Goal: Task Accomplishment & Management: Complete application form

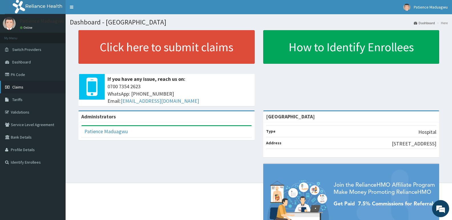
click at [15, 84] on link "Claims" at bounding box center [33, 87] width 66 height 13
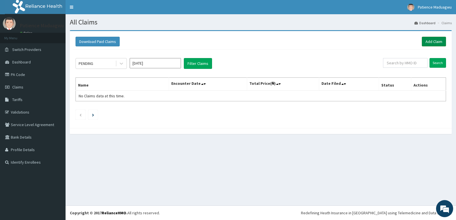
click at [434, 40] on link "Add Claim" at bounding box center [434, 42] width 24 height 10
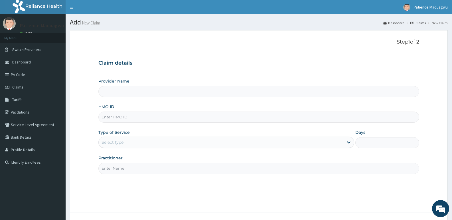
click at [117, 116] on input "HMO ID" at bounding box center [258, 117] width 321 height 11
paste input "DGE/10008/E"
type input "DGE/10008/E"
type input "[GEOGRAPHIC_DATA]"
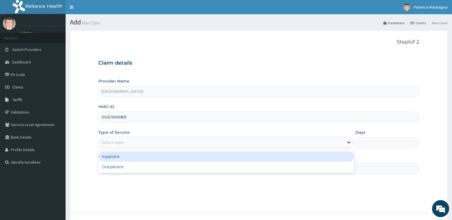
click at [116, 139] on div "Select type" at bounding box center [221, 142] width 245 height 9
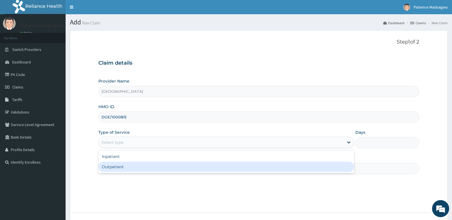
click at [112, 170] on div "Outpatient" at bounding box center [225, 167] width 255 height 10
type input "1"
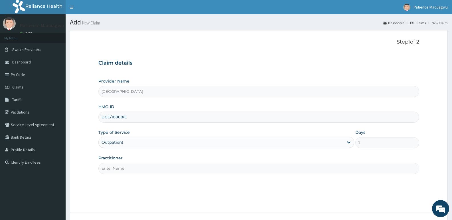
click at [127, 168] on input "Practitioner" at bounding box center [258, 168] width 321 height 11
type input "[PERSON_NAME]"
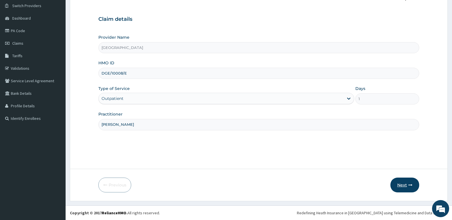
click at [408, 186] on icon "button" at bounding box center [410, 185] width 4 height 4
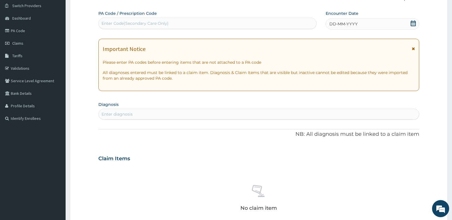
click at [411, 24] on icon at bounding box center [413, 24] width 6 height 6
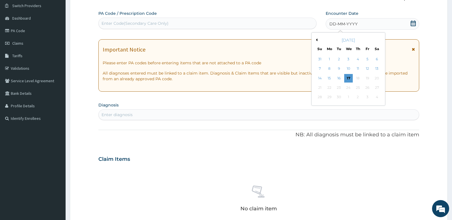
click at [316, 39] on button "Previous Month" at bounding box center [315, 39] width 3 height 3
click at [330, 86] on div "18" at bounding box center [329, 88] width 9 height 9
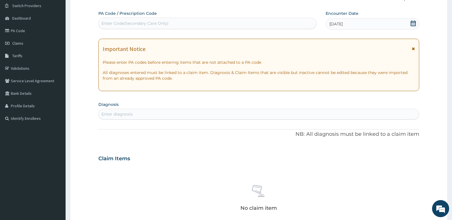
click at [113, 116] on div "Enter diagnosis" at bounding box center [116, 114] width 31 height 6
type input "MALA"
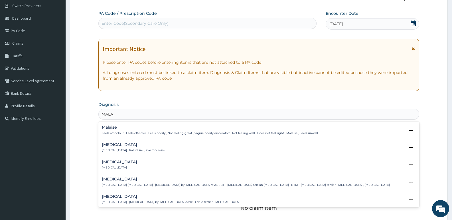
click at [112, 150] on p "Malaria , Paludism , Plasmodiosis" at bounding box center [133, 151] width 63 height 4
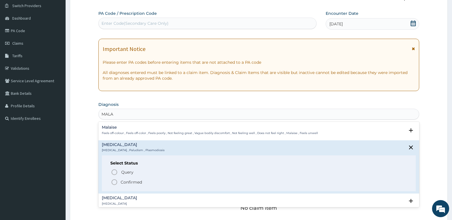
click at [114, 183] on icon "status option filled" at bounding box center [114, 182] width 7 height 7
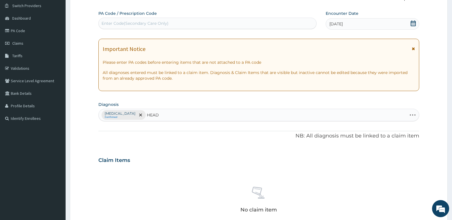
type input "HEADA"
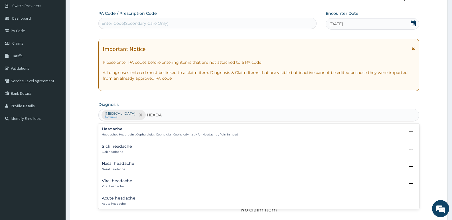
click at [131, 136] on p "Headache , Head pain , Cephalalgia , Cephalgia , Cephalodynia , HA - Headache ,…" at bounding box center [170, 135] width 136 height 4
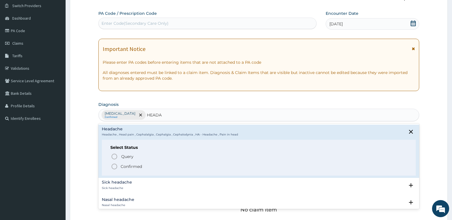
click at [114, 165] on icon "status option filled" at bounding box center [114, 166] width 7 height 7
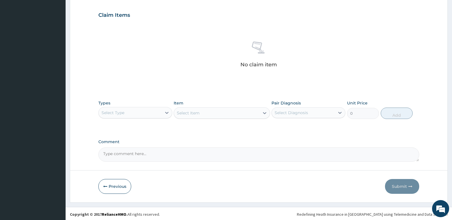
scroll to position [191, 0]
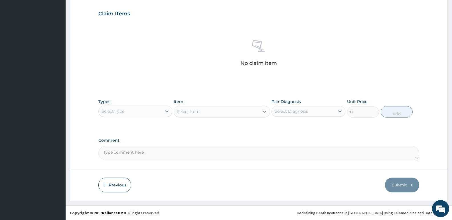
click at [129, 113] on div "Select Type" at bounding box center [130, 111] width 63 height 9
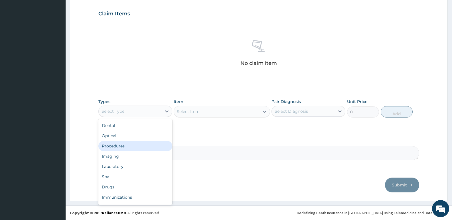
click at [115, 147] on div "Procedures" at bounding box center [135, 146] width 74 height 10
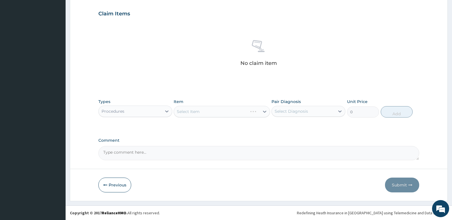
click at [203, 111] on div "Select Item" at bounding box center [222, 111] width 96 height 11
click at [206, 113] on div "Select Item" at bounding box center [216, 111] width 85 height 9
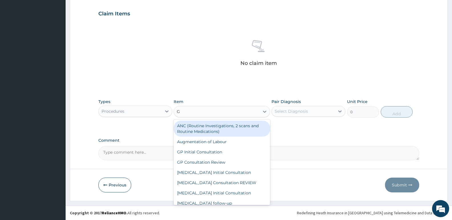
type input "GP"
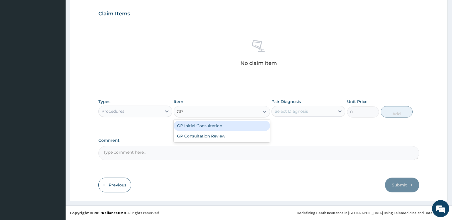
click at [206, 124] on div "GP Initial Consultation" at bounding box center [222, 126] width 96 height 10
type input "2500"
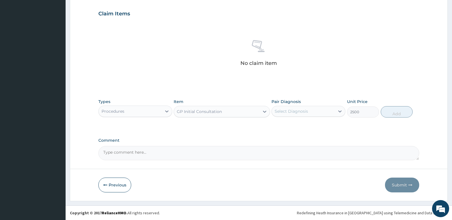
click at [306, 115] on div "Select Diagnosis" at bounding box center [303, 111] width 63 height 9
click at [298, 128] on div "Malaria" at bounding box center [308, 126] width 74 height 12
checkbox input "true"
click at [394, 113] on button "Add" at bounding box center [397, 111] width 32 height 11
type input "0"
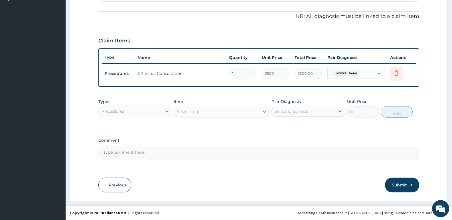
scroll to position [164, 0]
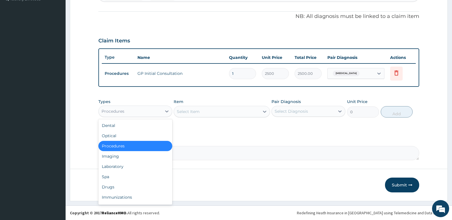
click at [138, 112] on div "Procedures" at bounding box center [130, 111] width 63 height 9
click at [119, 166] on div "Laboratory" at bounding box center [135, 167] width 74 height 10
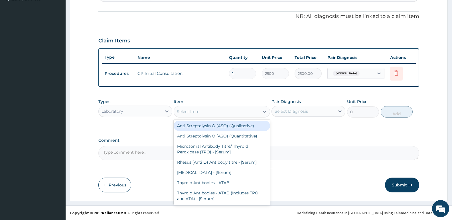
click at [188, 113] on div "Select Item" at bounding box center [188, 112] width 23 height 6
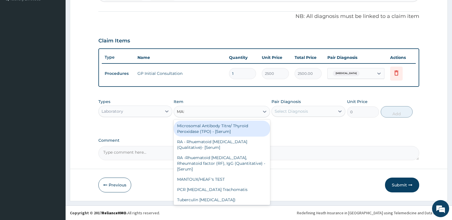
type input "MALA"
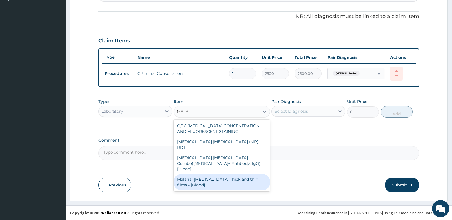
click at [200, 174] on div "Malarial Parasite Thick and thin films - [Blood]" at bounding box center [222, 182] width 96 height 16
type input "1650"
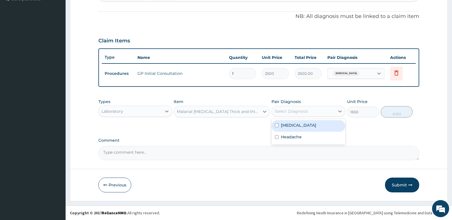
click at [292, 111] on div "Select Diagnosis" at bounding box center [291, 112] width 33 height 6
click at [290, 126] on label "Malaria" at bounding box center [298, 126] width 35 height 6
checkbox input "true"
click at [393, 114] on button "Add" at bounding box center [397, 111] width 32 height 11
type input "0"
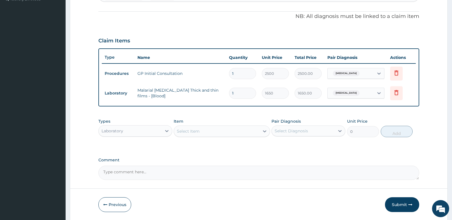
click at [194, 131] on div "Select Item" at bounding box center [188, 132] width 23 height 6
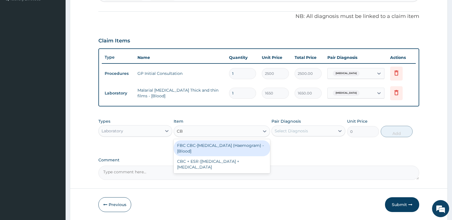
type input "CBC"
click at [195, 145] on div "FBC CBC-Complete Blood Count (Haemogram) - [Blood]" at bounding box center [222, 149] width 96 height 16
type input "3300"
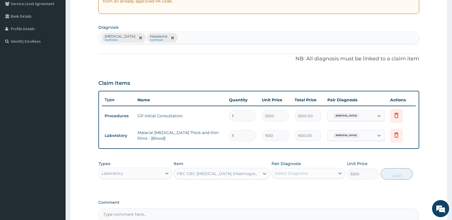
scroll to position [78, 0]
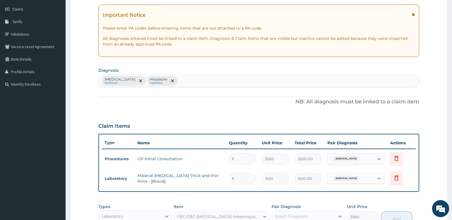
click at [180, 78] on div "Malaria Confirmed Headache Confirmed" at bounding box center [259, 81] width 320 height 12
type input "SEPS"
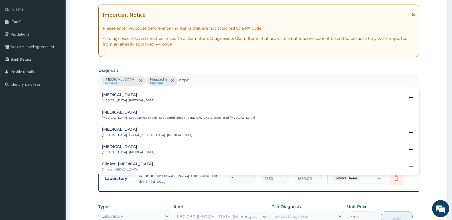
click at [123, 95] on h4 "Sepsis" at bounding box center [128, 95] width 52 height 4
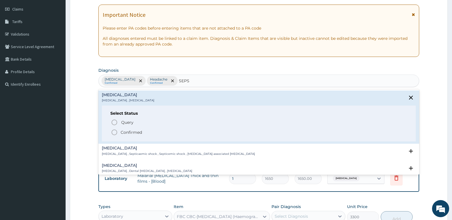
click at [117, 134] on icon "status option filled" at bounding box center [114, 132] width 7 height 7
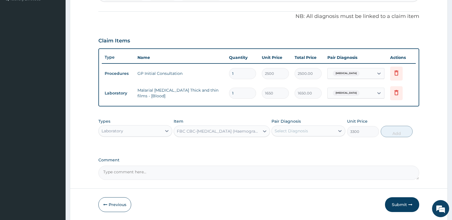
scroll to position [183, 0]
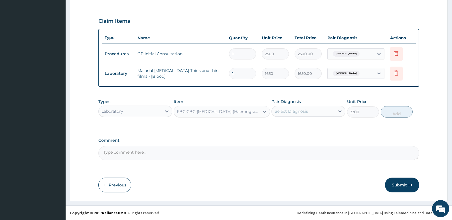
click at [306, 108] on div "Select Diagnosis" at bounding box center [303, 111] width 63 height 9
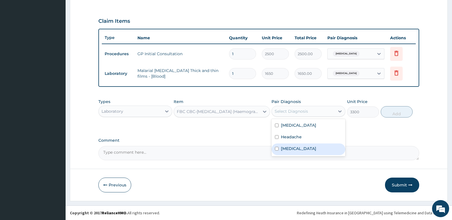
click at [291, 147] on label "Sepsis" at bounding box center [298, 149] width 35 height 6
checkbox input "true"
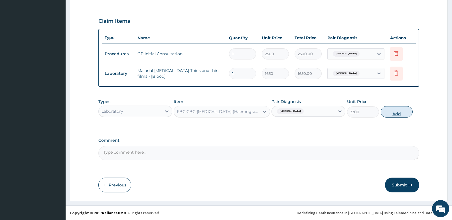
click at [391, 113] on button "Add" at bounding box center [397, 111] width 32 height 11
type input "0"
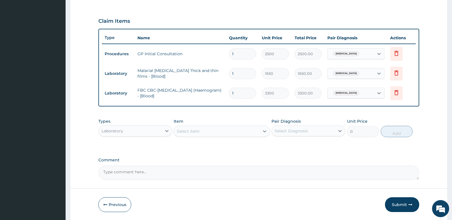
click at [138, 129] on div "Laboratory" at bounding box center [130, 131] width 63 height 9
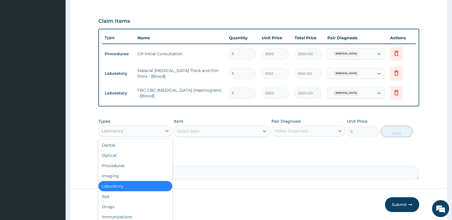
scroll to position [19, 0]
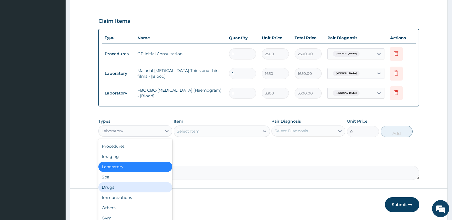
click at [113, 186] on div "Drugs" at bounding box center [135, 187] width 74 height 10
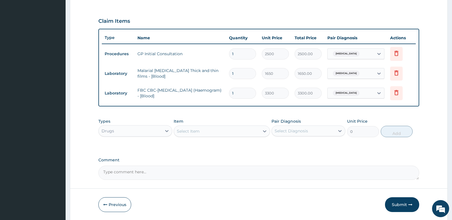
click at [184, 130] on div "Select Item" at bounding box center [188, 132] width 23 height 6
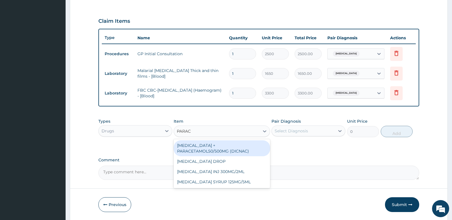
type input "PARACE"
click at [212, 146] on div "DICLOFENAC + PARACETAMOL50/500MG (DICNAC)" at bounding box center [222, 149] width 96 height 16
type input "40"
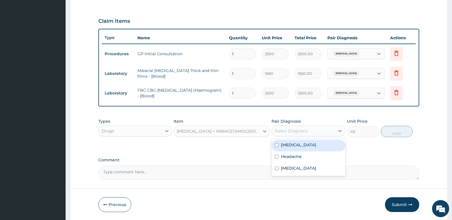
click at [287, 131] on div "Select Diagnosis" at bounding box center [291, 131] width 33 height 6
click at [294, 158] on label "Headache" at bounding box center [291, 157] width 21 height 6
checkbox input "true"
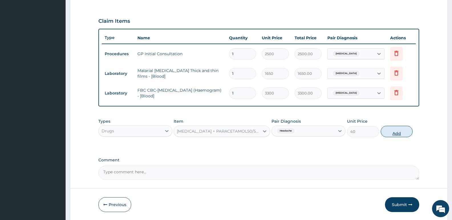
click at [395, 136] on button "Add" at bounding box center [397, 131] width 32 height 11
type input "0"
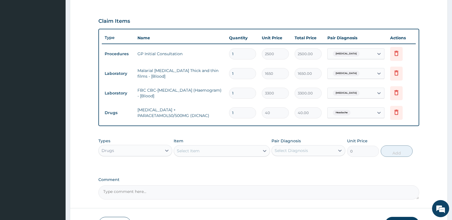
type input "18"
type input "720.00"
type input "18"
click at [229, 152] on div "Select Item" at bounding box center [216, 151] width 85 height 9
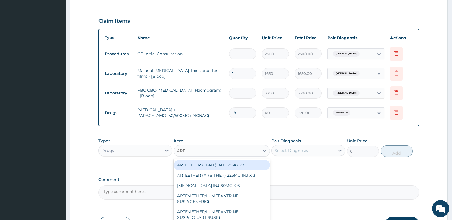
type input "ARTE"
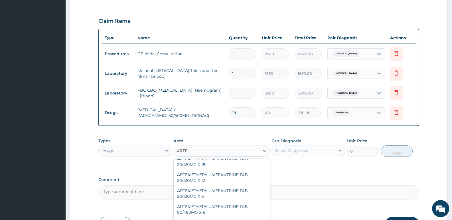
scroll to position [86, 0]
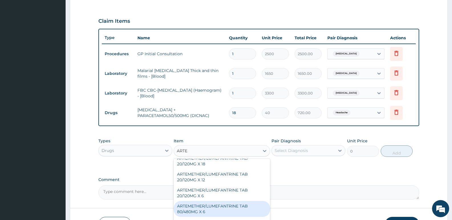
click at [223, 202] on div "ARTEMETHER/LUMEFANTRINE TAB 80/480MG X 6" at bounding box center [222, 209] width 96 height 16
type input "700"
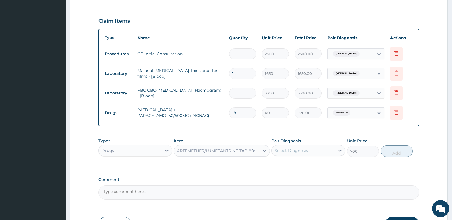
click at [299, 152] on div "Select Diagnosis" at bounding box center [291, 151] width 33 height 6
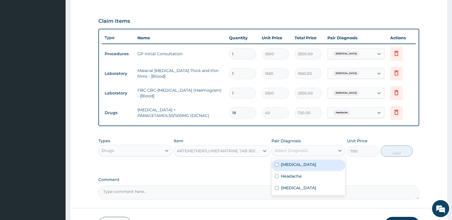
click at [298, 166] on div "Malaria" at bounding box center [308, 166] width 74 height 12
checkbox input "true"
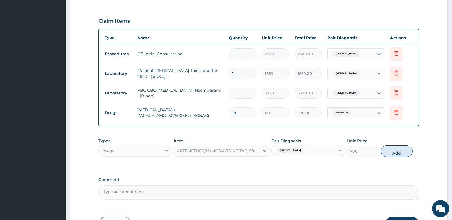
click at [387, 151] on button "Add" at bounding box center [397, 151] width 32 height 11
type input "0"
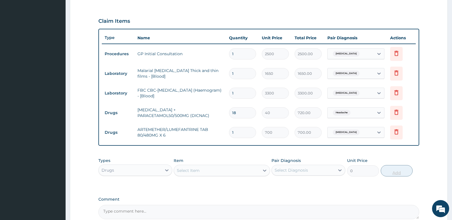
type input "0.00"
type input "6"
type input "4200.00"
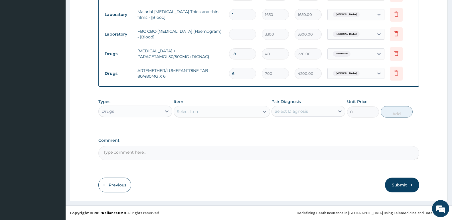
type input "6"
click at [398, 189] on button "Submit" at bounding box center [402, 185] width 34 height 15
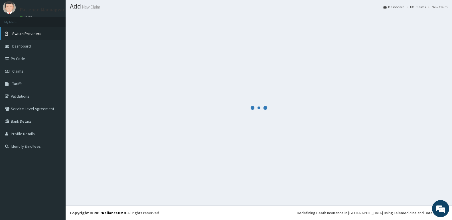
scroll to position [16, 0]
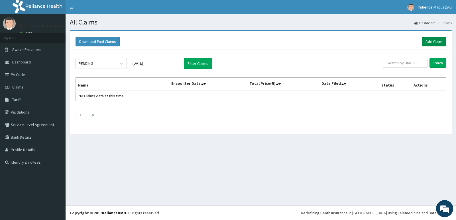
click at [429, 42] on link "Add Claim" at bounding box center [434, 42] width 24 height 10
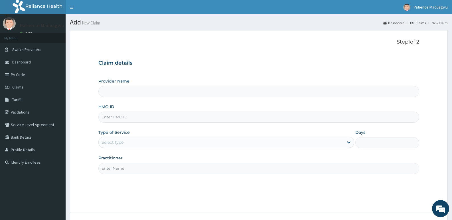
type input "[GEOGRAPHIC_DATA]"
click at [115, 116] on input "HMO ID" at bounding box center [258, 117] width 321 height 11
paste input "GMT/10250/E"
type input "GMT/10250/E"
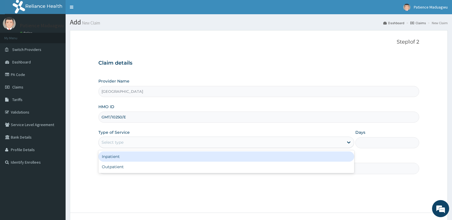
click at [112, 141] on div "Select type" at bounding box center [112, 143] width 22 height 6
click at [111, 158] on div "Inpatient" at bounding box center [225, 157] width 255 height 10
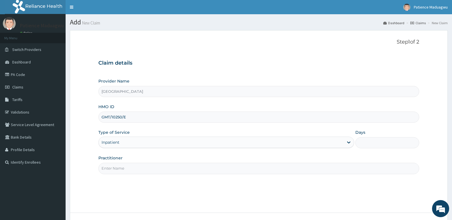
click at [119, 140] on div "Inpatient" at bounding box center [110, 143] width 18 height 6
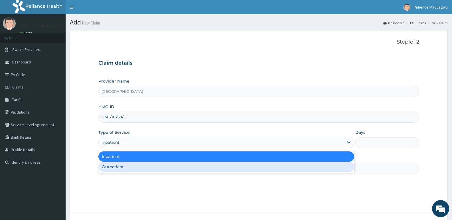
click at [124, 167] on div "Outpatient" at bounding box center [225, 167] width 255 height 10
type input "1"
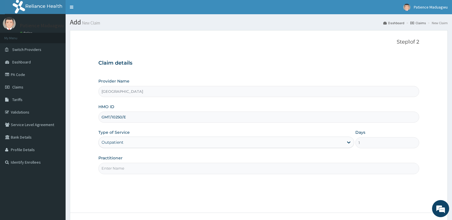
click at [115, 172] on input "Practitioner" at bounding box center [258, 168] width 321 height 11
type input "DR STANLEY"
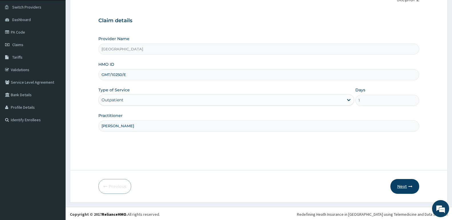
scroll to position [44, 0]
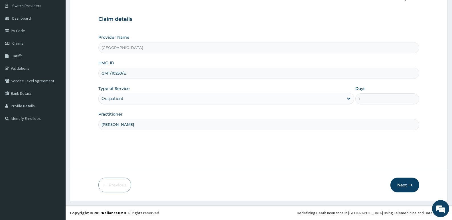
click at [406, 186] on button "Next" at bounding box center [404, 185] width 29 height 15
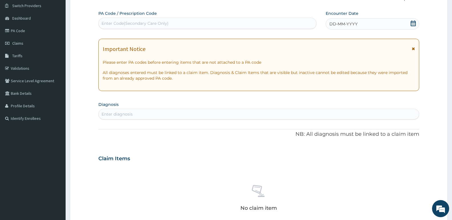
click at [414, 22] on icon at bounding box center [413, 24] width 6 height 6
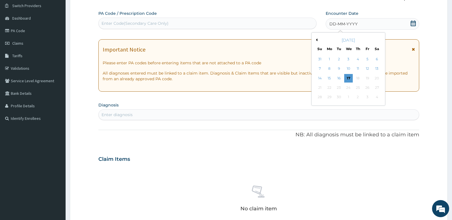
click at [316, 40] on button "Previous Month" at bounding box center [315, 39] width 3 height 3
click at [339, 87] on div "19" at bounding box center [338, 88] width 9 height 9
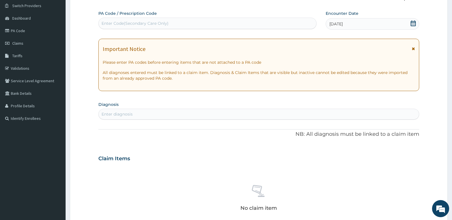
click at [179, 115] on div "Enter diagnosis" at bounding box center [259, 114] width 320 height 9
type input "MALA"
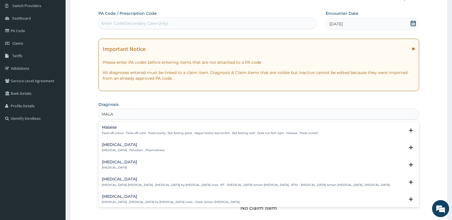
click at [117, 146] on h4 "Malaria" at bounding box center [133, 145] width 63 height 4
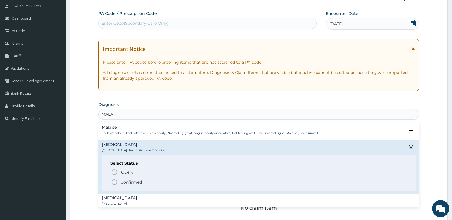
click at [114, 184] on icon "status option filled" at bounding box center [114, 182] width 7 height 7
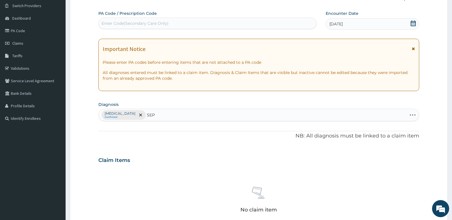
type input "SEPS"
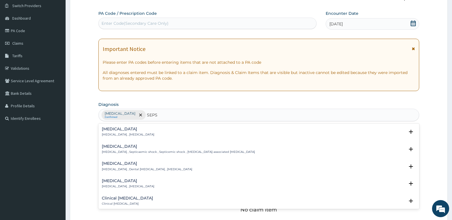
click at [121, 132] on div "Sepsis Systemic infection , Sepsis" at bounding box center [128, 132] width 52 height 10
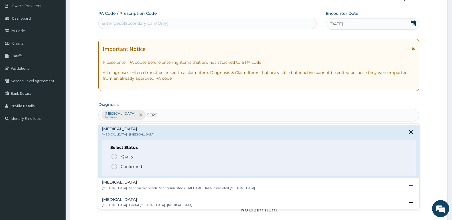
click at [113, 166] on icon "status option filled" at bounding box center [114, 166] width 7 height 7
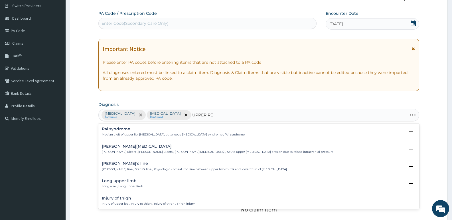
type input "UPPER RES"
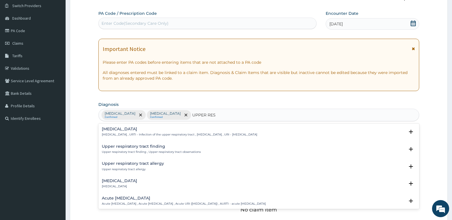
click at [128, 130] on h4 "Upper respiratory infection" at bounding box center [179, 129] width 155 height 4
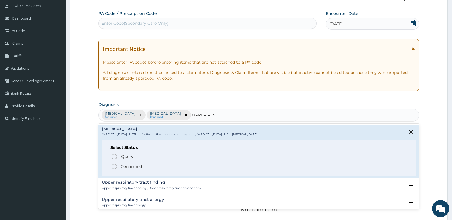
click at [113, 168] on icon "status option filled" at bounding box center [114, 166] width 7 height 7
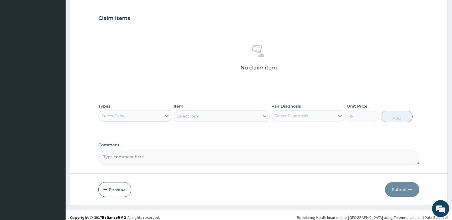
scroll to position [186, 0]
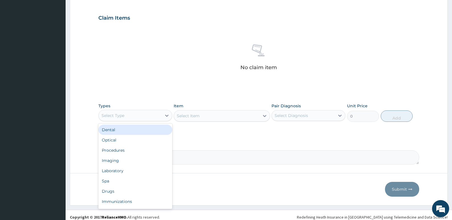
click at [111, 111] on div "Select Type" at bounding box center [135, 115] width 74 height 11
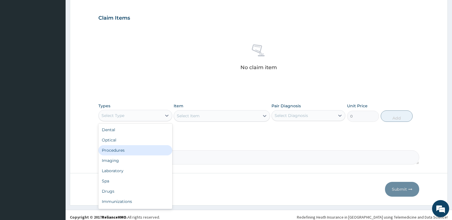
click at [114, 152] on div "Procedures" at bounding box center [135, 150] width 74 height 10
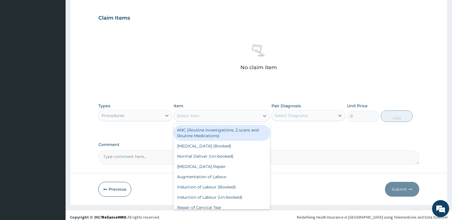
click at [203, 117] on div "Select Item" at bounding box center [216, 115] width 85 height 9
type input "GP"
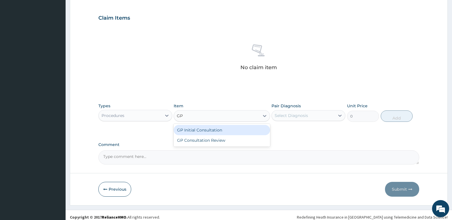
click at [209, 128] on div "GP Initial Consultation" at bounding box center [222, 130] width 96 height 10
type input "2500"
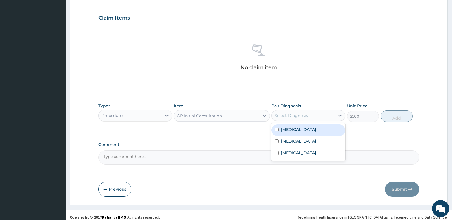
click at [332, 117] on div "Select Diagnosis" at bounding box center [303, 115] width 63 height 9
click at [303, 133] on div "Malaria" at bounding box center [308, 131] width 74 height 12
checkbox input "true"
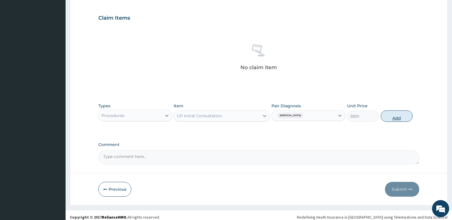
click at [395, 119] on button "Add" at bounding box center [397, 116] width 32 height 11
type input "0"
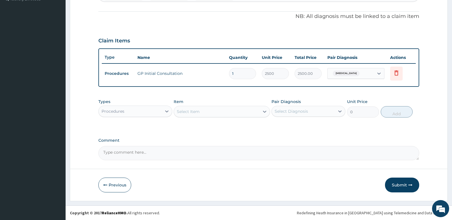
click at [129, 113] on div "Procedures" at bounding box center [130, 111] width 63 height 9
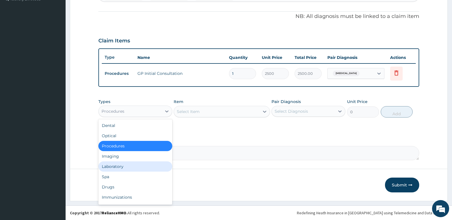
click at [115, 168] on div "Laboratory" at bounding box center [135, 167] width 74 height 10
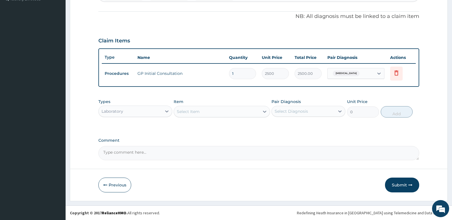
click at [197, 112] on div "Select Item" at bounding box center [188, 112] width 23 height 6
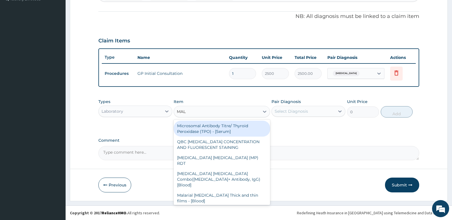
type input "MALA"
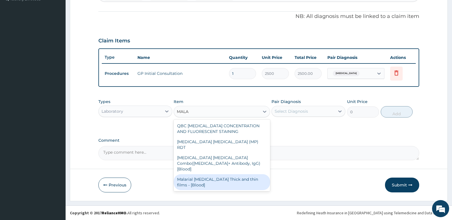
click at [206, 174] on div "Malarial Parasite Thick and thin films - [Blood]" at bounding box center [222, 182] width 96 height 16
type input "1650"
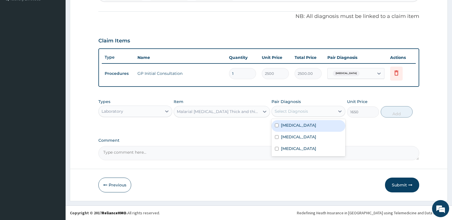
click at [288, 113] on div "Select Diagnosis" at bounding box center [291, 112] width 33 height 6
click at [285, 125] on label "Malaria" at bounding box center [298, 126] width 35 height 6
checkbox input "true"
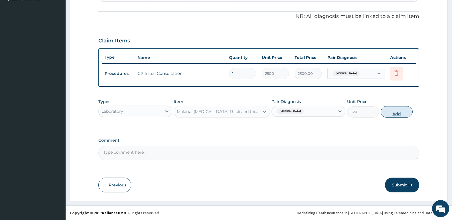
click at [392, 112] on button "Add" at bounding box center [397, 111] width 32 height 11
type input "0"
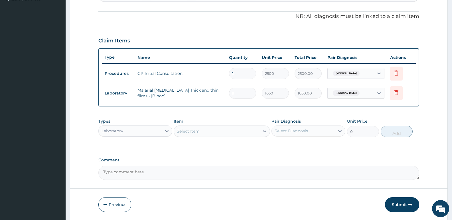
click at [201, 134] on div "Select Item" at bounding box center [216, 131] width 85 height 9
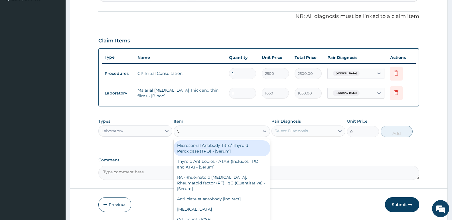
type input "CB"
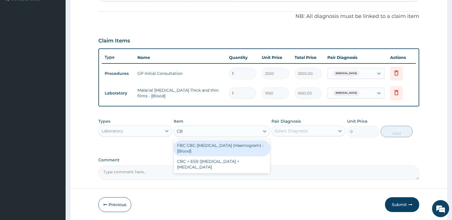
click at [201, 147] on div "FBC CBC-Complete Blood Count (Haemogram) - [Blood]" at bounding box center [222, 149] width 96 height 16
type input "3300"
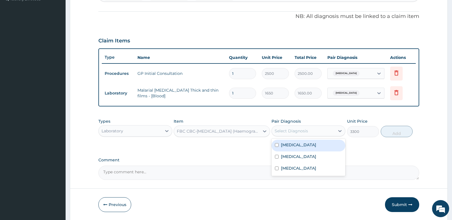
click at [318, 130] on div "Select Diagnosis" at bounding box center [303, 131] width 63 height 9
click at [296, 154] on div "Sepsis" at bounding box center [308, 158] width 74 height 12
checkbox input "true"
click at [404, 132] on button "Add" at bounding box center [397, 131] width 32 height 11
type input "0"
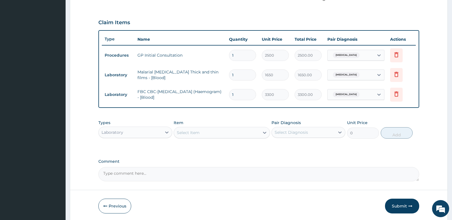
scroll to position [203, 0]
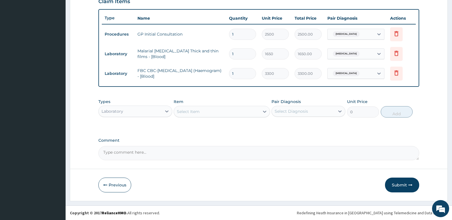
click at [154, 111] on div "Laboratory" at bounding box center [130, 111] width 63 height 9
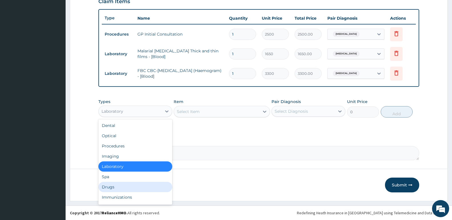
click at [109, 190] on div "Drugs" at bounding box center [135, 187] width 74 height 10
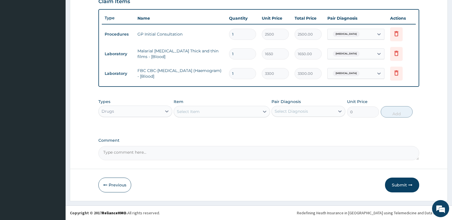
click at [185, 111] on div "Select Item" at bounding box center [188, 112] width 23 height 6
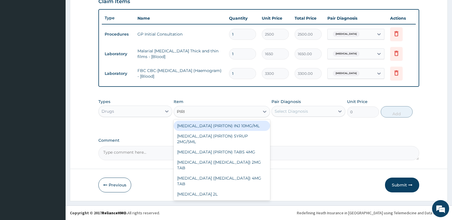
type input "PIRIT"
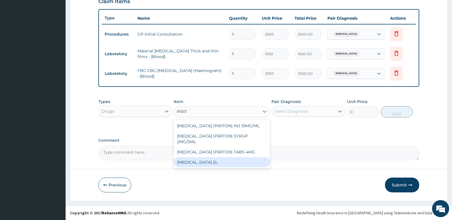
click at [184, 163] on div "METHYLATED SPIRIT 2L" at bounding box center [222, 162] width 96 height 10
type input "3500"
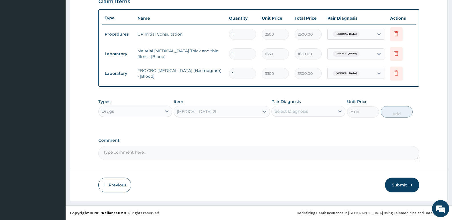
click at [233, 113] on div "METHYLATED SPIRIT 2L" at bounding box center [216, 111] width 85 height 9
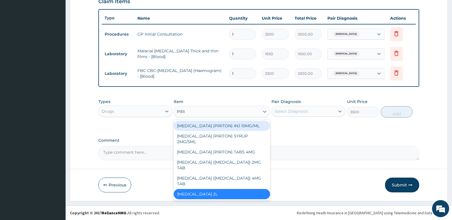
scroll to position [0, 0]
type input "PIRIT"
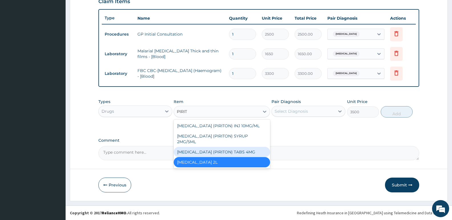
click at [224, 157] on div "CHLORPHENIRAMINE (PIRITON) TABS 4MG" at bounding box center [222, 152] width 96 height 10
type input "10"
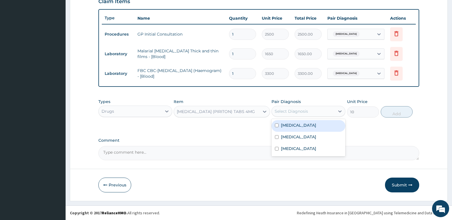
click at [293, 110] on div "Select Diagnosis" at bounding box center [291, 112] width 33 height 6
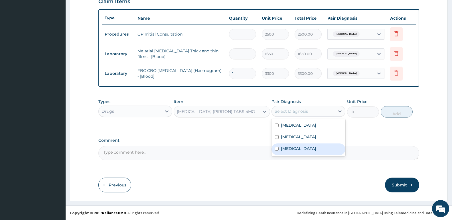
click at [288, 153] on div "Upper respiratory infection" at bounding box center [308, 150] width 74 height 12
checkbox input "true"
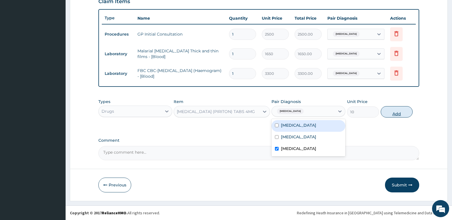
click at [400, 108] on button "Add" at bounding box center [397, 111] width 32 height 11
type input "0"
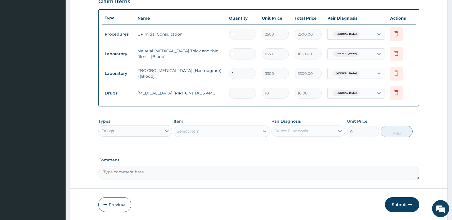
type input "0.00"
type input "6"
type input "60.00"
type input "6"
click at [183, 129] on div "Select Item" at bounding box center [188, 132] width 23 height 6
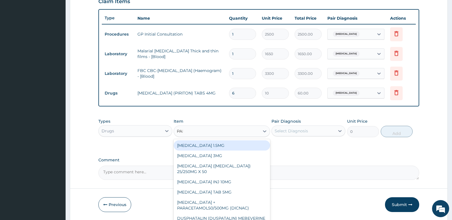
type input "PARA"
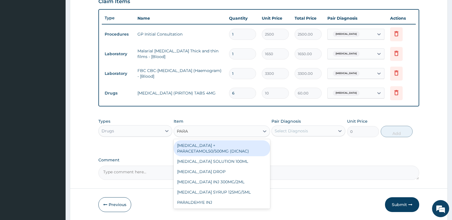
click at [191, 145] on div "DICLOFENAC + PARACETAMOL50/500MG (DICNAC)" at bounding box center [222, 149] width 96 height 16
type input "40"
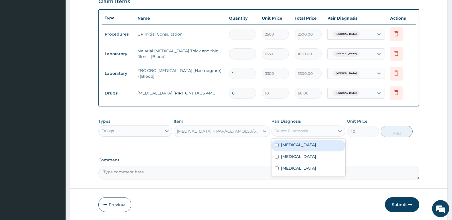
click at [295, 127] on div "Select Diagnosis" at bounding box center [303, 131] width 63 height 9
click at [297, 149] on div "Malaria" at bounding box center [308, 146] width 74 height 12
checkbox input "true"
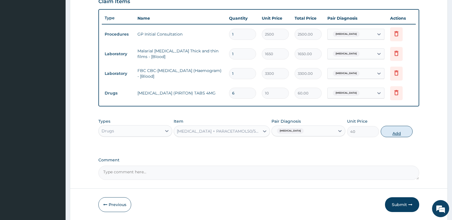
click at [397, 136] on button "Add" at bounding box center [397, 131] width 32 height 11
type input "0"
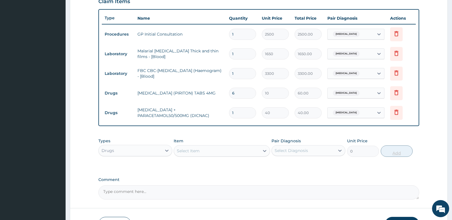
type input "0.00"
type input "9"
type input "360.00"
type input "9"
click at [194, 153] on div "Select Item" at bounding box center [188, 151] width 23 height 6
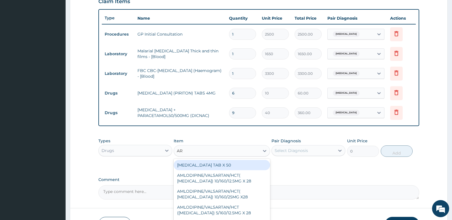
type input "ART"
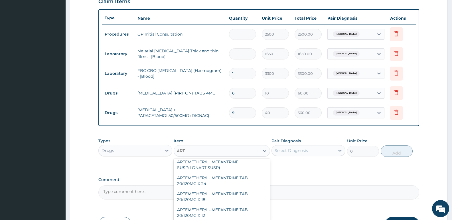
scroll to position [114, 0]
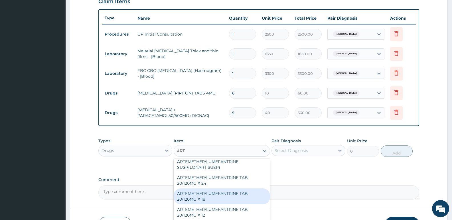
click at [212, 193] on div "ARTEMETHER/LUMEFANTRINE TAB 20/120MG X 18" at bounding box center [222, 197] width 96 height 16
type input "500"
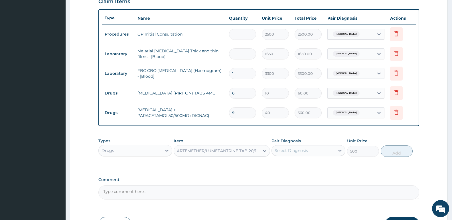
click at [294, 154] on div "Select Diagnosis" at bounding box center [303, 150] width 63 height 9
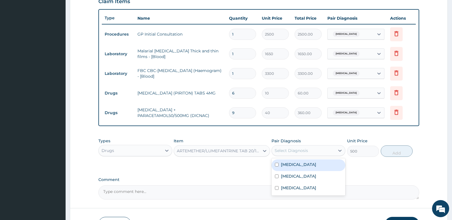
click at [292, 164] on label "[MEDICAL_DATA]" at bounding box center [298, 165] width 35 height 6
checkbox input "true"
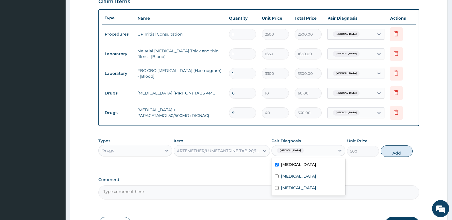
click at [392, 152] on button "Add" at bounding box center [397, 151] width 32 height 11
type input "0"
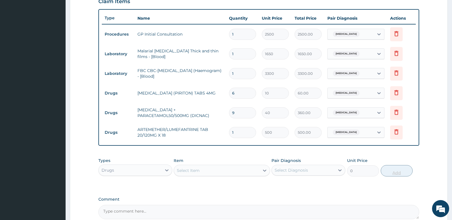
type input "18"
type input "9000.00"
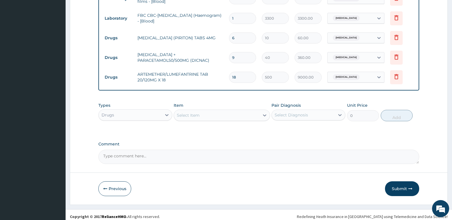
scroll to position [260, 0]
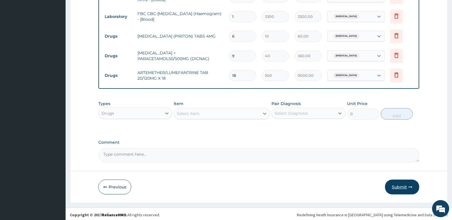
type input "18"
click at [400, 186] on button "Submit" at bounding box center [402, 187] width 34 height 15
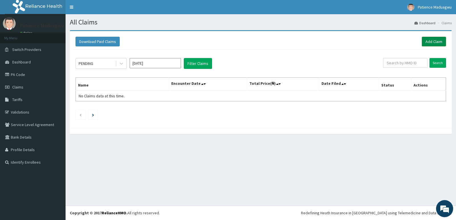
click at [441, 38] on link "Add Claim" at bounding box center [434, 42] width 24 height 10
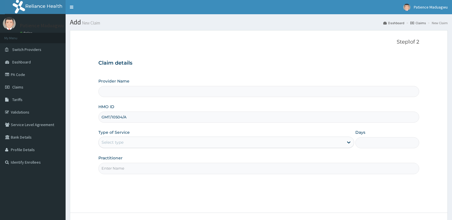
type input "GMT/10504/A"
click at [119, 142] on div "Select type" at bounding box center [112, 143] width 22 height 6
type input "[GEOGRAPHIC_DATA]"
click at [121, 143] on div "Select type" at bounding box center [112, 143] width 22 height 6
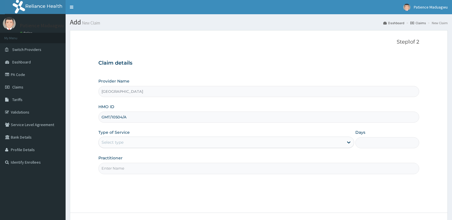
click at [129, 139] on div "Select type" at bounding box center [221, 142] width 245 height 9
click at [178, 145] on div "Select type" at bounding box center [221, 142] width 245 height 9
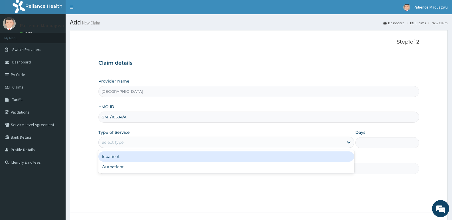
click at [125, 143] on div "Select type" at bounding box center [221, 142] width 245 height 9
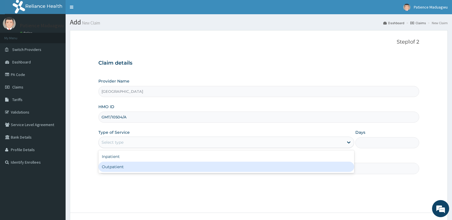
click at [116, 168] on div "Outpatient" at bounding box center [225, 167] width 255 height 10
type input "1"
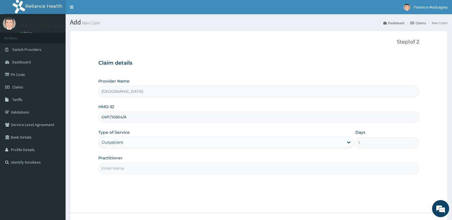
click at [116, 169] on input "Practitioner" at bounding box center [258, 168] width 321 height 11
type input "DR STANLEY"
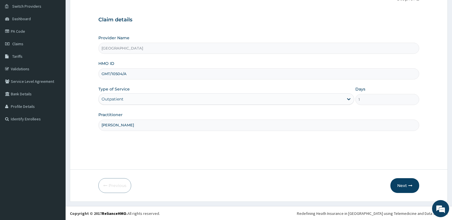
scroll to position [44, 0]
click at [409, 184] on icon "button" at bounding box center [410, 185] width 4 height 4
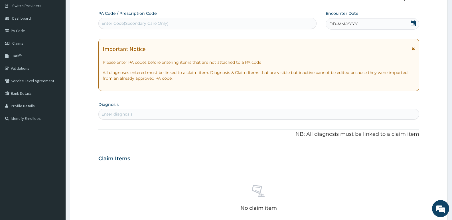
click at [132, 20] on div "Enter Code(Secondary Care Only)" at bounding box center [207, 23] width 217 height 9
paste input "PA/79737A"
type input "PA/79737A"
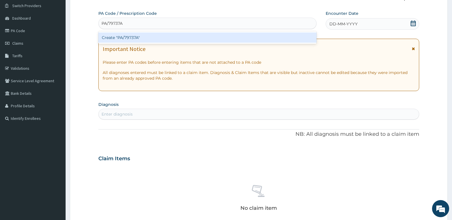
click at [141, 38] on div "Create "PA/79737A"" at bounding box center [207, 37] width 218 height 10
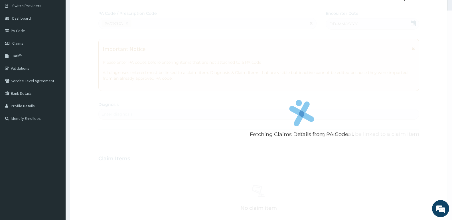
scroll to position [166, 0]
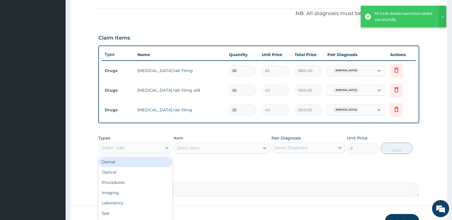
click at [133, 147] on div "Select Type" at bounding box center [130, 147] width 63 height 9
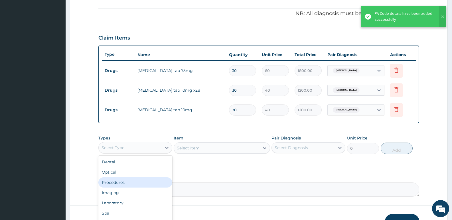
click at [116, 186] on div "Procedures" at bounding box center [135, 183] width 74 height 10
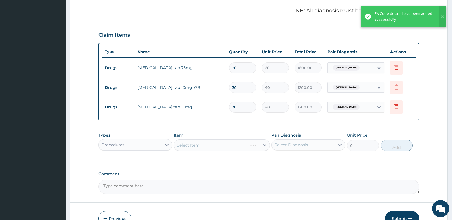
scroll to position [195, 0]
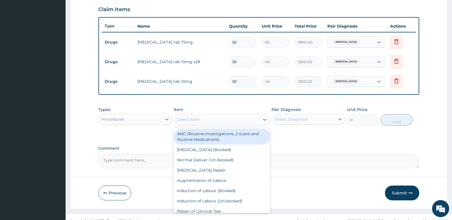
click at [210, 123] on div "Select Item" at bounding box center [216, 119] width 85 height 9
type input "gp"
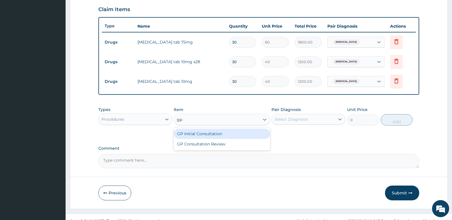
click at [214, 137] on div "GP Initial Consultation" at bounding box center [222, 134] width 96 height 10
type input "2500"
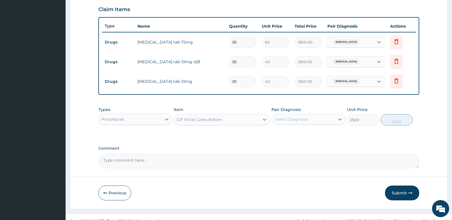
click at [328, 120] on div "Select Diagnosis" at bounding box center [303, 119] width 63 height 9
click at [316, 133] on label "Essential hypertension" at bounding box center [298, 134] width 35 height 6
checkbox input "true"
click at [389, 121] on button "Add" at bounding box center [397, 119] width 32 height 11
type input "0"
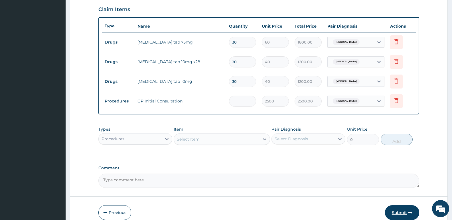
click at [395, 214] on button "Submit" at bounding box center [402, 213] width 34 height 15
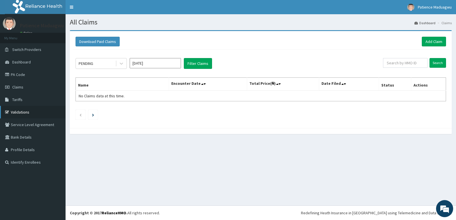
click at [26, 114] on link "Validations" at bounding box center [33, 112] width 66 height 13
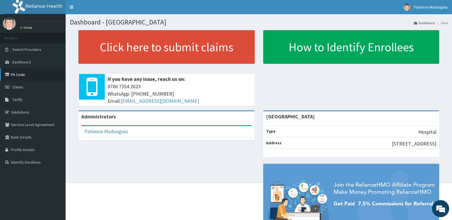
click at [15, 76] on link "PA Code" at bounding box center [33, 74] width 66 height 13
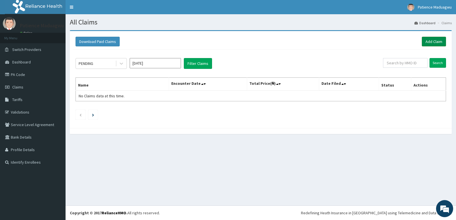
click at [437, 38] on link "Add Claim" at bounding box center [434, 42] width 24 height 10
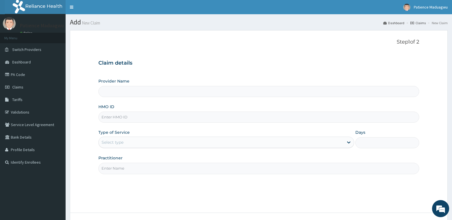
type input "[GEOGRAPHIC_DATA]"
click at [121, 115] on input "HMO ID" at bounding box center [258, 117] width 321 height 11
paste input "GMT/10250/C"
type input "GMT/10250/C"
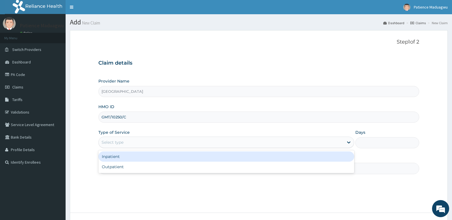
click at [123, 141] on div "Select type" at bounding box center [112, 143] width 22 height 6
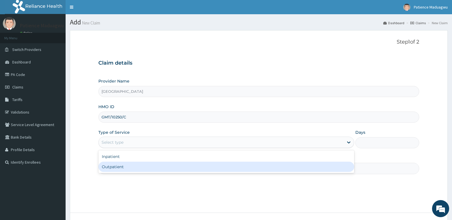
click at [122, 163] on div "Outpatient" at bounding box center [225, 167] width 255 height 10
type input "1"
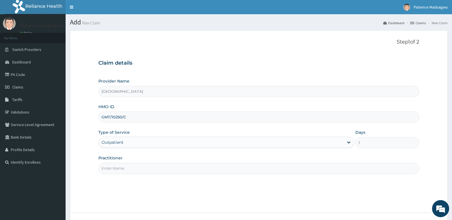
click at [124, 172] on input "Practitioner" at bounding box center [258, 168] width 321 height 11
type input "Dr Faleti"
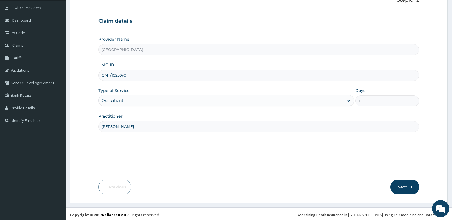
scroll to position [44, 0]
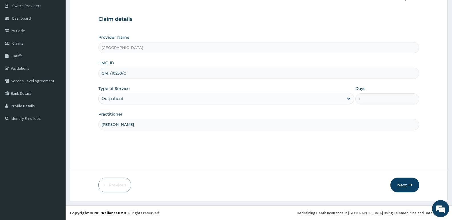
click at [408, 185] on icon "button" at bounding box center [410, 185] width 4 height 4
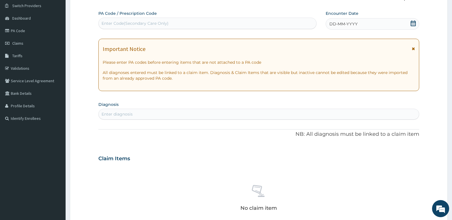
click at [136, 19] on div "Enter Code(Secondary Care Only)" at bounding box center [207, 23] width 217 height 9
paste input "PA/0401CA"
type input "PA/0401CA"
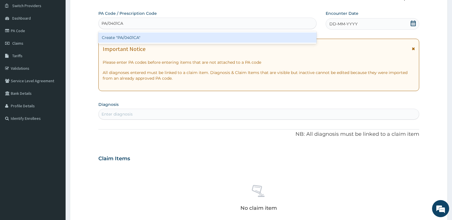
click at [166, 41] on div "Create "PA/0401CA"" at bounding box center [207, 37] width 218 height 10
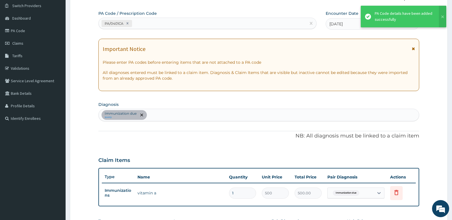
scroll to position [129, 0]
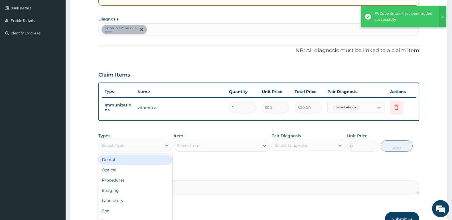
click at [129, 149] on div "Select Type" at bounding box center [130, 145] width 63 height 9
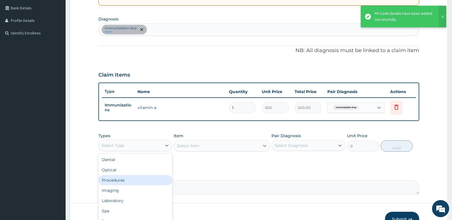
click at [118, 179] on div "Procedures" at bounding box center [135, 180] width 74 height 10
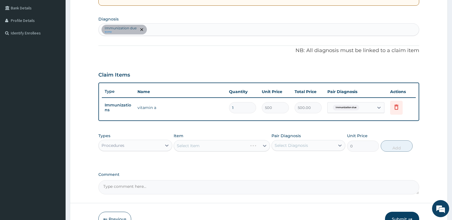
click at [205, 145] on div "Select Item" at bounding box center [222, 145] width 96 height 11
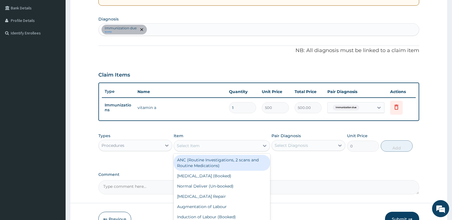
click at [195, 149] on div "Select Item" at bounding box center [216, 145] width 85 height 9
type input "GP"
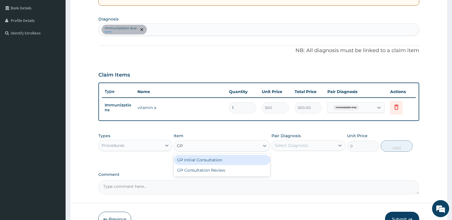
click at [209, 157] on div "GP Initial Consultation" at bounding box center [222, 160] width 96 height 10
type input "2500"
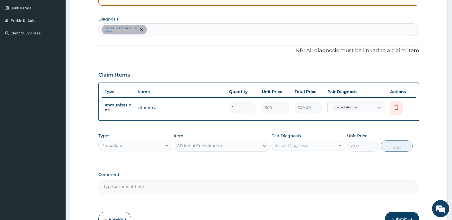
click at [284, 144] on div "Select Diagnosis" at bounding box center [291, 146] width 33 height 6
click at [298, 160] on label "Immunization due" at bounding box center [300, 160] width 38 height 6
checkbox input "true"
click at [397, 149] on button "Add" at bounding box center [397, 146] width 32 height 11
type input "0"
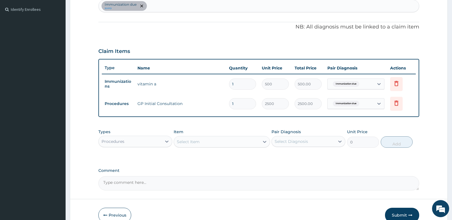
scroll to position [183, 0]
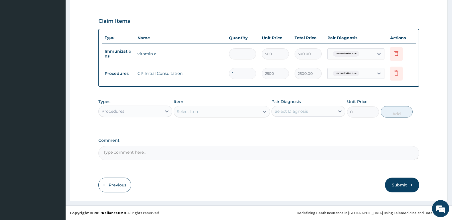
click at [396, 181] on button "Submit" at bounding box center [402, 185] width 34 height 15
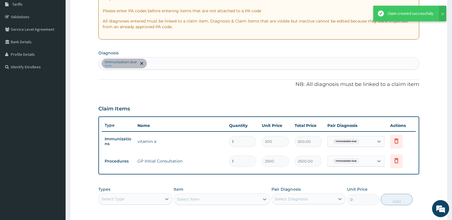
scroll to position [41, 0]
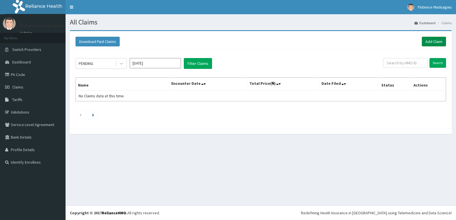
click at [430, 38] on link "Add Claim" at bounding box center [434, 42] width 24 height 10
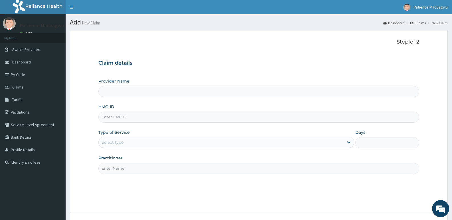
click at [121, 122] on input "HMO ID" at bounding box center [258, 117] width 321 height 11
paste input "PA/0401CA"
type input "P"
type input "[GEOGRAPHIC_DATA]"
click at [127, 117] on input "HMO ID" at bounding box center [258, 117] width 321 height 11
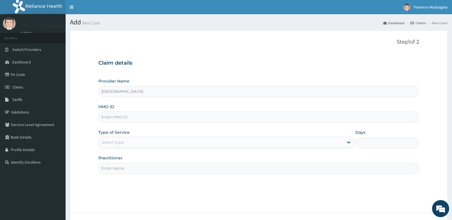
paste input "GMT/10250/C"
type input "GMT/10250/C"
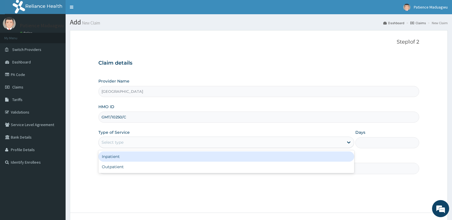
click at [124, 143] on div "Select type" at bounding box center [221, 142] width 245 height 9
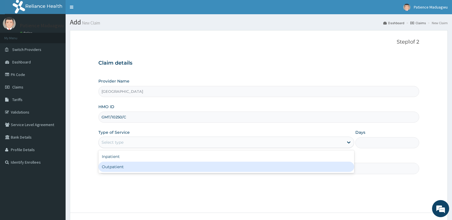
click at [121, 170] on div "Outpatient" at bounding box center [225, 167] width 255 height 10
type input "1"
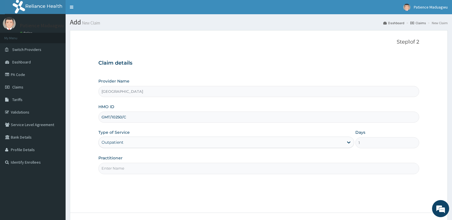
click at [121, 170] on input "Practitioner" at bounding box center [258, 168] width 321 height 11
click at [121, 167] on input "Practitioner" at bounding box center [258, 168] width 321 height 11
type input "[PERSON_NAME]"
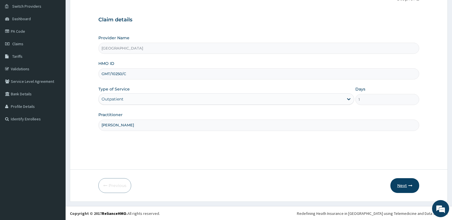
scroll to position [44, 0]
click at [398, 185] on button "Next" at bounding box center [404, 185] width 29 height 15
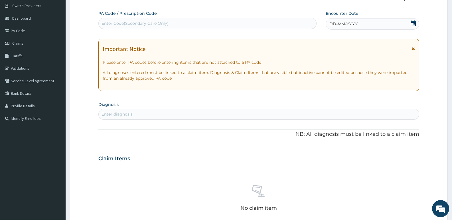
click at [413, 21] on icon at bounding box center [412, 24] width 5 height 6
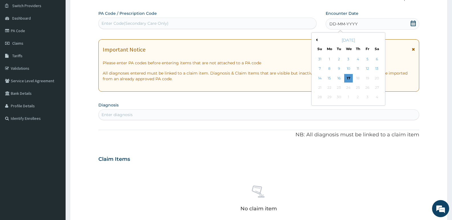
click at [316, 38] on div "September 2025" at bounding box center [348, 40] width 69 height 6
click at [317, 41] on button "Previous Month" at bounding box center [315, 39] width 3 height 3
click at [340, 86] on div "19" at bounding box center [338, 88] width 9 height 9
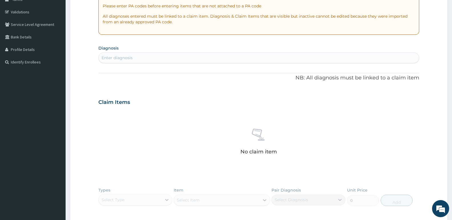
scroll to position [101, 0]
click at [203, 53] on div "Enter diagnosis" at bounding box center [259, 57] width 320 height 9
type input "MALAR"
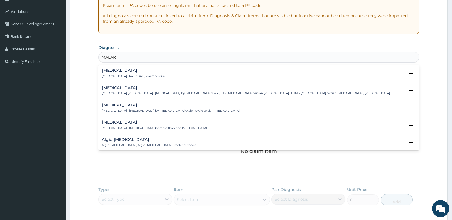
click at [116, 71] on h4 "[MEDICAL_DATA]" at bounding box center [133, 70] width 63 height 4
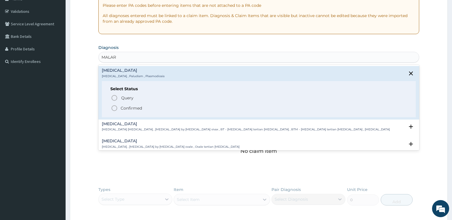
click at [117, 105] on icon "status option filled" at bounding box center [114, 108] width 7 height 7
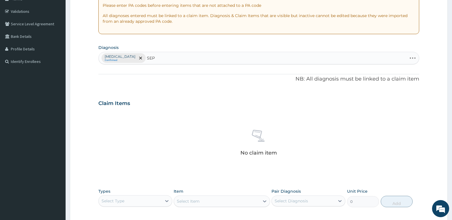
type input "SEPS"
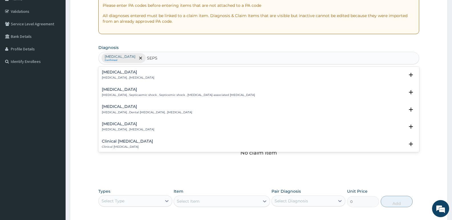
click at [121, 72] on h4 "Sepsis" at bounding box center [128, 72] width 52 height 4
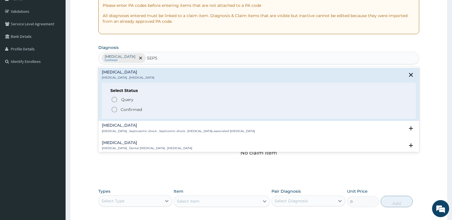
click at [115, 109] on icon "status option filled" at bounding box center [114, 109] width 7 height 7
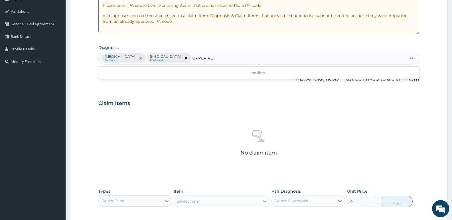
type input "UPPER RES"
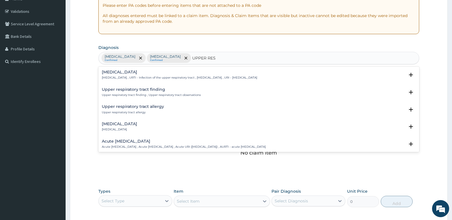
click at [119, 76] on p "Upper respiratory infection , URTI - Infection of the upper respiratory tract ,…" at bounding box center [179, 78] width 155 height 4
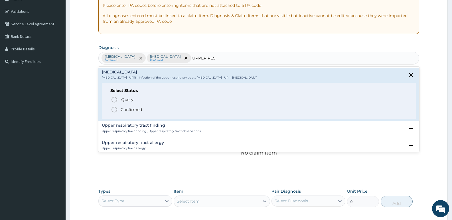
click at [113, 107] on icon "status option filled" at bounding box center [114, 109] width 7 height 7
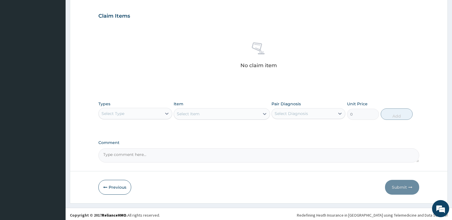
scroll to position [191, 0]
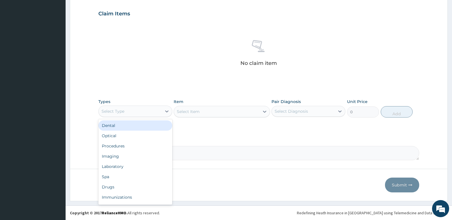
click at [130, 113] on div "Select Type" at bounding box center [130, 111] width 63 height 9
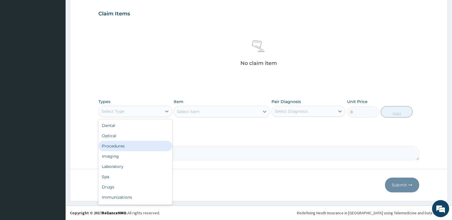
click at [119, 147] on div "Procedures" at bounding box center [135, 146] width 74 height 10
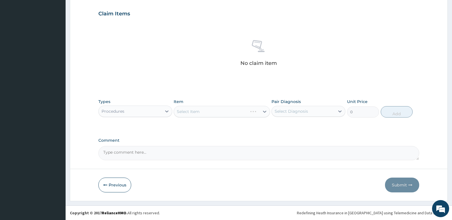
click at [204, 113] on div "Select Item" at bounding box center [222, 111] width 96 height 11
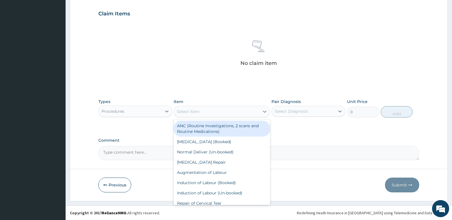
click at [202, 111] on div "Select Item" at bounding box center [216, 111] width 85 height 9
type input "GP"
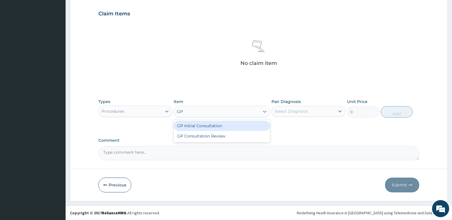
click at [212, 130] on div "GP Initial Consultation" at bounding box center [222, 126] width 96 height 10
type input "2500"
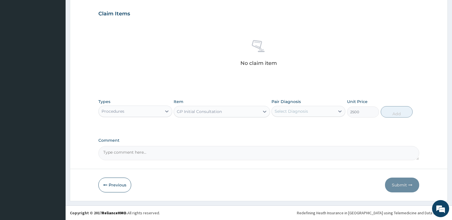
click at [285, 113] on div "Select Diagnosis" at bounding box center [291, 112] width 33 height 6
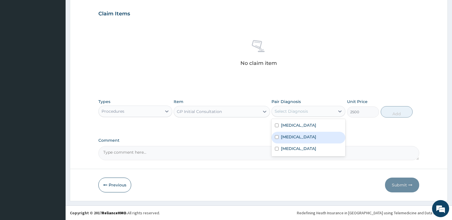
click at [285, 132] on div "Sepsis" at bounding box center [308, 138] width 74 height 12
checkbox input "true"
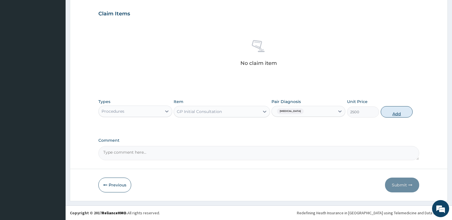
click at [404, 113] on button "Add" at bounding box center [397, 111] width 32 height 11
type input "0"
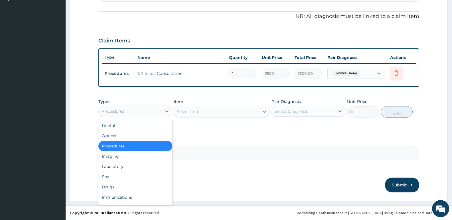
click at [152, 107] on div "Procedures" at bounding box center [130, 111] width 63 height 9
click at [116, 167] on div "Laboratory" at bounding box center [135, 167] width 74 height 10
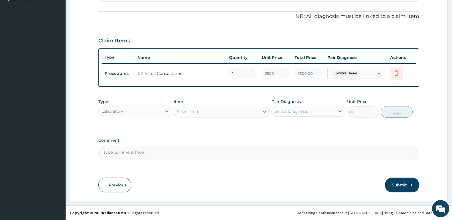
click at [193, 113] on div "Select Item" at bounding box center [188, 112] width 23 height 6
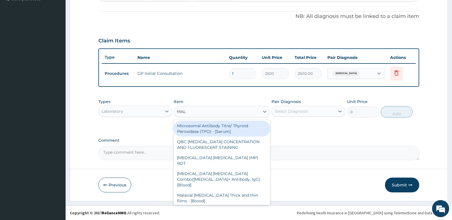
type input "MALA"
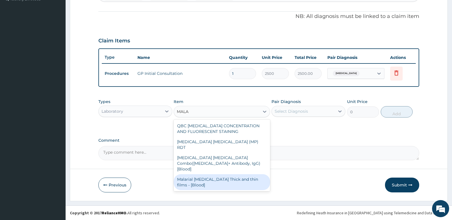
click at [216, 174] on div "Malarial Parasite Thick and thin films - [Blood]" at bounding box center [222, 182] width 96 height 16
type input "1650"
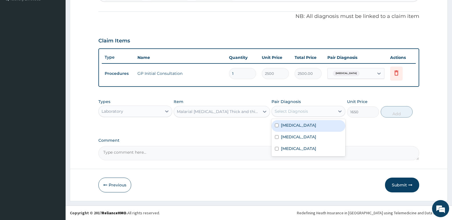
click at [305, 109] on div "Select Diagnosis" at bounding box center [291, 112] width 33 height 6
click at [300, 123] on div "Malaria" at bounding box center [308, 126] width 74 height 12
checkbox input "true"
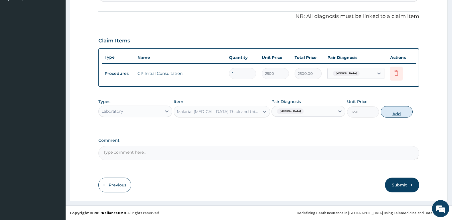
click at [401, 108] on button "Add" at bounding box center [397, 111] width 32 height 11
type input "0"
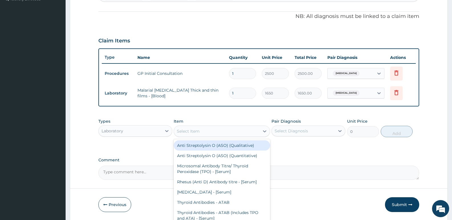
click at [206, 134] on div "Select Item" at bounding box center [216, 131] width 85 height 9
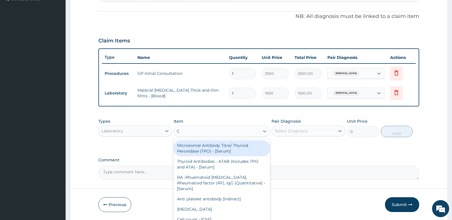
type input "CB"
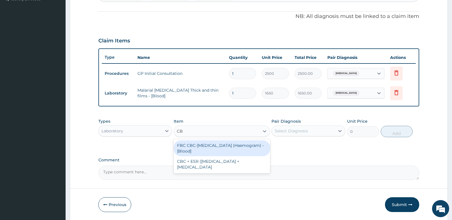
click at [206, 147] on div "FBC CBC-Complete Blood Count (Haemogram) - [Blood]" at bounding box center [222, 149] width 96 height 16
type input "3300"
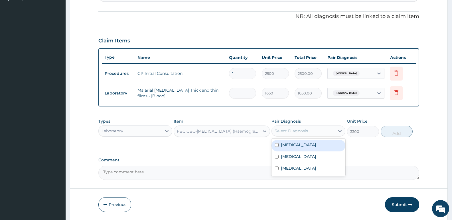
click at [300, 129] on div "Select Diagnosis" at bounding box center [291, 131] width 33 height 6
click at [288, 154] on label "Sepsis" at bounding box center [298, 157] width 35 height 6
checkbox input "true"
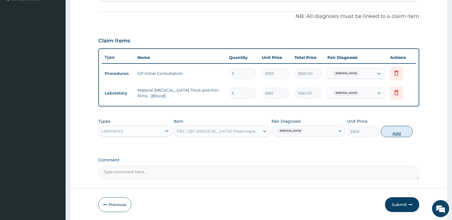
click at [394, 132] on button "Add" at bounding box center [397, 131] width 32 height 11
type input "0"
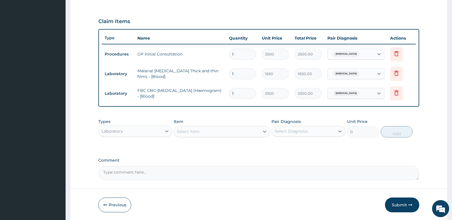
scroll to position [203, 0]
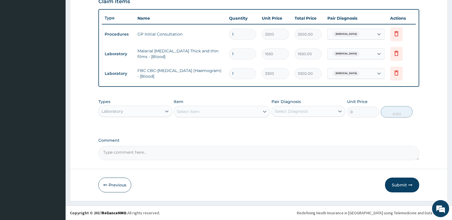
click at [144, 108] on div "Laboratory" at bounding box center [130, 111] width 63 height 9
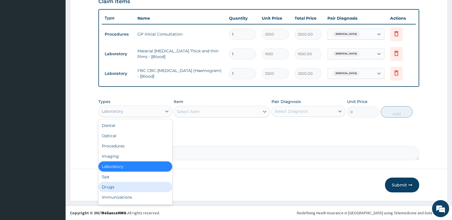
click at [113, 186] on div "Drugs" at bounding box center [135, 187] width 74 height 10
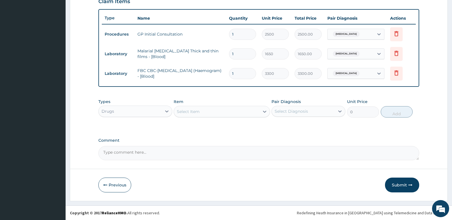
click at [199, 110] on div "Select Item" at bounding box center [188, 112] width 23 height 6
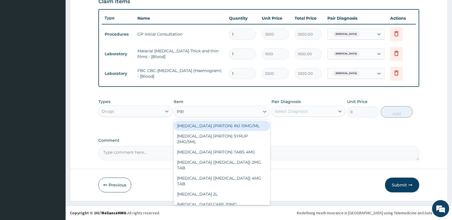
type input "PIRI"
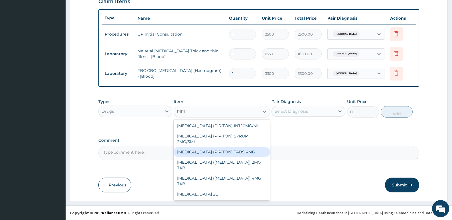
click at [198, 157] on div "CHLORPHENIRAMINE (PIRITON) TABS 4MG" at bounding box center [222, 152] width 96 height 10
type input "10"
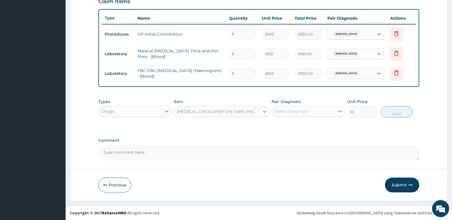
click at [326, 109] on div "Select Diagnosis" at bounding box center [303, 111] width 63 height 9
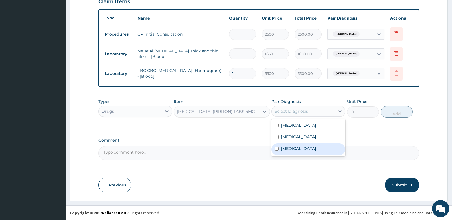
click at [295, 146] on label "Upper respiratory infection" at bounding box center [298, 149] width 35 height 6
checkbox input "true"
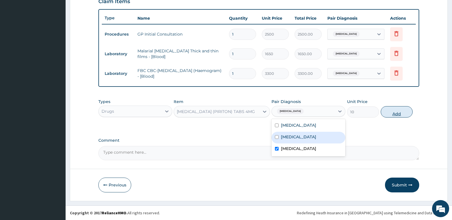
click at [395, 112] on button "Add" at bounding box center [397, 111] width 32 height 11
type input "0"
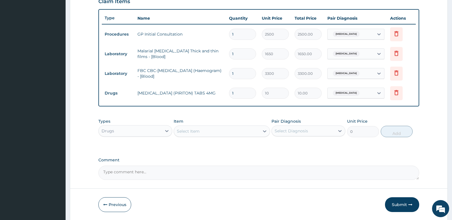
type input "0.00"
type input "4"
type input "40.00"
type input "4"
click at [189, 132] on div "Select Item" at bounding box center [188, 132] width 23 height 6
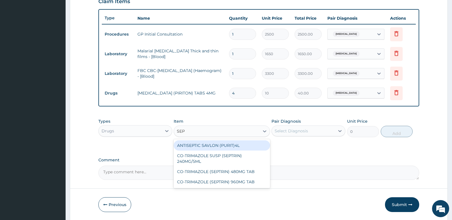
type input "SEPT"
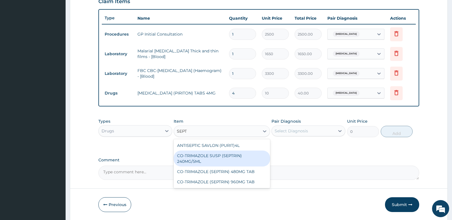
click at [199, 154] on div "CO-TRIMAZOLE SUSP (SEPTRIN) 240MG/5ML" at bounding box center [222, 159] width 96 height 16
type input "500"
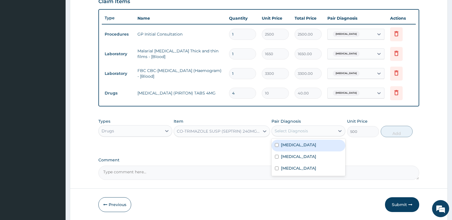
click at [287, 129] on div "Select Diagnosis" at bounding box center [291, 131] width 33 height 6
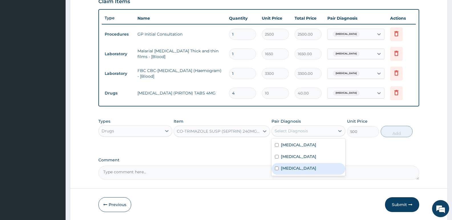
click at [296, 167] on label "Upper respiratory infection" at bounding box center [298, 169] width 35 height 6
checkbox input "true"
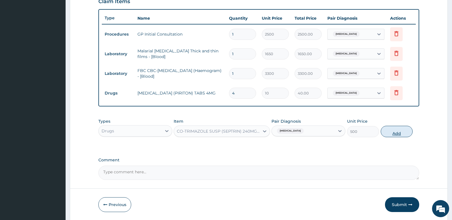
click at [395, 131] on button "Add" at bounding box center [397, 131] width 32 height 11
type input "0"
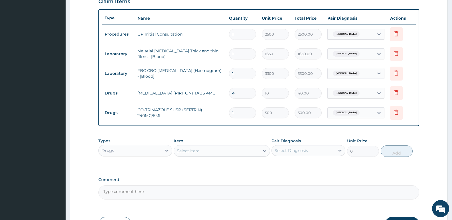
click at [200, 149] on div "Select Item" at bounding box center [216, 151] width 85 height 9
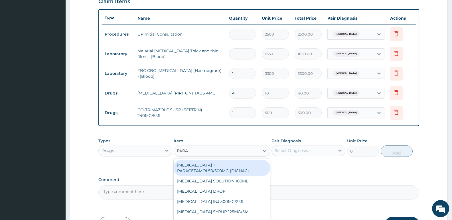
type input "PARAC"
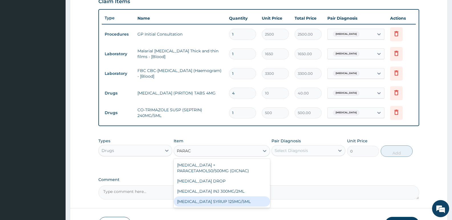
click at [209, 202] on div "PARACETAMOL SYRUP 125MG/5ML" at bounding box center [222, 202] width 96 height 10
type input "300"
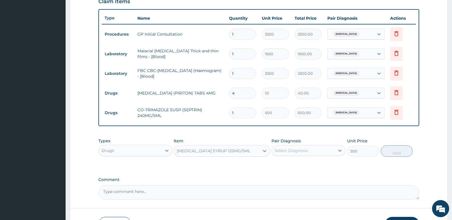
click at [318, 150] on div "Select Diagnosis" at bounding box center [303, 150] width 63 height 9
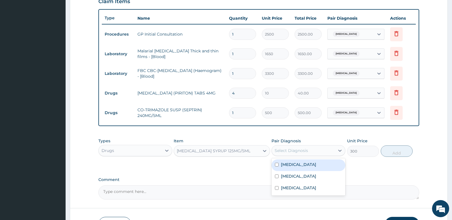
click at [295, 166] on label "Malaria" at bounding box center [298, 165] width 35 height 6
checkbox input "true"
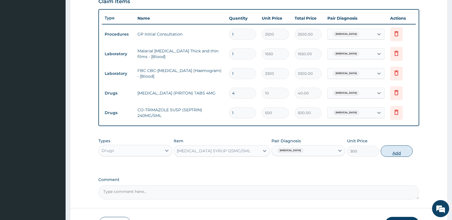
click at [392, 153] on button "Add" at bounding box center [397, 151] width 32 height 11
type input "0"
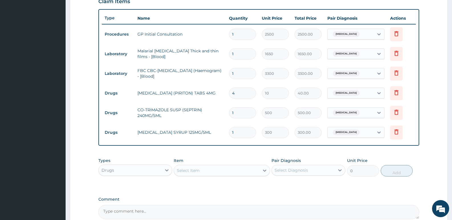
click at [187, 170] on div "Select Item" at bounding box center [188, 171] width 23 height 6
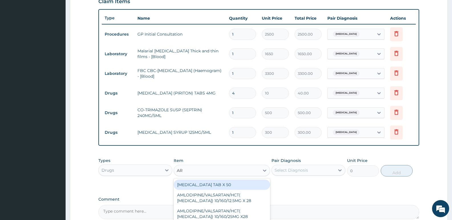
type input "ART"
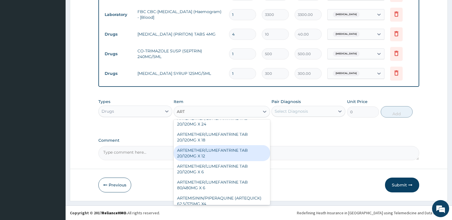
scroll to position [143, 0]
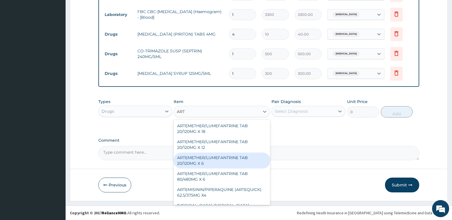
click at [209, 166] on div "ARTEMETHER/LUMEFANTRINE TAB 20/120MG X 6" at bounding box center [222, 161] width 96 height 16
type input "400"
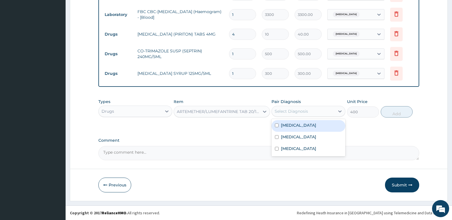
click at [302, 107] on div "Select Diagnosis" at bounding box center [303, 111] width 63 height 9
click at [293, 125] on label "Malaria" at bounding box center [298, 126] width 35 height 6
checkbox input "true"
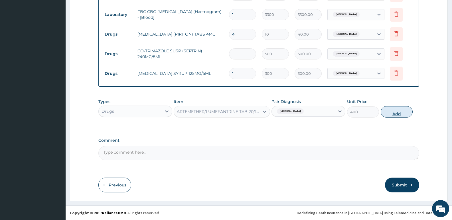
click at [401, 112] on button "Add" at bounding box center [397, 111] width 32 height 11
type input "0"
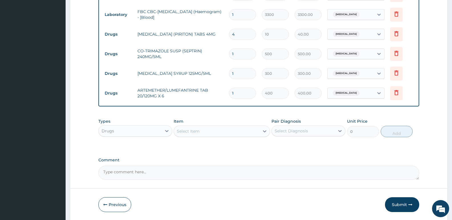
type input "0.00"
type input "6"
type input "2400.00"
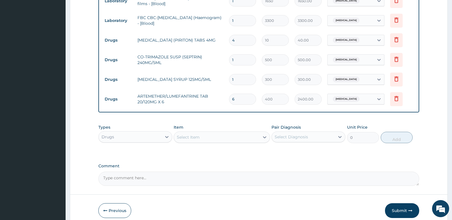
scroll to position [262, 0]
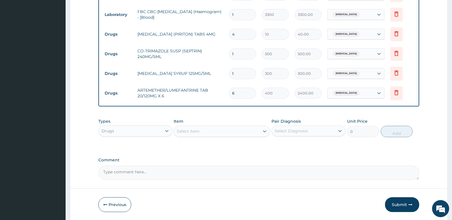
type input "6"
click at [399, 207] on button "Submit" at bounding box center [402, 205] width 34 height 15
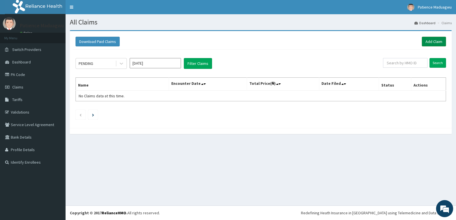
click at [426, 40] on link "Add Claim" at bounding box center [434, 42] width 24 height 10
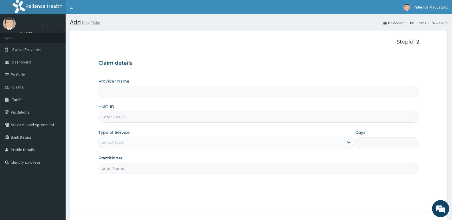
type input "[GEOGRAPHIC_DATA]"
click at [107, 120] on input "HMO ID" at bounding box center [258, 117] width 321 height 11
paste input "GSV/12044/A"
type input "GSV/12044/A"
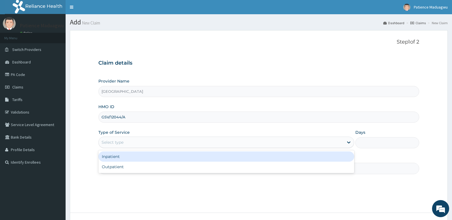
click at [106, 142] on div "Select type" at bounding box center [112, 143] width 22 height 6
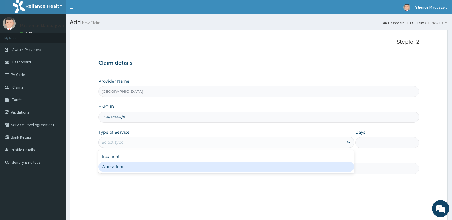
click at [110, 171] on div "Outpatient" at bounding box center [225, 167] width 255 height 10
type input "1"
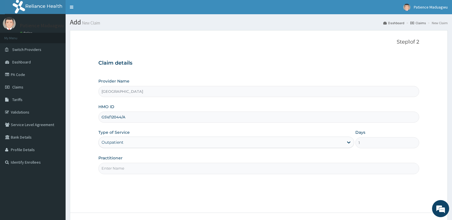
click at [130, 168] on input "Practitioner" at bounding box center [258, 168] width 321 height 11
type input "[PERSON_NAME]"
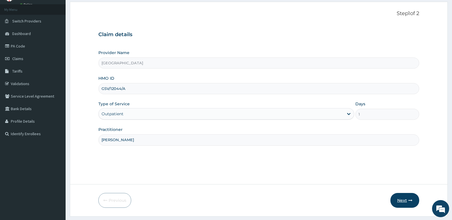
click at [403, 201] on button "Next" at bounding box center [404, 200] width 29 height 15
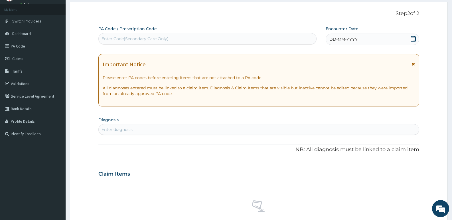
click at [224, 36] on div "Enter Code(Secondary Care Only)" at bounding box center [207, 38] width 217 height 9
paste input "PA/CFA5ED"
type input "PA/CFA5ED"
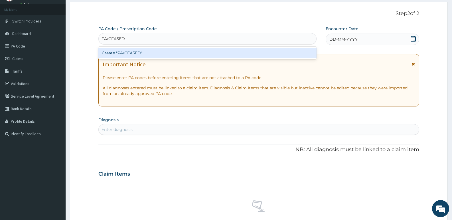
click at [214, 57] on div "Create "PA/CFA5ED"" at bounding box center [207, 53] width 218 height 10
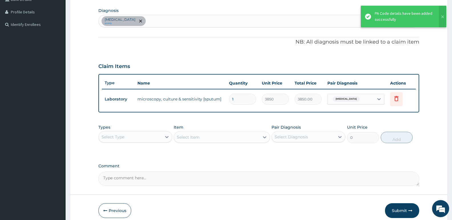
scroll to position [143, 0]
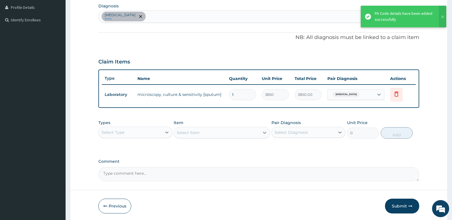
click at [188, 17] on div "Upper respiratory infection query" at bounding box center [259, 17] width 320 height 12
type input "MALA"
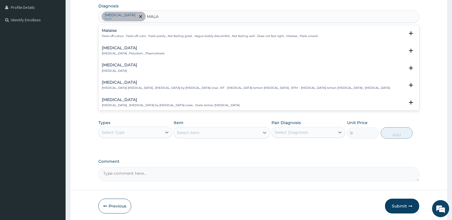
click at [138, 51] on div "Malaria Malaria , Paludism , Plasmodiosis" at bounding box center [133, 51] width 63 height 10
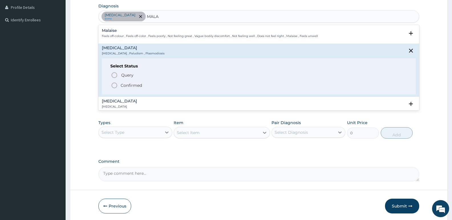
click at [114, 84] on icon "status option filled" at bounding box center [114, 85] width 7 height 7
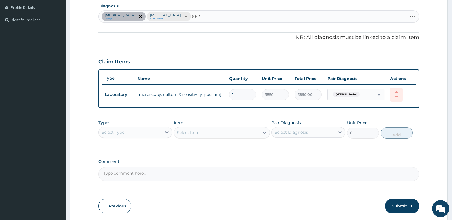
type input "SEPS"
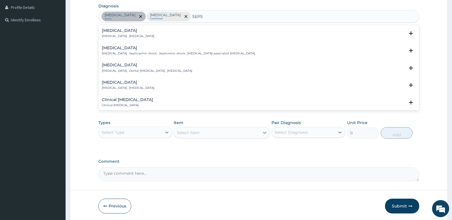
click at [129, 26] on div "Sepsis Systemic infection , Sepsis Select Status Query Query covers suspected (…" at bounding box center [258, 68] width 321 height 86
click at [127, 29] on h4 "Sepsis" at bounding box center [128, 31] width 52 height 4
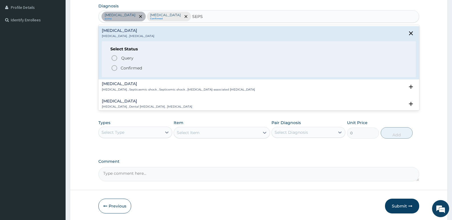
click at [118, 68] on icon "status option filled" at bounding box center [114, 68] width 7 height 7
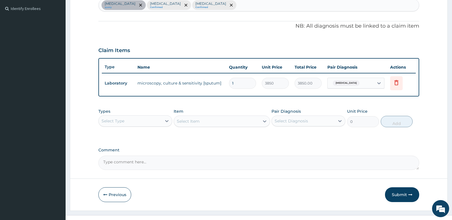
scroll to position [164, 0]
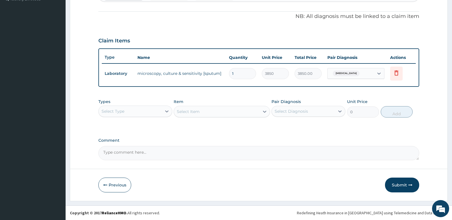
click at [137, 113] on div "Select Type" at bounding box center [130, 111] width 63 height 9
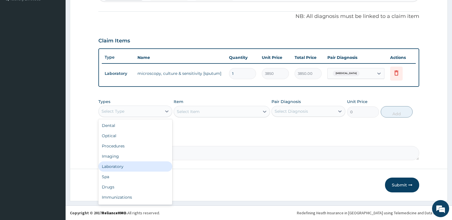
click at [121, 170] on div "Laboratory" at bounding box center [135, 167] width 74 height 10
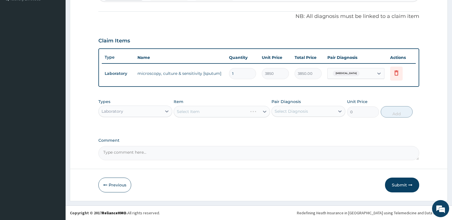
click at [201, 113] on div "Select Item" at bounding box center [222, 111] width 96 height 11
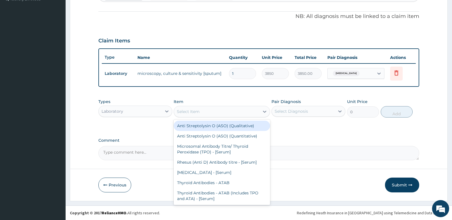
click at [197, 111] on div "Select Item" at bounding box center [188, 112] width 23 height 6
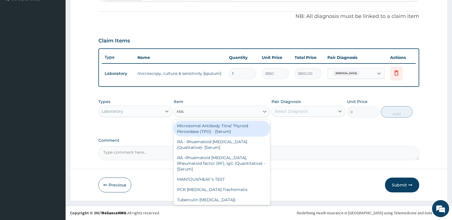
type input "MALA"
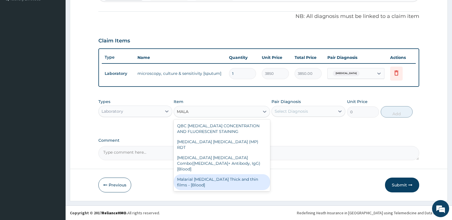
click at [203, 174] on div "Malarial Parasite Thick and thin films - [Blood]" at bounding box center [222, 182] width 96 height 16
type input "1650"
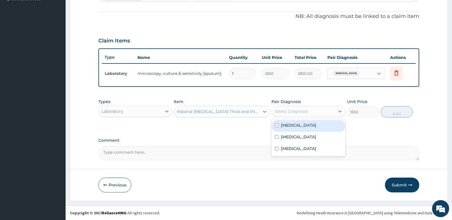
click at [308, 110] on div "Select Diagnosis" at bounding box center [303, 111] width 63 height 9
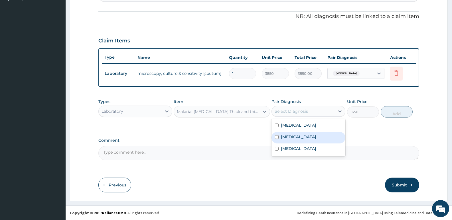
click at [299, 136] on div "Malaria" at bounding box center [308, 138] width 74 height 12
checkbox input "true"
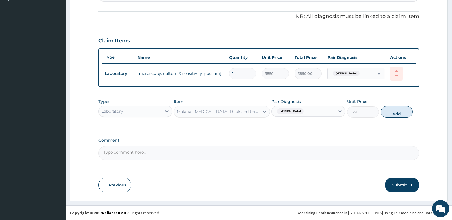
click at [401, 114] on button "Add" at bounding box center [397, 111] width 32 height 11
type input "0"
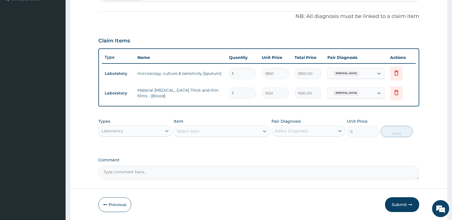
type input "0"
type input "0.00"
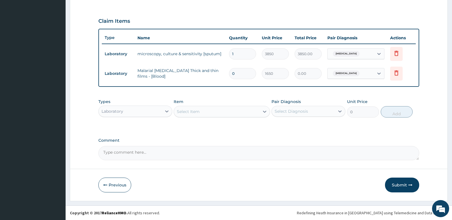
type input "0"
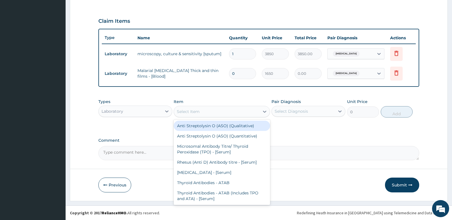
click at [208, 111] on div "Select Item" at bounding box center [216, 111] width 85 height 9
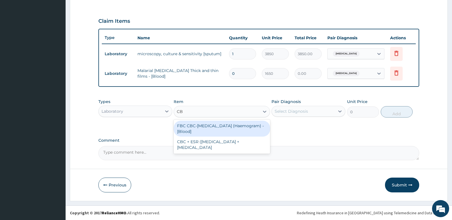
type input "CBC"
click at [207, 132] on div "FBC CBC-Complete Blood Count (Haemogram) - [Blood]" at bounding box center [222, 129] width 96 height 16
type input "3300"
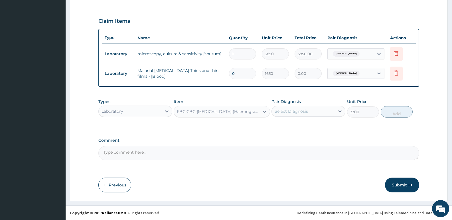
click at [300, 110] on div "Select Diagnosis" at bounding box center [291, 112] width 33 height 6
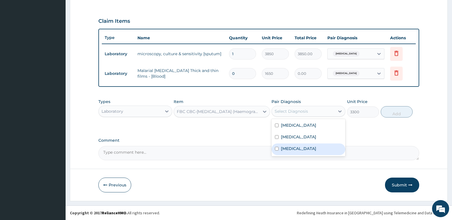
click at [293, 148] on label "Sepsis" at bounding box center [298, 149] width 35 height 6
checkbox input "true"
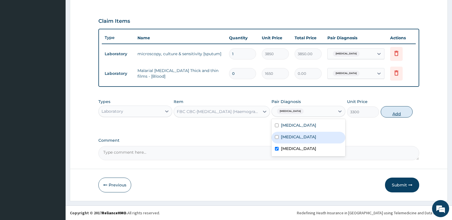
click at [401, 116] on button "Add" at bounding box center [397, 111] width 32 height 11
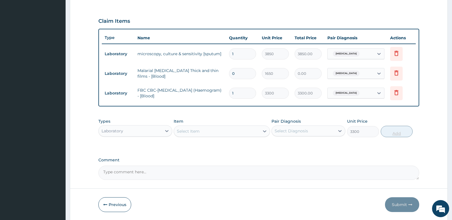
type input "0"
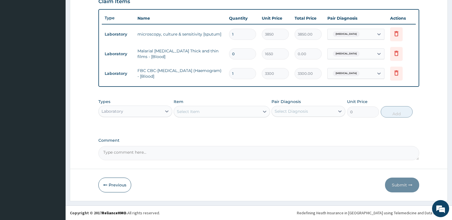
click at [148, 111] on div "Laboratory" at bounding box center [130, 111] width 63 height 9
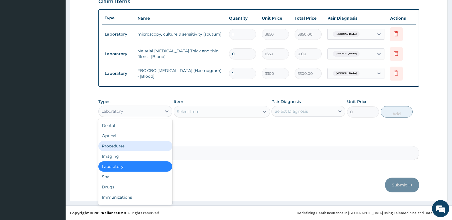
click at [124, 149] on div "Procedures" at bounding box center [135, 146] width 74 height 10
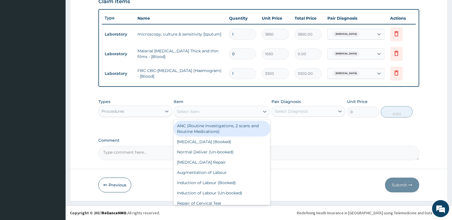
click at [208, 113] on div "Select Item" at bounding box center [216, 111] width 85 height 9
type input "GP"
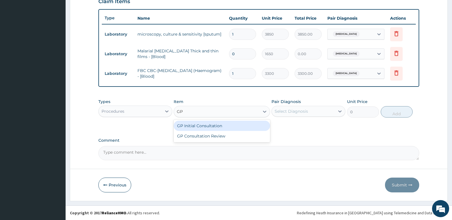
click at [207, 123] on div "GP Initial Consultation" at bounding box center [222, 126] width 96 height 10
type input "2500"
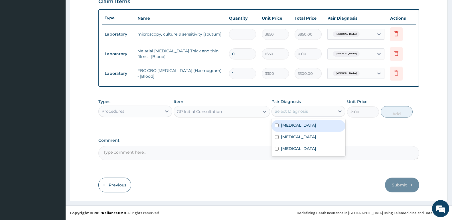
click at [307, 111] on div "Select Diagnosis" at bounding box center [291, 112] width 33 height 6
click at [311, 123] on label "Upper respiratory infection" at bounding box center [298, 126] width 35 height 6
checkbox input "true"
click at [394, 114] on button "Add" at bounding box center [397, 111] width 32 height 11
type input "0"
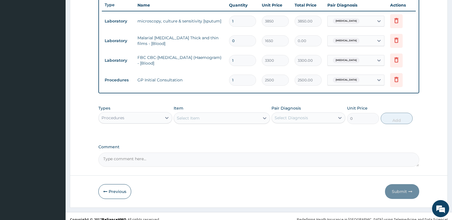
scroll to position [223, 0]
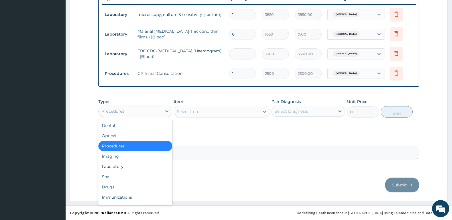
click at [152, 108] on div "Procedures" at bounding box center [130, 111] width 63 height 9
click at [121, 191] on div "Drugs" at bounding box center [135, 187] width 74 height 10
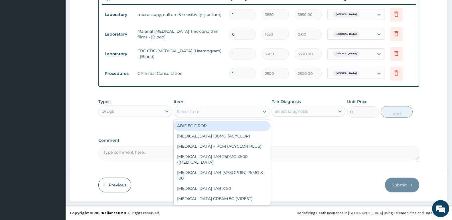
click at [185, 114] on div "Select Item" at bounding box center [188, 112] width 23 height 6
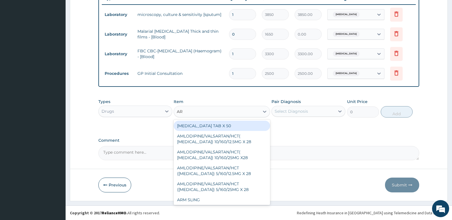
type input "ART"
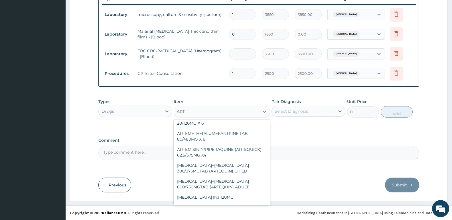
scroll to position [200, 0]
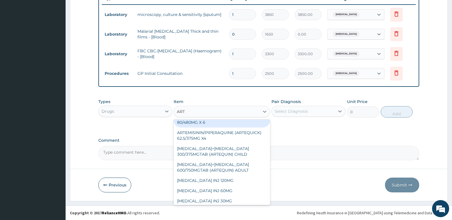
click at [219, 123] on div "ARTEMETHER/LUMEFANTRINE TAB 80/480MG X 6" at bounding box center [222, 120] width 96 height 16
type input "700"
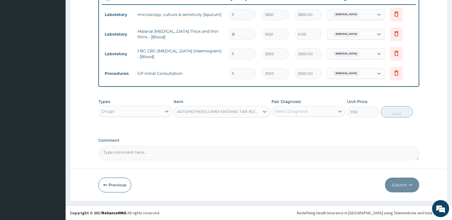
click at [284, 114] on div "Select Diagnosis" at bounding box center [291, 112] width 33 height 6
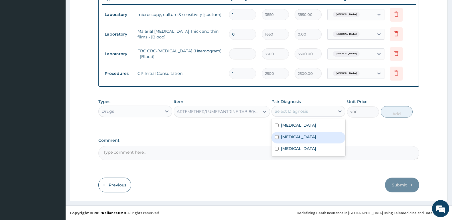
click at [285, 142] on div "Malaria" at bounding box center [308, 138] width 74 height 12
checkbox input "true"
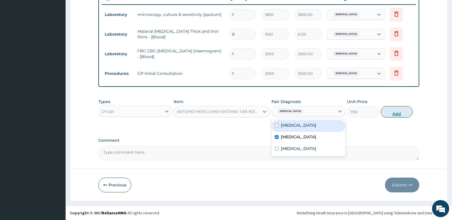
click at [395, 114] on button "Add" at bounding box center [397, 111] width 32 height 11
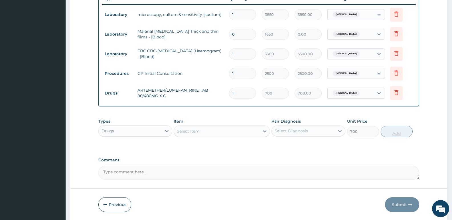
type input "0"
type input "0.00"
type input "6"
type input "4200.00"
type input "6"
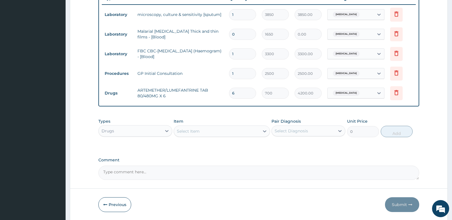
click at [176, 129] on div "Select Item" at bounding box center [216, 131] width 85 height 9
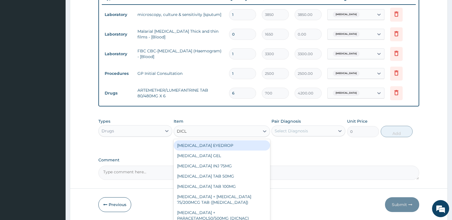
type input "DICLO"
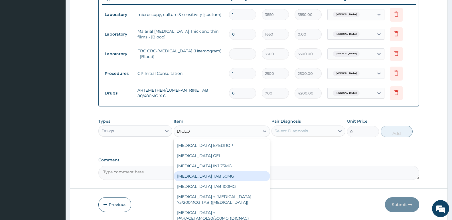
click at [201, 175] on div "DICLOFENAC POTASSIUM TAB 50MG" at bounding box center [222, 176] width 96 height 10
type input "30"
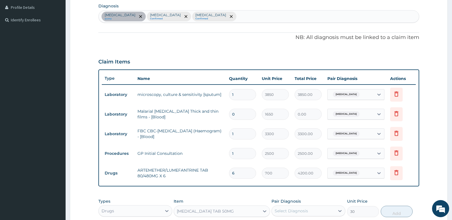
scroll to position [137, 0]
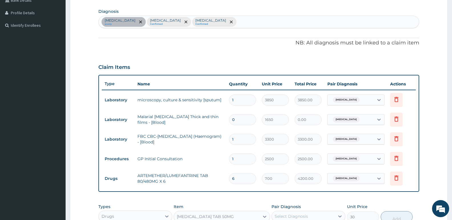
click at [216, 18] on div "Upper respiratory infection query Malaria Confirmed Sepsis Confirmed" at bounding box center [259, 22] width 320 height 12
type input "HEADA"
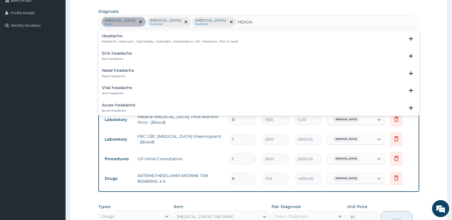
click at [110, 34] on h4 "Headache" at bounding box center [170, 36] width 136 height 4
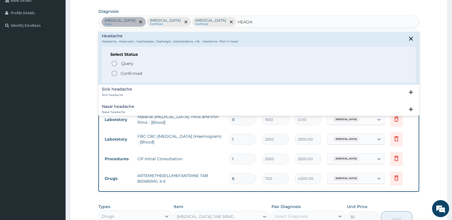
click at [112, 74] on circle "status option filled" at bounding box center [114, 73] width 5 height 5
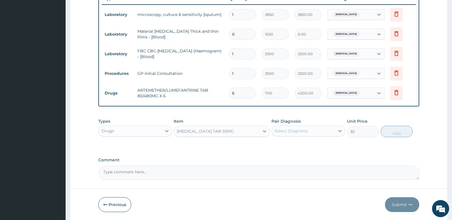
scroll to position [242, 0]
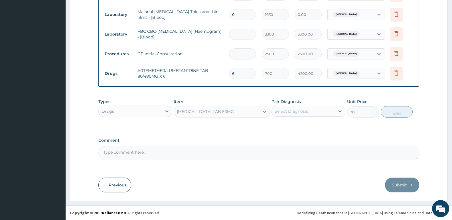
click at [280, 109] on div "Select Diagnosis" at bounding box center [291, 112] width 33 height 6
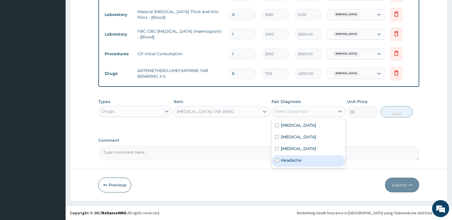
click at [287, 165] on div "Headache" at bounding box center [308, 161] width 74 height 12
checkbox input "true"
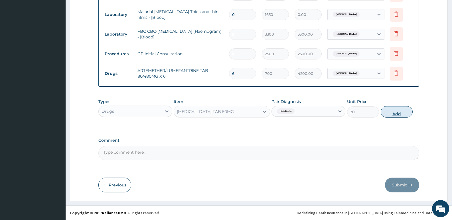
click at [394, 110] on button "Add" at bounding box center [397, 111] width 32 height 11
type input "0"
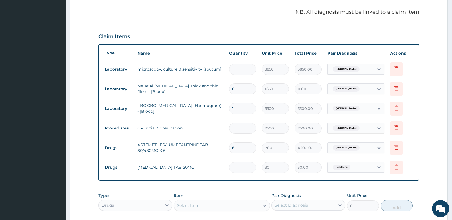
scroll to position [157, 0]
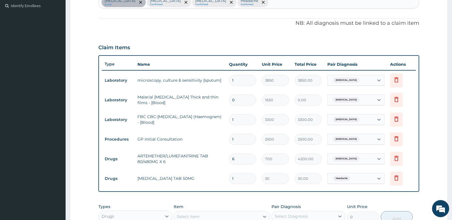
type input "0.00"
type input "6"
type input "180.00"
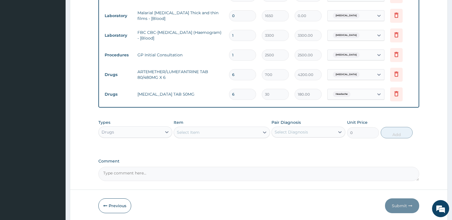
scroll to position [242, 0]
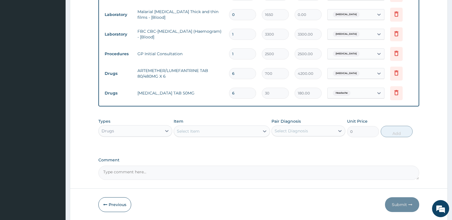
type input "6"
click at [189, 132] on div "Select Item" at bounding box center [188, 132] width 23 height 6
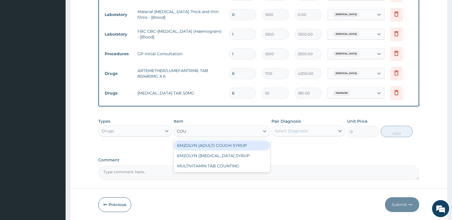
type input "COUG"
click at [210, 148] on div "EMZOLYN (ADULT) COUGH SYRUP" at bounding box center [222, 146] width 96 height 10
type input "500"
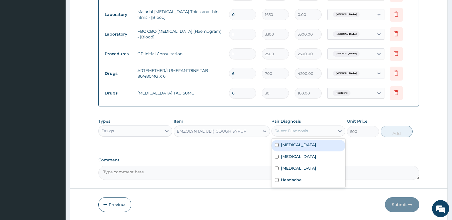
click at [306, 130] on div "Select Diagnosis" at bounding box center [291, 131] width 33 height 6
click at [298, 147] on label "Upper respiratory infection" at bounding box center [298, 145] width 35 height 6
checkbox input "true"
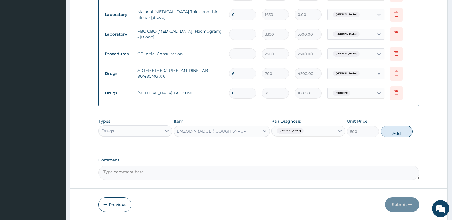
click at [405, 129] on button "Add" at bounding box center [397, 131] width 32 height 11
type input "0"
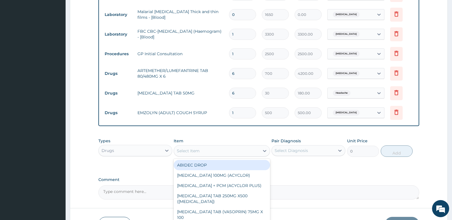
click at [198, 153] on div "Select Item" at bounding box center [188, 151] width 23 height 6
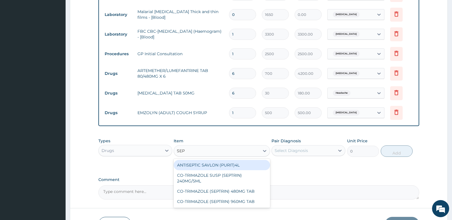
type input "SEPT"
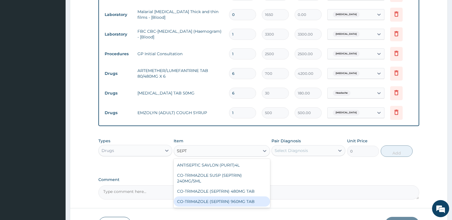
click at [211, 199] on div "CO-TRIMAZOLE (SEPTRIN) 960MG TAB" at bounding box center [222, 202] width 96 height 10
type input "30"
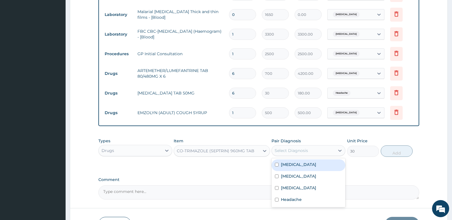
click at [314, 153] on div "Select Diagnosis" at bounding box center [303, 150] width 63 height 9
click at [307, 163] on label "Upper respiratory infection" at bounding box center [298, 165] width 35 height 6
checkbox input "true"
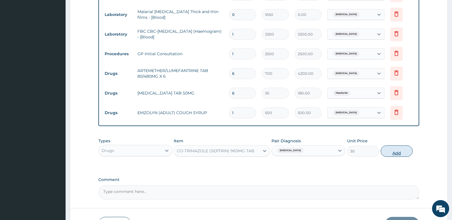
click at [391, 153] on button "Add" at bounding box center [397, 151] width 32 height 11
type input "0"
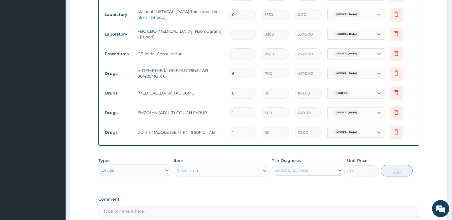
type input "10"
type input "300.00"
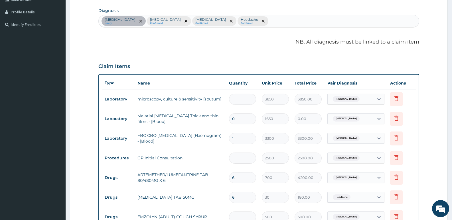
scroll to position [128, 0]
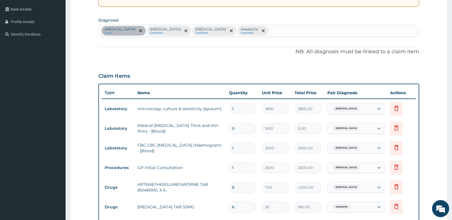
type input "10"
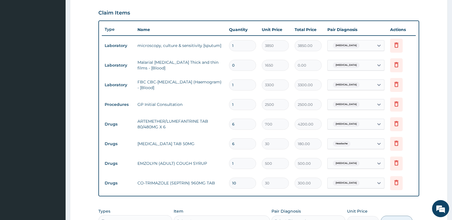
scroll to position [187, 0]
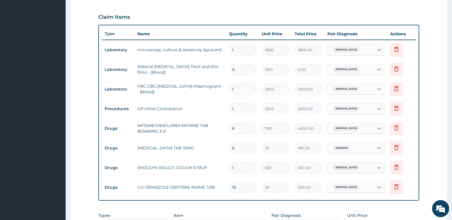
click at [239, 64] on input "0" at bounding box center [242, 69] width 27 height 11
type input "1"
type input "1650.00"
type input "0"
type input "0.00"
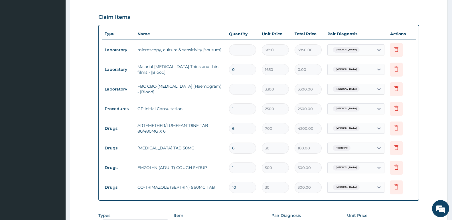
type input "1"
type input "1650.00"
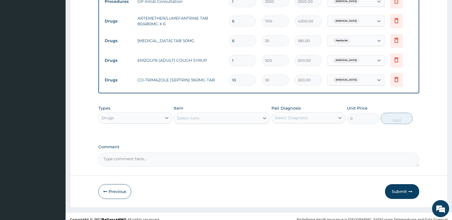
scroll to position [301, 0]
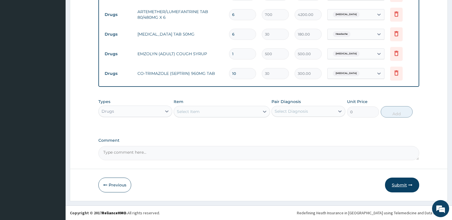
type input "1"
click at [391, 187] on button "Submit" at bounding box center [402, 185] width 34 height 15
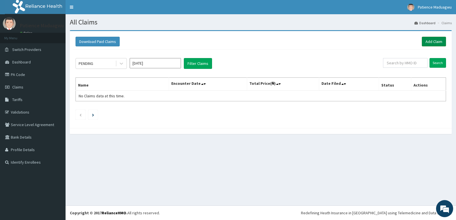
click at [442, 42] on link "Add Claim" at bounding box center [434, 42] width 24 height 10
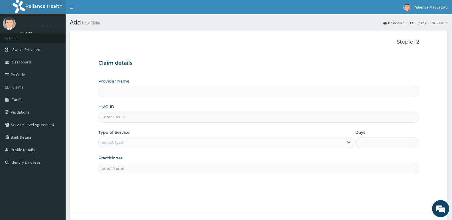
type input "[GEOGRAPHIC_DATA]"
click at [124, 117] on input "HMO ID" at bounding box center [258, 117] width 321 height 11
paste input "GSV/11621/A"
type input "GSV/11621/A"
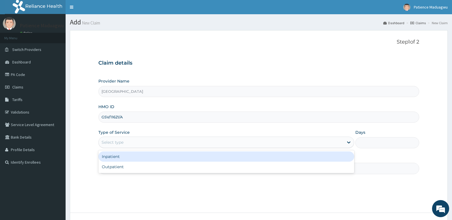
click at [116, 142] on div "Select type" at bounding box center [112, 143] width 22 height 6
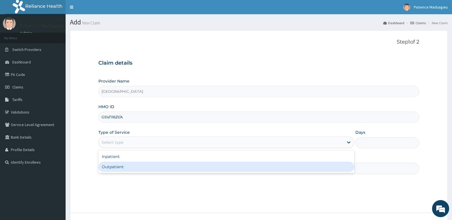
click at [110, 163] on div "Outpatient" at bounding box center [225, 167] width 255 height 10
type input "1"
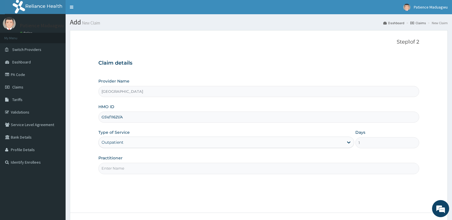
click at [125, 172] on input "Practitioner" at bounding box center [258, 168] width 321 height 11
type input "[PERSON_NAME]"
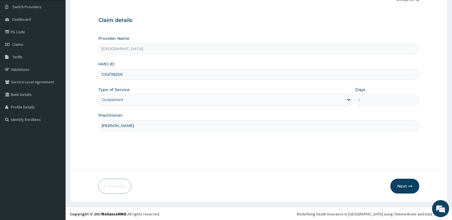
scroll to position [44, 0]
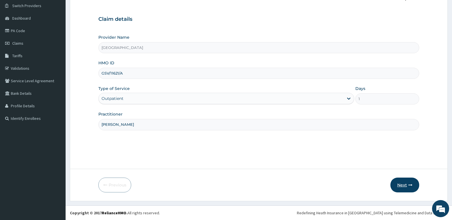
click at [411, 186] on icon "button" at bounding box center [410, 185] width 4 height 4
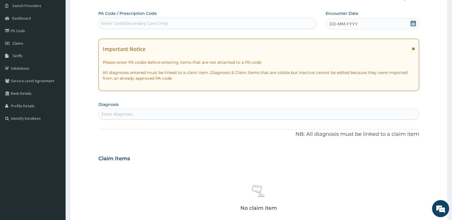
click at [415, 24] on icon at bounding box center [412, 24] width 5 height 6
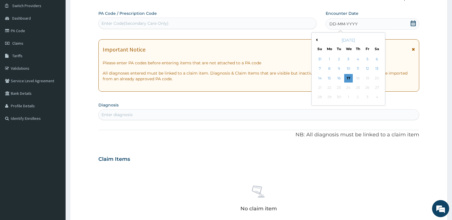
click at [315, 40] on button "Previous Month" at bounding box center [315, 39] width 3 height 3
click at [340, 88] on div "19" at bounding box center [338, 88] width 9 height 9
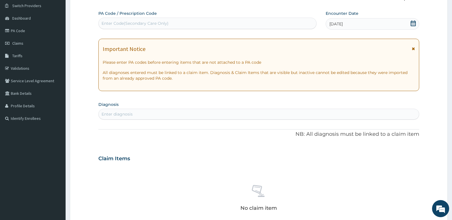
click at [174, 114] on div "Enter diagnosis" at bounding box center [259, 114] width 320 height 9
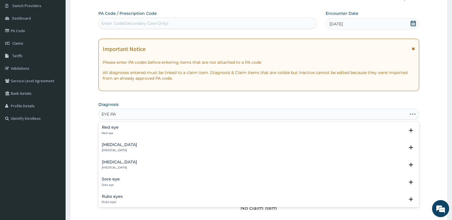
type input "EYE PAI"
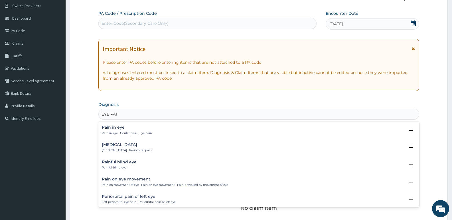
click at [127, 130] on div "Pain in eye Pain in eye , Ocular pain , Eye pain" at bounding box center [127, 130] width 50 height 10
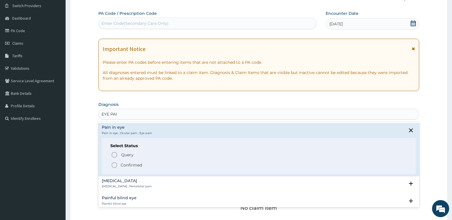
click at [116, 168] on circle "status option filled" at bounding box center [114, 165] width 5 height 5
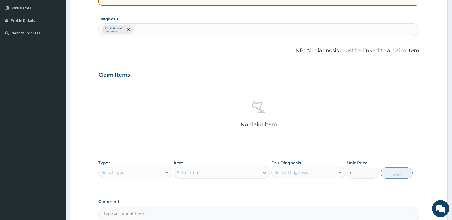
click at [124, 176] on div "Select Type" at bounding box center [130, 172] width 63 height 9
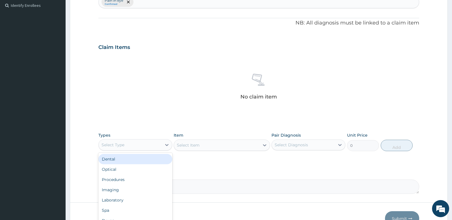
scroll to position [191, 0]
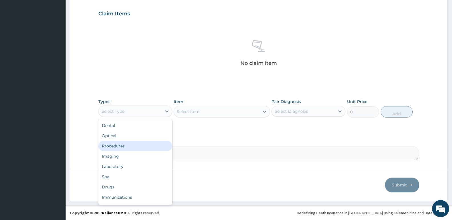
click at [111, 147] on div "Procedures" at bounding box center [135, 146] width 74 height 10
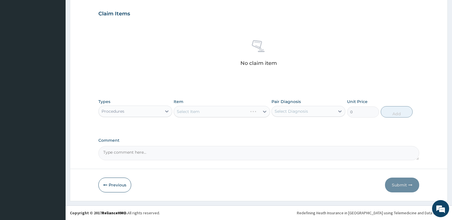
click at [190, 108] on div "Select Item" at bounding box center [222, 111] width 96 height 11
click at [190, 113] on div "Select Item" at bounding box center [222, 111] width 96 height 11
click at [204, 108] on div "Select Item" at bounding box center [216, 111] width 85 height 9
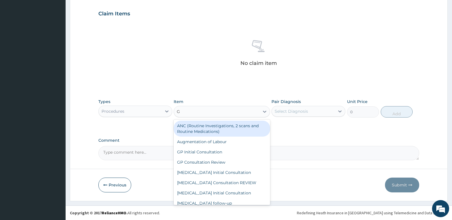
type input "GP"
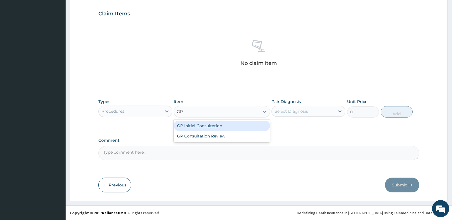
click at [191, 129] on div "GP Initial Consultation" at bounding box center [222, 126] width 96 height 10
type input "2500"
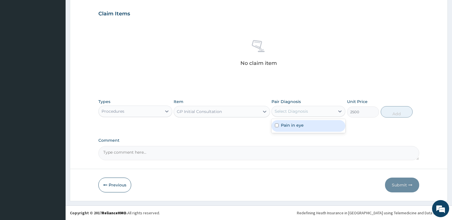
click at [317, 113] on div "Select Diagnosis" at bounding box center [303, 111] width 63 height 9
click at [310, 123] on div "Pain in eye" at bounding box center [308, 126] width 74 height 12
checkbox input "true"
click at [402, 111] on button "Add" at bounding box center [397, 111] width 32 height 11
type input "0"
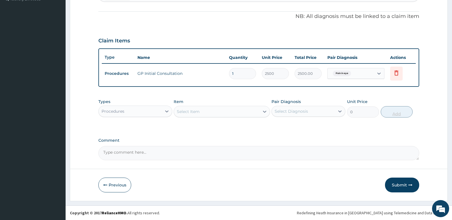
scroll to position [164, 0]
click at [400, 187] on button "Submit" at bounding box center [402, 185] width 34 height 15
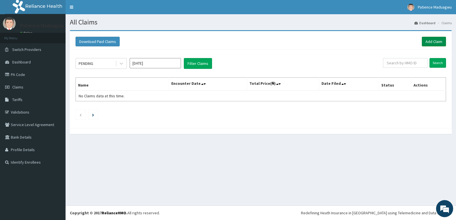
click at [432, 43] on link "Add Claim" at bounding box center [434, 42] width 24 height 10
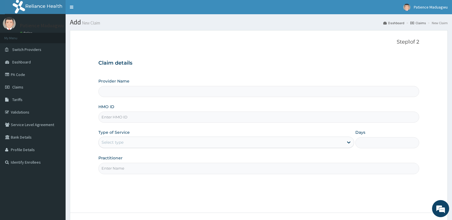
type input "[GEOGRAPHIC_DATA]"
click at [119, 119] on input "HMO ID" at bounding box center [258, 117] width 321 height 11
paste input "GSV/10644/A"
type input "GSV/10644/A"
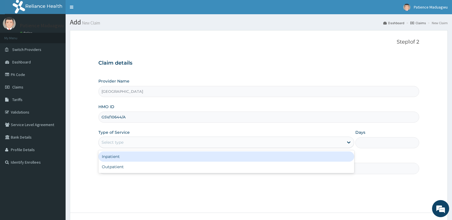
click at [119, 140] on div "Select type" at bounding box center [112, 143] width 22 height 6
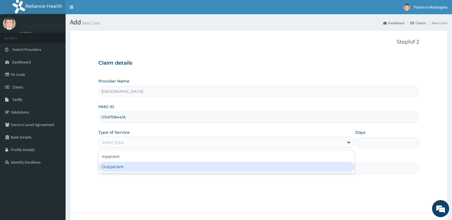
click at [119, 166] on div "Outpatient" at bounding box center [225, 167] width 255 height 10
type input "1"
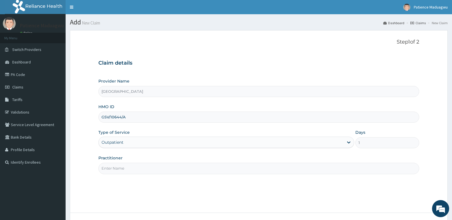
click at [122, 172] on input "Practitioner" at bounding box center [258, 168] width 321 height 11
click at [111, 166] on input "Practitioner" at bounding box center [258, 168] width 321 height 11
type input "DR STANLEY"
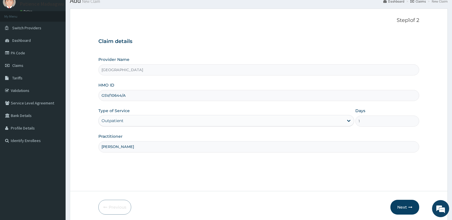
scroll to position [44, 0]
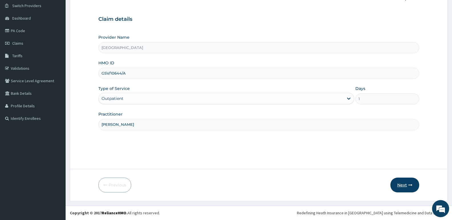
click at [409, 185] on icon "button" at bounding box center [410, 185] width 4 height 4
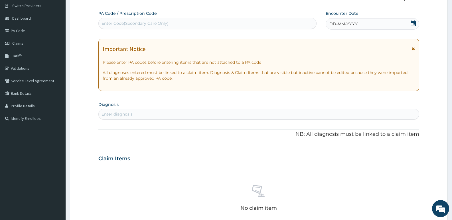
click at [412, 24] on icon at bounding box center [413, 24] width 6 height 6
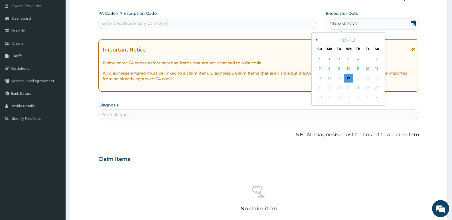
click at [317, 39] on button "Previous Month" at bounding box center [315, 39] width 3 height 3
click at [340, 89] on div "19" at bounding box center [338, 88] width 9 height 9
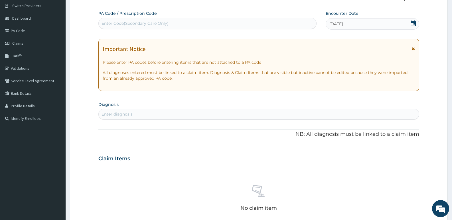
click at [148, 115] on div "Enter diagnosis" at bounding box center [259, 114] width 320 height 9
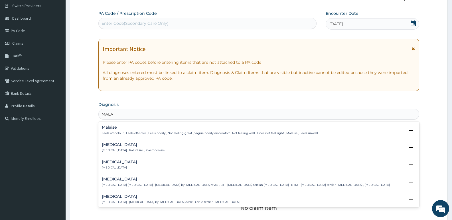
type input "MALAR"
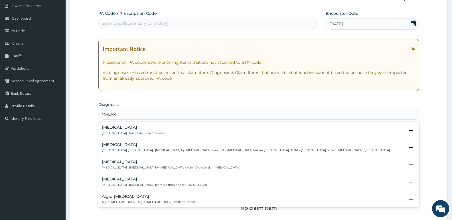
click at [128, 127] on h4 "Malaria" at bounding box center [133, 127] width 63 height 4
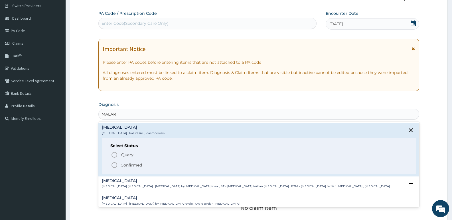
click at [113, 166] on icon "status option filled" at bounding box center [114, 165] width 7 height 7
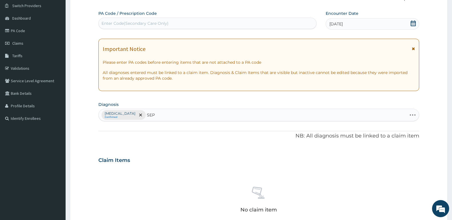
type input "SEPS"
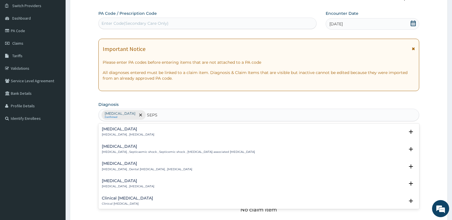
click at [111, 129] on h4 "Sepsis" at bounding box center [128, 129] width 52 height 4
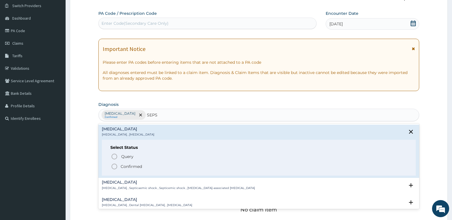
click at [114, 166] on icon "status option filled" at bounding box center [114, 166] width 7 height 7
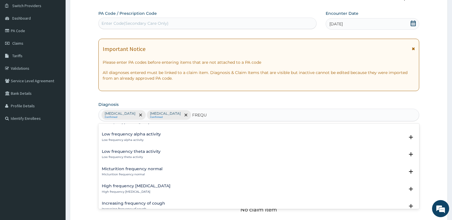
scroll to position [371, 0]
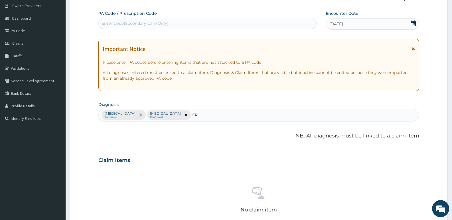
type input "F"
type input "URIN"
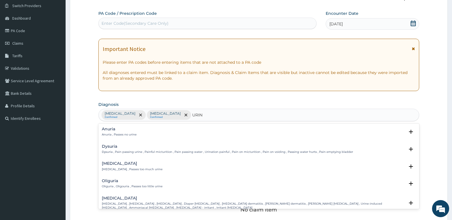
click at [161, 150] on div "Dysuria Dysuria , Pain passing urine , Painful micturition , Pain passing water…" at bounding box center [227, 150] width 251 height 10
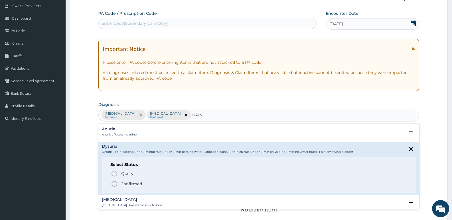
click at [111, 181] on icon "status option filled" at bounding box center [114, 184] width 7 height 7
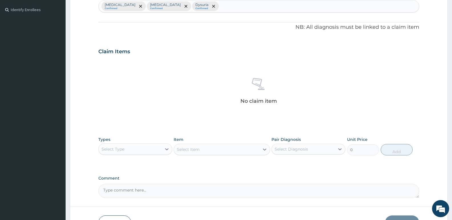
scroll to position [186, 0]
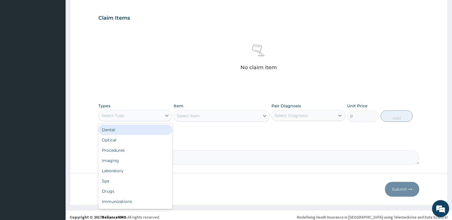
click at [138, 116] on div "Select Type" at bounding box center [130, 115] width 63 height 9
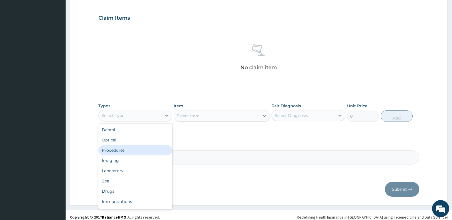
click at [114, 151] on div "Procedures" at bounding box center [135, 150] width 74 height 10
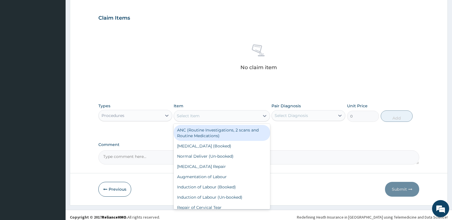
click at [209, 116] on div "Select Item" at bounding box center [216, 115] width 85 height 9
type input "GP"
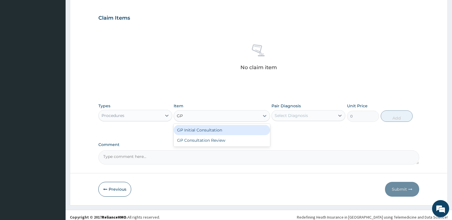
click at [202, 133] on div "GP Initial Consultation" at bounding box center [222, 130] width 96 height 10
type input "2500"
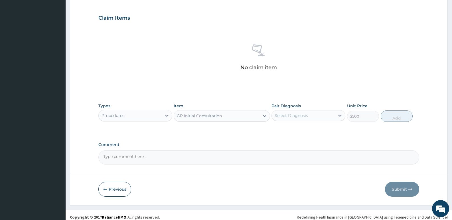
click at [299, 118] on div "Select Diagnosis" at bounding box center [291, 116] width 33 height 6
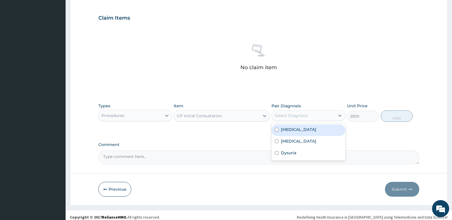
click at [293, 129] on label "Malaria" at bounding box center [298, 130] width 35 height 6
checkbox input "true"
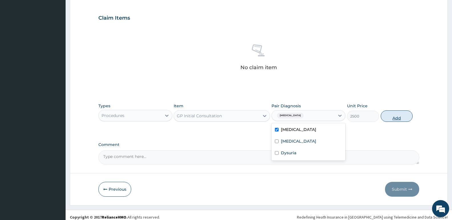
click at [389, 117] on button "Add" at bounding box center [397, 116] width 32 height 11
type input "0"
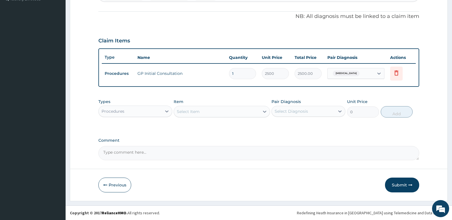
scroll to position [164, 0]
click at [132, 112] on div "Procedures" at bounding box center [130, 111] width 63 height 9
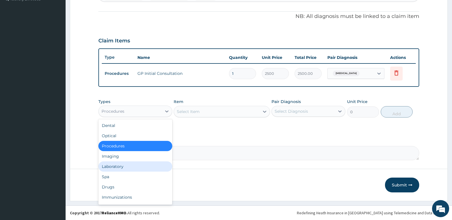
click at [118, 166] on div "Laboratory" at bounding box center [135, 167] width 74 height 10
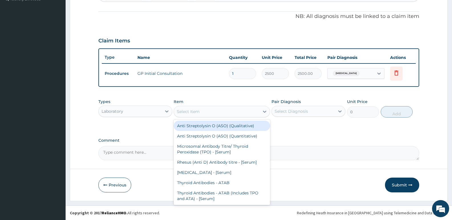
click at [197, 113] on div "Select Item" at bounding box center [188, 112] width 23 height 6
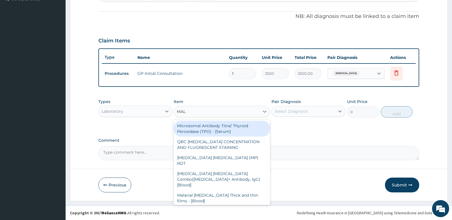
type input "MALA"
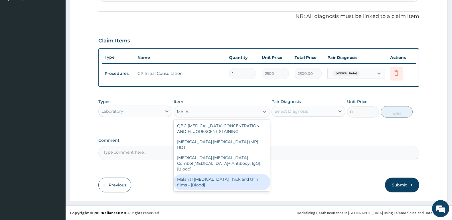
click at [193, 174] on div "Malarial [MEDICAL_DATA] Thick and thin films - [Blood]" at bounding box center [222, 182] width 96 height 16
type input "1650"
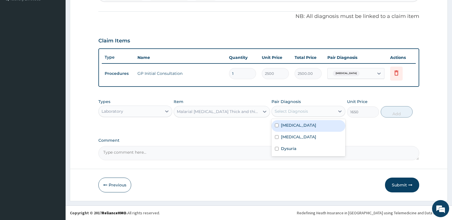
click at [301, 109] on div "Select Diagnosis" at bounding box center [291, 112] width 33 height 6
click at [292, 127] on label "[MEDICAL_DATA]" at bounding box center [298, 126] width 35 height 6
checkbox input "true"
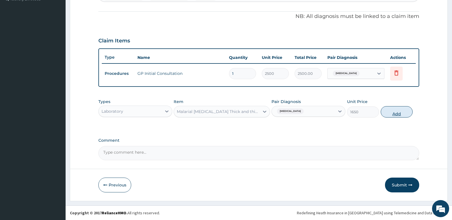
click at [405, 108] on button "Add" at bounding box center [397, 111] width 32 height 11
type input "0"
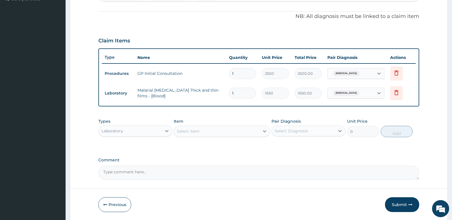
click at [212, 135] on div "Select Item" at bounding box center [216, 131] width 85 height 9
type input "S"
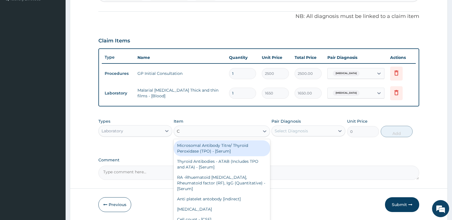
type input "CB"
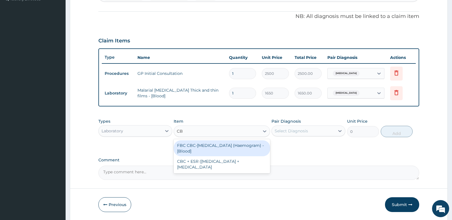
click at [217, 144] on div "FBC CBC-[MEDICAL_DATA] (Haemogram) - [Blood]" at bounding box center [222, 149] width 96 height 16
type input "3300"
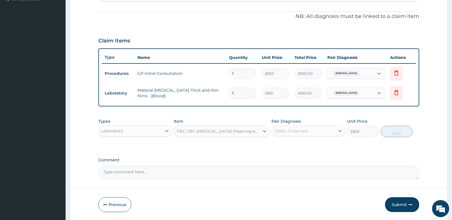
click at [286, 134] on div "Select Diagnosis" at bounding box center [303, 131] width 63 height 9
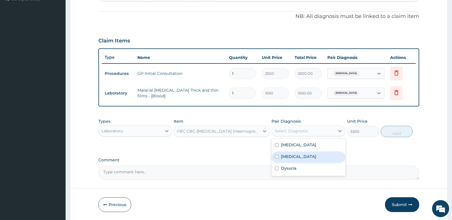
click at [280, 158] on div "Sepsis" at bounding box center [308, 158] width 74 height 12
checkbox input "true"
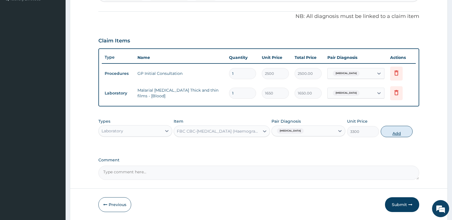
click at [394, 134] on button "Add" at bounding box center [397, 131] width 32 height 11
type input "0"
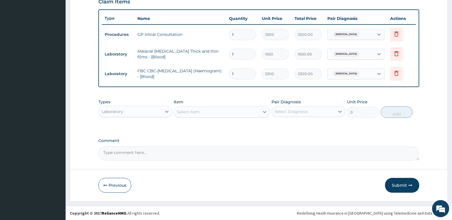
scroll to position [203, 0]
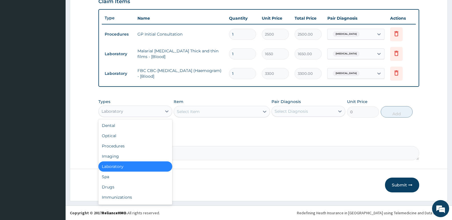
click at [137, 106] on div "Laboratory" at bounding box center [135, 111] width 74 height 11
click at [114, 185] on div "Drugs" at bounding box center [135, 187] width 74 height 10
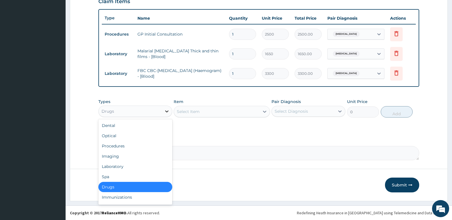
click at [163, 114] on div at bounding box center [167, 111] width 10 height 10
click at [120, 165] on div "Laboratory" at bounding box center [135, 167] width 74 height 10
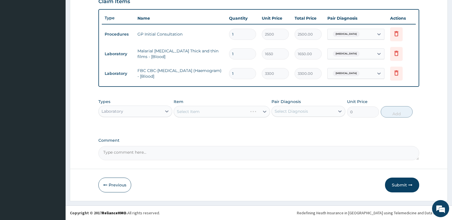
click at [202, 114] on div "Select Item" at bounding box center [222, 111] width 96 height 11
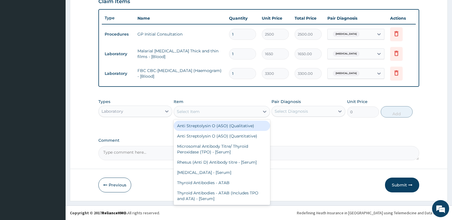
click at [192, 110] on div "Select Item" at bounding box center [188, 112] width 23 height 6
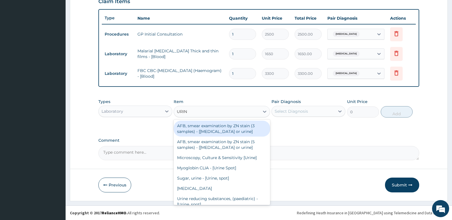
type input "URINA"
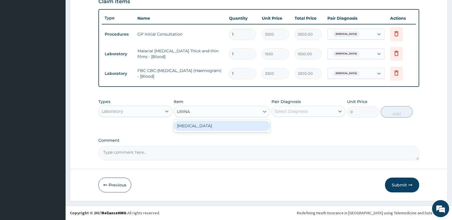
click at [188, 125] on div "[MEDICAL_DATA]" at bounding box center [222, 126] width 96 height 10
type input "2200"
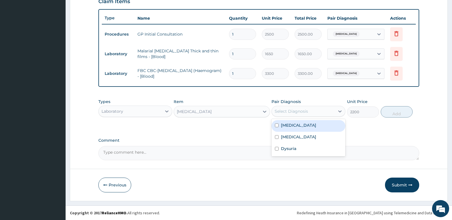
click at [284, 111] on div "Select Diagnosis" at bounding box center [291, 112] width 33 height 6
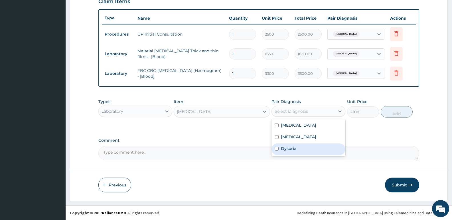
click at [289, 151] on label "Dysuria" at bounding box center [288, 149] width 15 height 6
checkbox input "true"
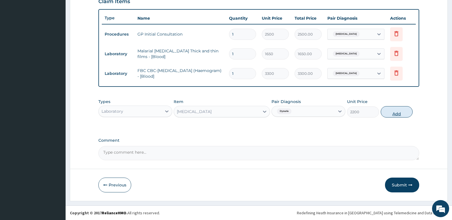
click at [408, 113] on button "Add" at bounding box center [397, 111] width 32 height 11
type input "0"
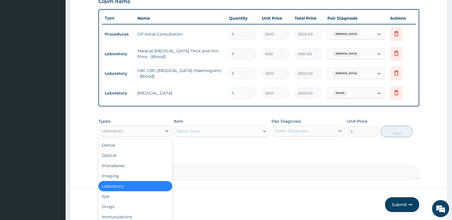
click at [152, 130] on div "Laboratory" at bounding box center [130, 131] width 63 height 9
click at [113, 206] on div "Drugs" at bounding box center [135, 207] width 74 height 10
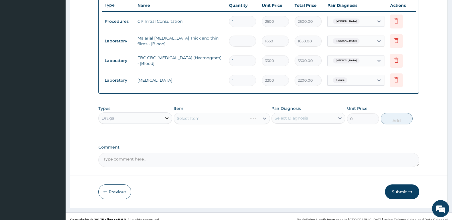
scroll to position [223, 0]
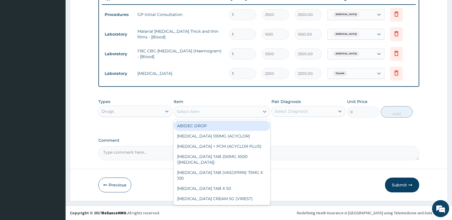
click at [184, 112] on div "Select Item" at bounding box center [188, 112] width 23 height 6
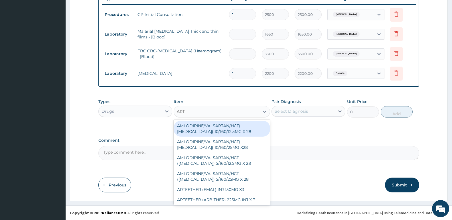
type input "ARTE"
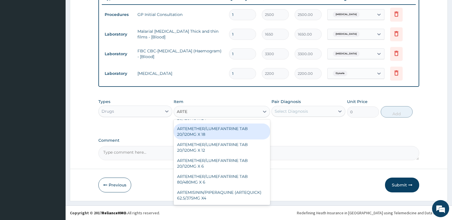
scroll to position [86, 0]
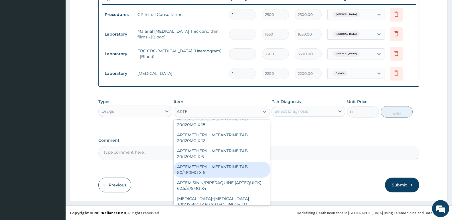
click at [203, 168] on div "ARTEMETHER/LUMEFANTRINE TAB 80/480MG X 6" at bounding box center [222, 170] width 96 height 16
type input "700"
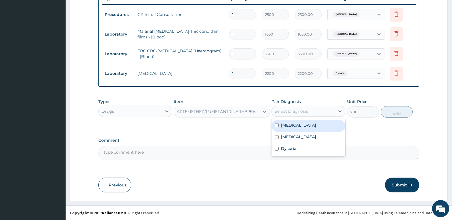
click at [314, 111] on div "Select Diagnosis" at bounding box center [303, 111] width 63 height 9
click at [305, 123] on div "Malaria" at bounding box center [308, 126] width 74 height 12
checkbox input "true"
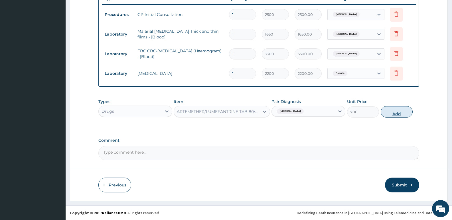
click at [406, 111] on button "Add" at bounding box center [397, 111] width 32 height 11
type input "0"
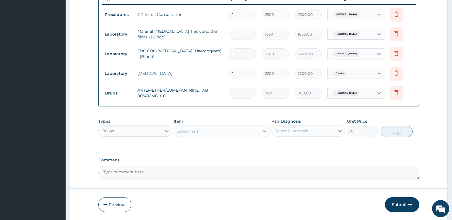
type input "0.00"
type input "6"
type input "4200.00"
type input "6"
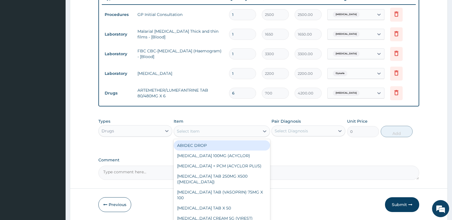
click at [196, 129] on div "Select Item" at bounding box center [188, 132] width 23 height 6
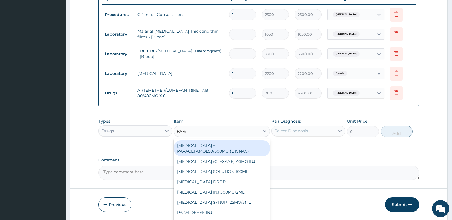
type input "PARAC"
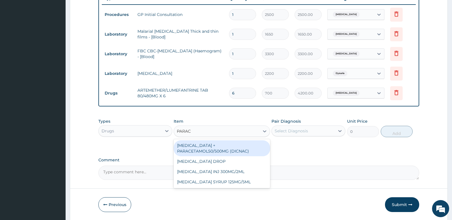
drag, startPoint x: 209, startPoint y: 145, endPoint x: 225, endPoint y: 145, distance: 16.8
click at [209, 146] on div "DICLOFENAC + PARACETAMOL50/500MG (DICNAC)" at bounding box center [222, 149] width 96 height 16
type input "40"
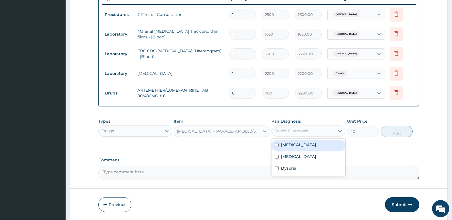
click at [329, 132] on div "Select Diagnosis" at bounding box center [303, 131] width 63 height 9
click at [299, 144] on div "[MEDICAL_DATA]" at bounding box center [308, 146] width 74 height 12
checkbox input "true"
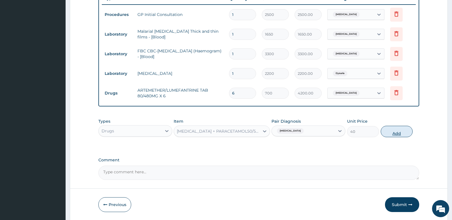
click at [391, 132] on button "Add" at bounding box center [397, 131] width 32 height 11
type input "0"
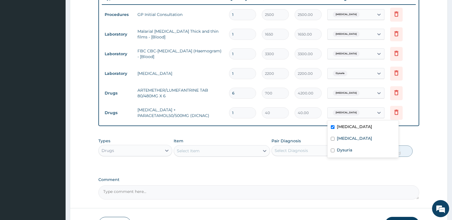
click at [367, 115] on div "[MEDICAL_DATA]" at bounding box center [351, 113] width 46 height 10
click at [351, 148] on label "Dysuria" at bounding box center [344, 150] width 15 height 6
checkbox input "true"
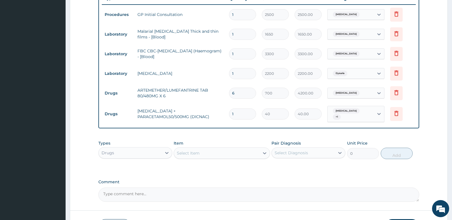
click at [243, 113] on input "1" at bounding box center [242, 114] width 27 height 11
type input "18"
type input "720.00"
type input "17"
type input "680.00"
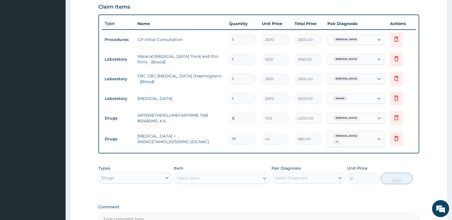
scroll to position [194, 0]
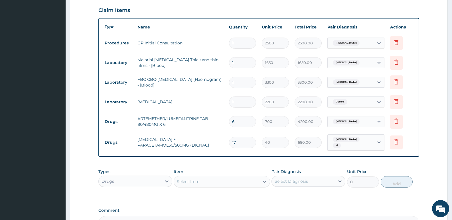
type input "17"
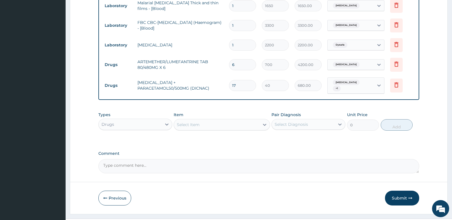
drag, startPoint x: 394, startPoint y: 193, endPoint x: 114, endPoint y: 57, distance: 310.9
click at [394, 193] on button "Submit" at bounding box center [402, 198] width 34 height 15
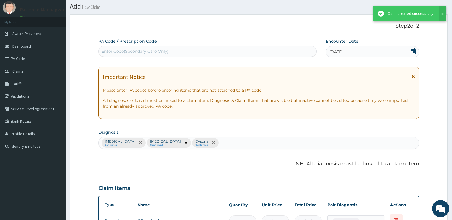
scroll to position [251, 0]
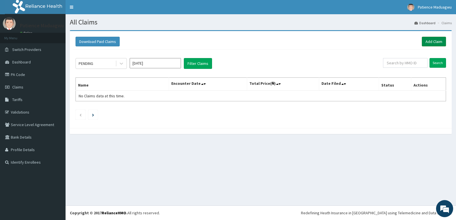
click at [436, 41] on link "Add Claim" at bounding box center [434, 42] width 24 height 10
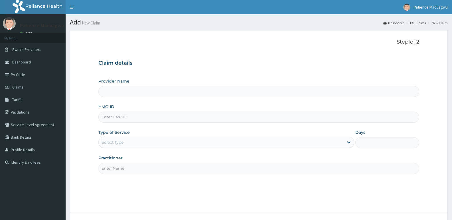
click at [117, 116] on input "HMO ID" at bounding box center [258, 117] width 321 height 11
paste input "GSV/11976/A"
type input "GSV/11976/A"
type input "Faleti Medical Centre"
type input "GSV/11976/A"
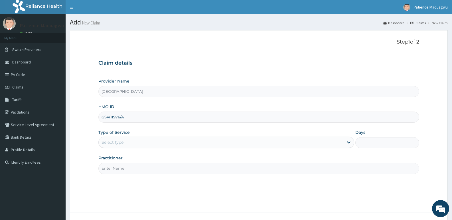
click at [126, 143] on div "Select type" at bounding box center [221, 142] width 245 height 9
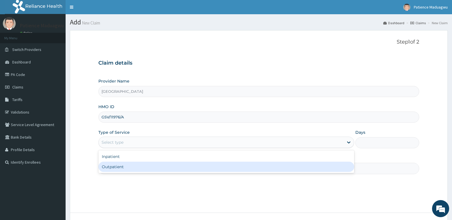
click at [110, 173] on div "Inpatient Outpatient" at bounding box center [225, 162] width 255 height 23
click at [110, 166] on div "Outpatient" at bounding box center [225, 167] width 255 height 10
type input "1"
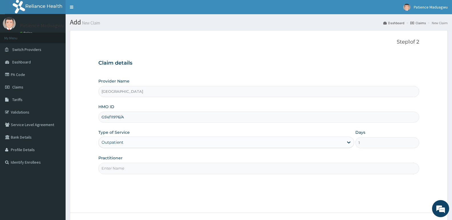
drag, startPoint x: 113, startPoint y: 167, endPoint x: 120, endPoint y: 177, distance: 11.6
click at [113, 167] on input "Practitioner" at bounding box center [258, 168] width 321 height 11
type input "DR STANLEY"
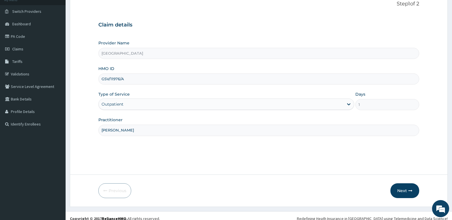
scroll to position [44, 0]
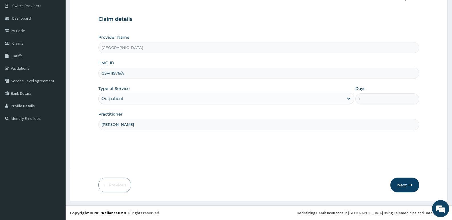
click at [409, 186] on icon "button" at bounding box center [410, 185] width 4 height 4
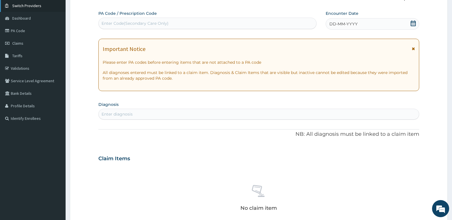
scroll to position [0, 0]
click at [413, 22] on icon at bounding box center [413, 24] width 6 height 6
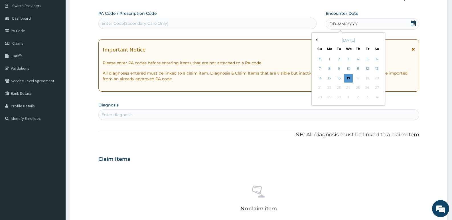
click at [315, 42] on div "[DATE]" at bounding box center [348, 40] width 69 height 6
click at [316, 40] on button "Previous Month" at bounding box center [315, 39] width 3 height 3
click at [339, 67] on div "5" at bounding box center [338, 69] width 9 height 9
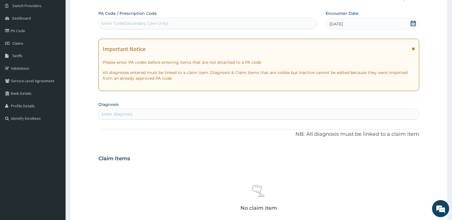
click at [176, 111] on div "Enter diagnosis" at bounding box center [259, 114] width 320 height 9
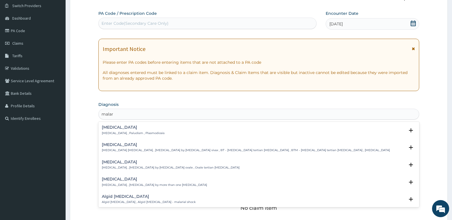
click at [120, 131] on p "Malaria , Paludism , Plasmodiosis" at bounding box center [133, 133] width 63 height 4
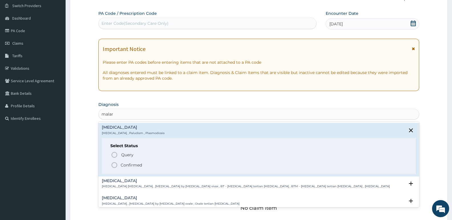
type input "malar"
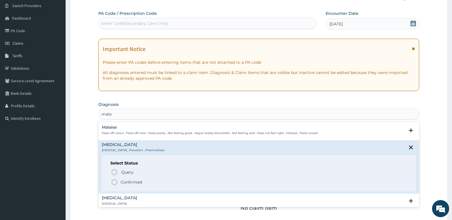
type input "malar"
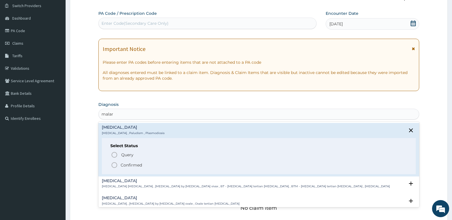
click at [116, 131] on p "Malaria , Paludism , Plasmodiosis" at bounding box center [133, 133] width 63 height 4
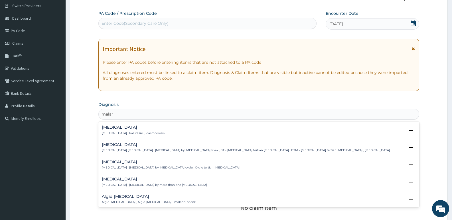
click at [117, 131] on div "Malaria Malaria , Paludism , Plasmodiosis" at bounding box center [133, 130] width 63 height 10
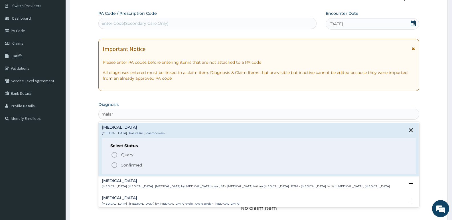
click at [114, 164] on icon "status option filled" at bounding box center [114, 165] width 7 height 7
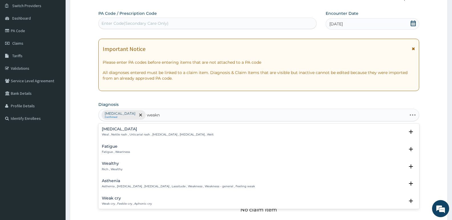
type input "weakne"
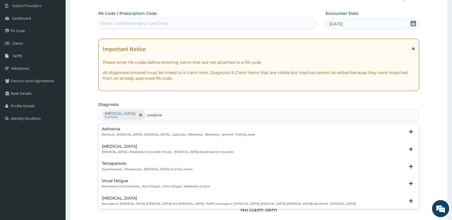
click at [120, 133] on p "Asthenia , General weakness , Debility , Lassitude , Weakness , Weakness - gene…" at bounding box center [178, 135] width 153 height 4
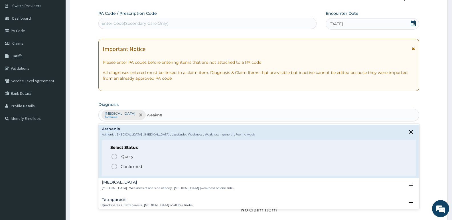
click at [115, 165] on icon "status option filled" at bounding box center [114, 166] width 7 height 7
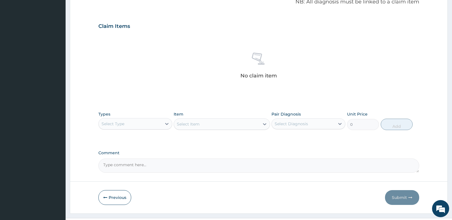
scroll to position [191, 0]
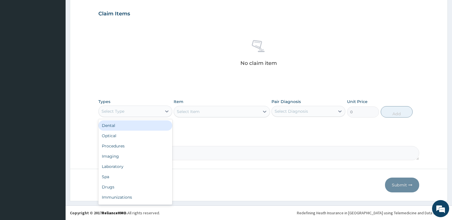
click at [144, 109] on div "Select Type" at bounding box center [130, 111] width 63 height 9
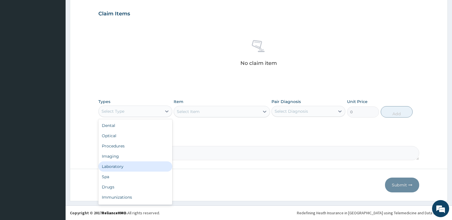
click at [117, 168] on div "Laboratory" at bounding box center [135, 167] width 74 height 10
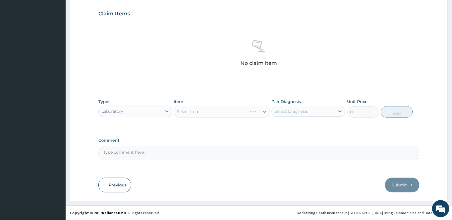
drag, startPoint x: 213, startPoint y: 115, endPoint x: 194, endPoint y: 114, distance: 18.8
click at [213, 114] on div "Select Item" at bounding box center [222, 111] width 96 height 11
click at [192, 111] on div "Select Item" at bounding box center [222, 111] width 96 height 11
click at [192, 111] on div "Select Item" at bounding box center [188, 112] width 23 height 6
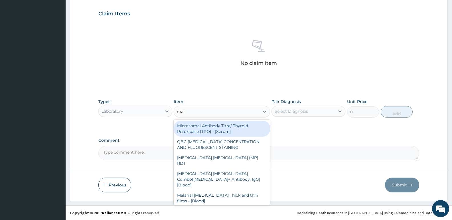
type input "mala"
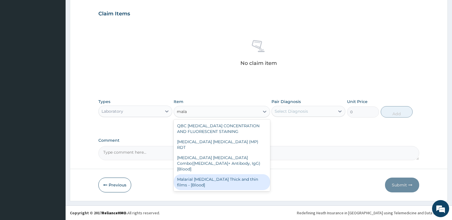
click at [204, 175] on div "Malarial Parasite Thick and thin films - [Blood]" at bounding box center [222, 182] width 96 height 16
type input "1650"
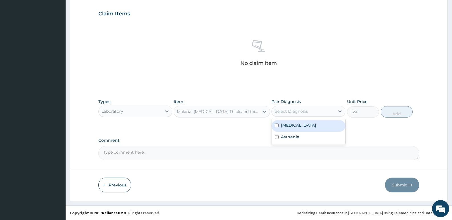
click at [327, 113] on div "Select Diagnosis" at bounding box center [303, 111] width 63 height 9
click at [312, 128] on div "Malaria" at bounding box center [308, 126] width 74 height 12
checkbox input "true"
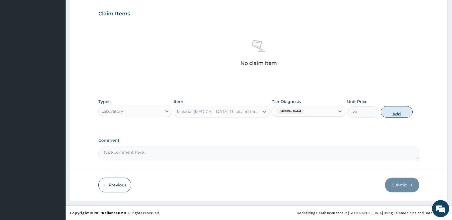
click at [390, 113] on button "Add" at bounding box center [397, 111] width 32 height 11
type input "0"
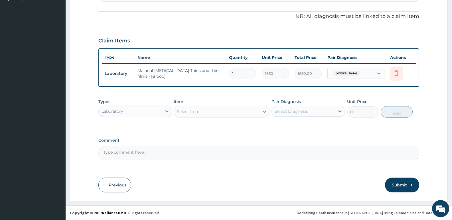
click at [109, 112] on div "Laboratory" at bounding box center [112, 112] width 22 height 6
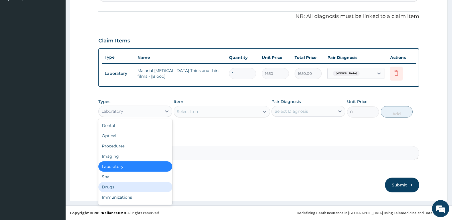
click at [107, 187] on div "Drugs" at bounding box center [135, 187] width 74 height 10
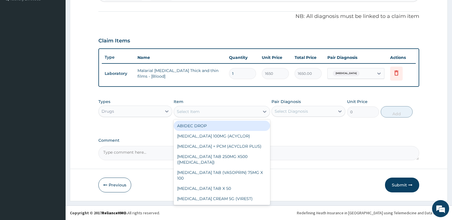
click at [203, 113] on div "Select Item" at bounding box center [216, 111] width 85 height 9
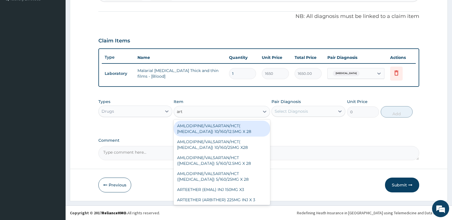
type input "arte"
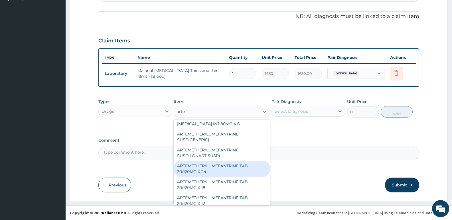
scroll to position [57, 0]
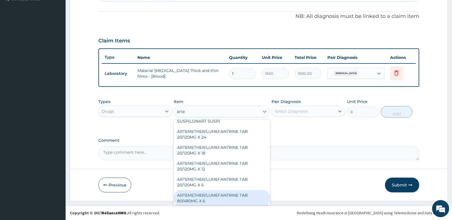
click at [192, 197] on div "ARTEMETHER/LUMEFANTRINE TAB 80/480MG X 6" at bounding box center [222, 198] width 96 height 16
type input "700"
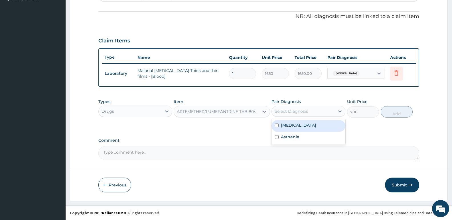
click at [299, 113] on div "Select Diagnosis" at bounding box center [291, 112] width 33 height 6
drag, startPoint x: 294, startPoint y: 122, endPoint x: 386, endPoint y: 117, distance: 91.9
click at [294, 122] on div "Malaria" at bounding box center [308, 126] width 74 height 12
checkbox input "true"
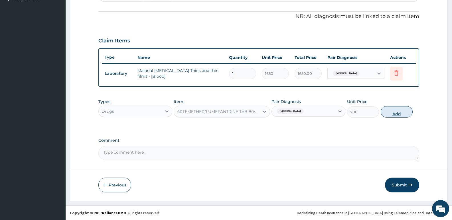
click at [400, 113] on button "Add" at bounding box center [397, 111] width 32 height 11
type input "0"
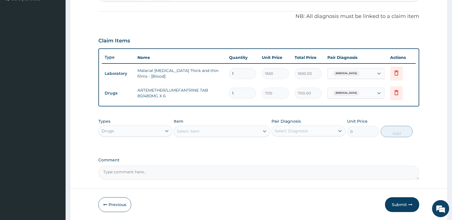
type input "0.00"
type input "6"
type input "4200.00"
type input "6"
click at [201, 132] on div "Select Item" at bounding box center [216, 131] width 85 height 9
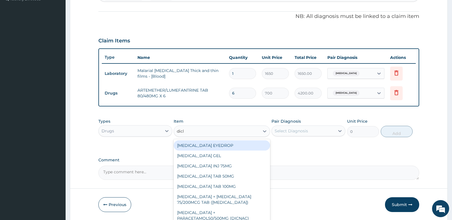
type input "diclo"
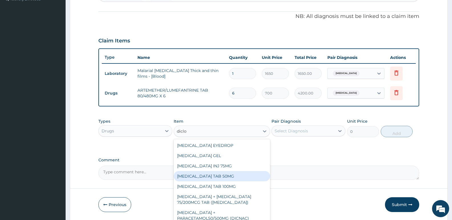
click at [244, 180] on div "DICLOFENAC POTASSIUM TAB 50MG" at bounding box center [222, 176] width 96 height 10
type input "30"
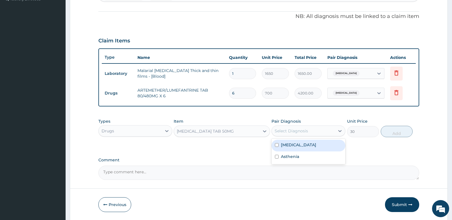
click at [297, 133] on div "Select Diagnosis" at bounding box center [291, 131] width 33 height 6
click at [282, 154] on label "Asthenia" at bounding box center [290, 157] width 18 height 6
checkbox input "true"
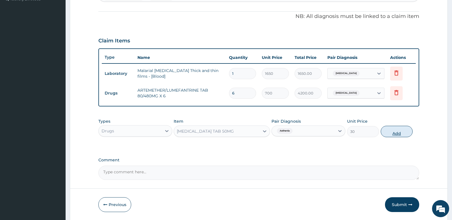
click at [396, 131] on button "Add" at bounding box center [397, 131] width 32 height 11
type input "0"
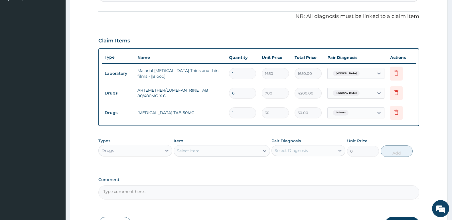
type input "0.00"
type input "6"
type input "180.00"
type input "6"
click at [162, 152] on div at bounding box center [167, 151] width 10 height 10
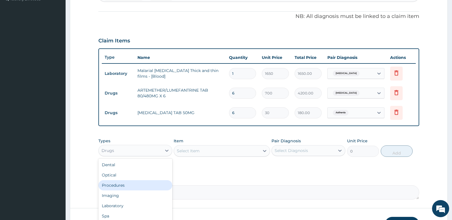
click at [117, 186] on div "Procedures" at bounding box center [135, 185] width 74 height 10
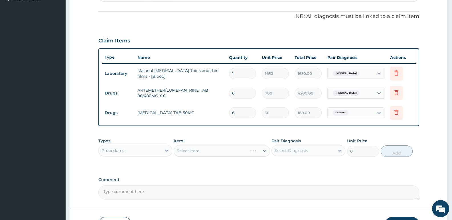
click at [206, 151] on div "Select Item" at bounding box center [222, 150] width 96 height 11
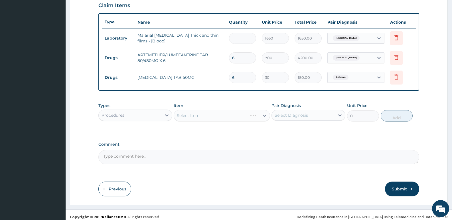
scroll to position [203, 0]
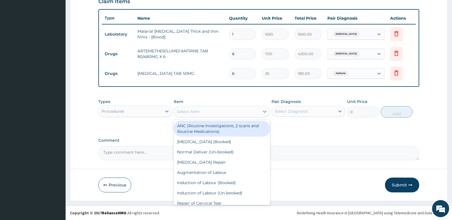
click at [201, 112] on div "Select Item" at bounding box center [216, 111] width 85 height 9
type input "gp"
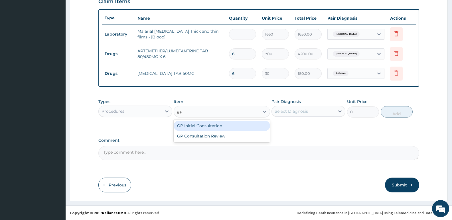
click at [199, 124] on div "GP Initial Consultation" at bounding box center [222, 126] width 96 height 10
type input "2500"
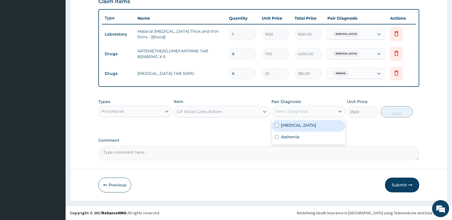
click at [284, 112] on div "Select Diagnosis" at bounding box center [291, 112] width 33 height 6
click at [289, 129] on div "Malaria" at bounding box center [308, 126] width 74 height 12
checkbox input "true"
click at [393, 115] on button "Add" at bounding box center [397, 111] width 32 height 11
type input "0"
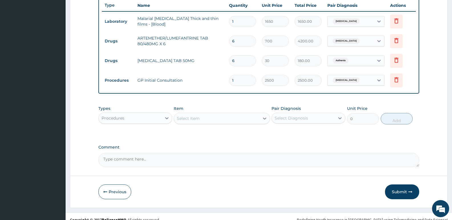
scroll to position [223, 0]
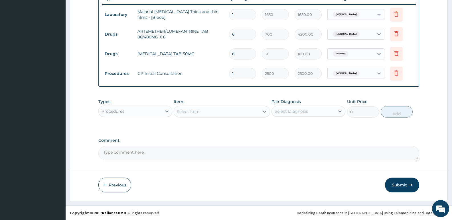
click at [403, 183] on button "Submit" at bounding box center [402, 185] width 34 height 15
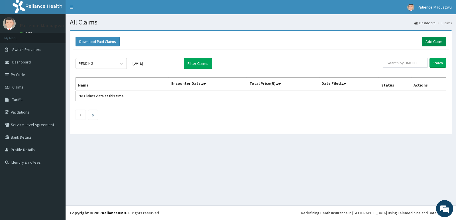
click at [434, 40] on link "Add Claim" at bounding box center [434, 42] width 24 height 10
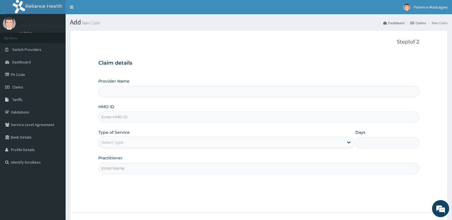
click at [112, 113] on input "HMO ID" at bounding box center [258, 117] width 321 height 11
paste input "GSV/11976/A"
type input "GSV/11976/A"
type input "[GEOGRAPHIC_DATA]"
type input "GSV/11976/A"
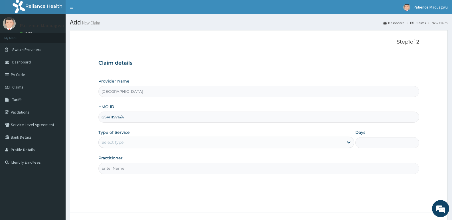
click at [119, 143] on div "Select type" at bounding box center [112, 143] width 22 height 6
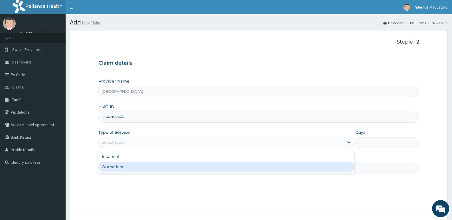
click at [112, 164] on div "Outpatient" at bounding box center [225, 167] width 255 height 10
type input "1"
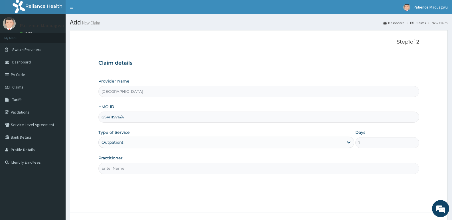
click at [120, 167] on input "Practitioner" at bounding box center [258, 168] width 321 height 11
type input "[PERSON_NAME]"
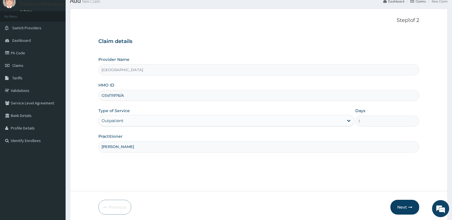
scroll to position [44, 0]
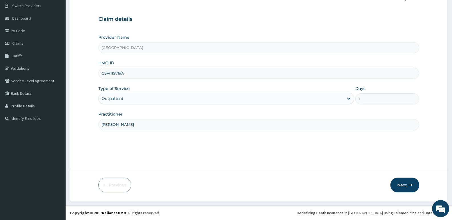
click at [399, 184] on button "Next" at bounding box center [404, 185] width 29 height 15
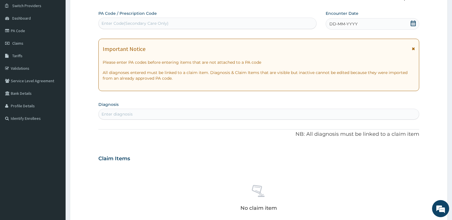
click at [414, 25] on icon at bounding box center [412, 24] width 5 height 6
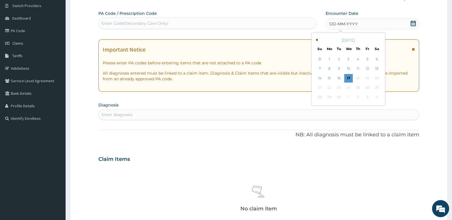
click at [315, 40] on button "Previous Month" at bounding box center [315, 39] width 3 height 3
click at [338, 88] on div "19" at bounding box center [338, 88] width 9 height 9
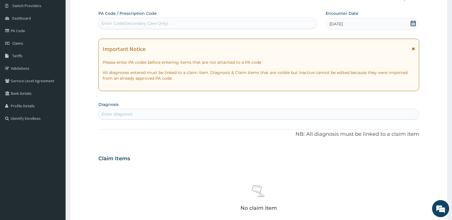
click at [163, 113] on div "Enter diagnosis" at bounding box center [259, 114] width 320 height 9
type input "mala"
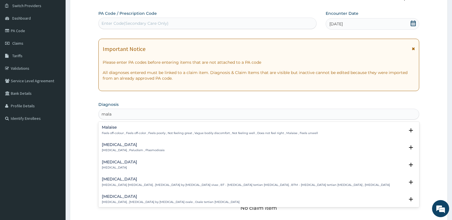
click at [112, 148] on div "Malaria Malaria , Paludism , Plasmodiosis" at bounding box center [133, 148] width 63 height 10
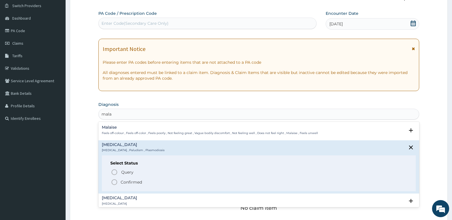
click at [115, 183] on icon "status option filled" at bounding box center [114, 182] width 7 height 7
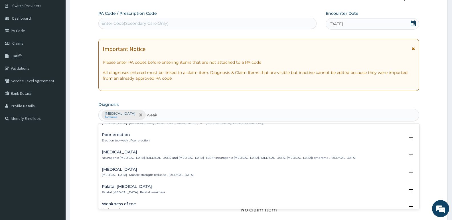
scroll to position [143, 0]
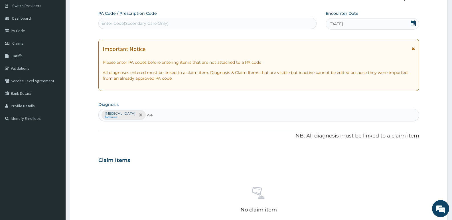
type input "w"
type input "pain"
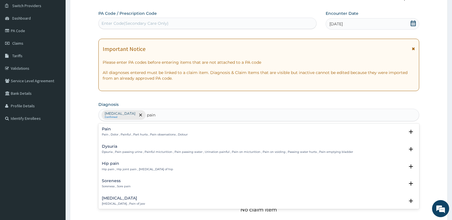
click at [131, 132] on div "Pain Pain , Dolor , Painful , Part hurts , Pain observations , Dolour" at bounding box center [145, 132] width 86 height 10
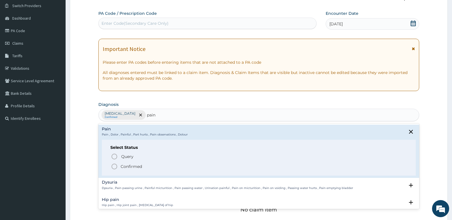
click at [111, 166] on icon "status option filled" at bounding box center [114, 166] width 7 height 7
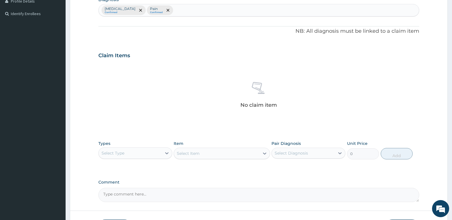
scroll to position [158, 0]
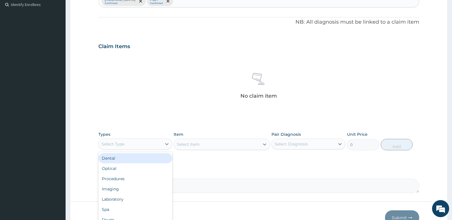
click at [121, 142] on div "Select Type" at bounding box center [112, 144] width 23 height 6
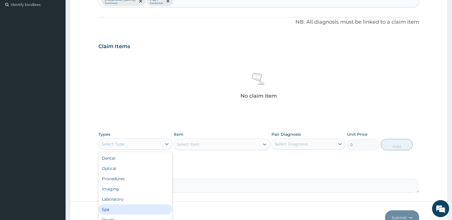
scroll to position [19, 0]
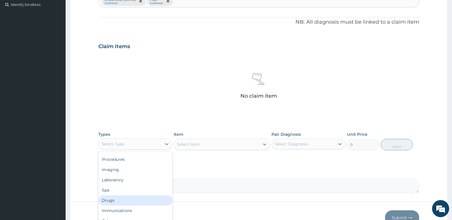
click at [110, 204] on div "Drugs" at bounding box center [135, 201] width 74 height 10
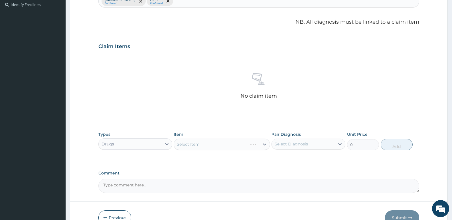
click at [197, 147] on div "Select Item" at bounding box center [222, 144] width 96 height 11
click at [197, 147] on div "Select Item" at bounding box center [188, 145] width 23 height 6
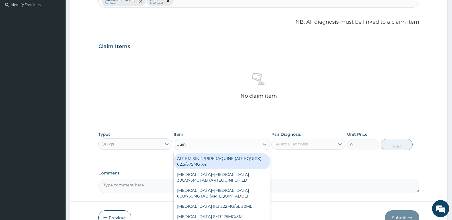
type input "quini"
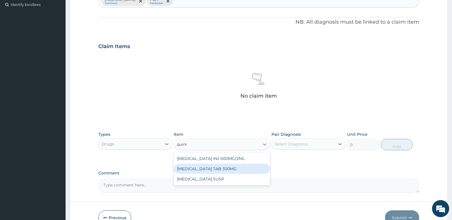
click at [206, 168] on div "[MEDICAL_DATA] TAB 300MG" at bounding box center [222, 169] width 96 height 10
type input "80"
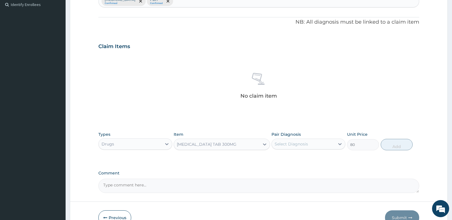
click at [293, 146] on div "Select Diagnosis" at bounding box center [291, 144] width 33 height 6
click at [286, 160] on label "[MEDICAL_DATA]" at bounding box center [298, 158] width 35 height 6
checkbox input "true"
click at [394, 147] on button "Add" at bounding box center [397, 144] width 32 height 11
type input "0"
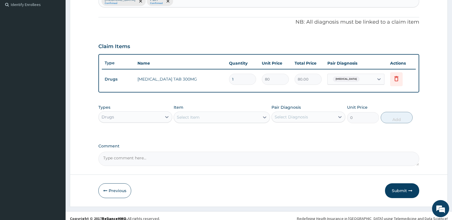
type input "10"
type input "800.00"
type input "10"
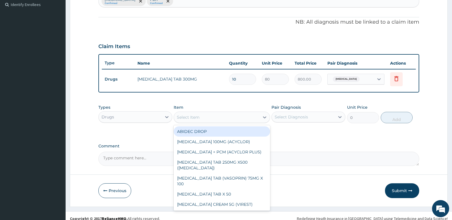
click at [204, 116] on div "Select Item" at bounding box center [216, 117] width 85 height 9
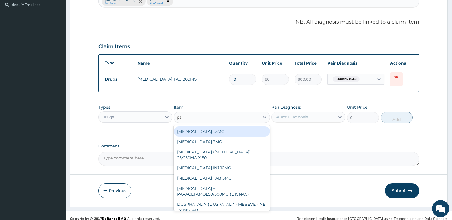
type input "p"
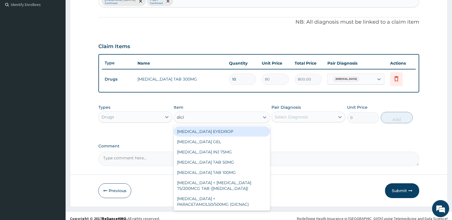
type input "diclo"
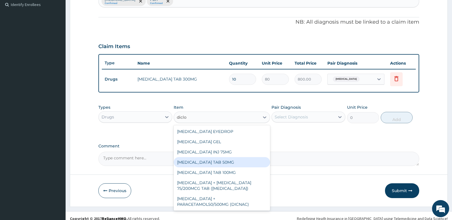
click at [230, 160] on div "DICLOFENAC POTASSIUM TAB 50MG" at bounding box center [222, 162] width 96 height 10
type input "30"
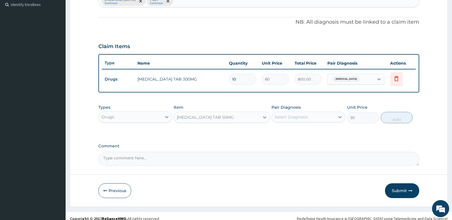
click at [304, 119] on div "Select Diagnosis" at bounding box center [291, 117] width 33 height 6
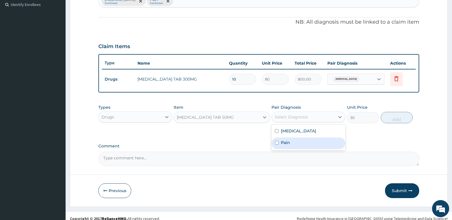
click at [283, 141] on label "Pain" at bounding box center [285, 143] width 9 height 6
checkbox input "true"
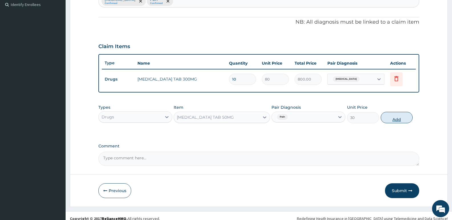
click at [386, 116] on button "Add" at bounding box center [397, 117] width 32 height 11
type input "0"
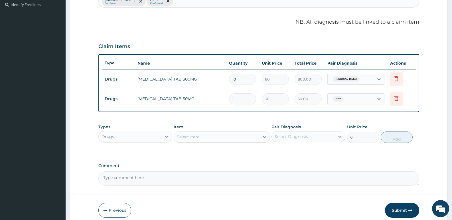
type input "0.00"
type input "6"
type input "180.00"
type input "6"
click at [136, 141] on div "Drugs" at bounding box center [130, 136] width 63 height 9
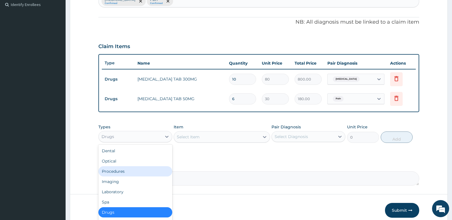
click at [122, 174] on div "Procedures" at bounding box center [135, 171] width 74 height 10
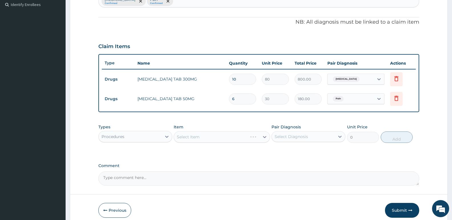
click at [202, 139] on div "Select Item" at bounding box center [222, 136] width 96 height 11
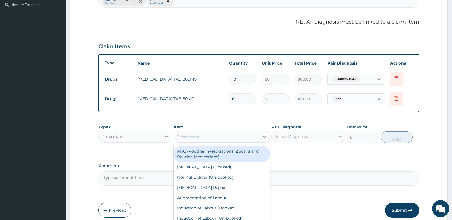
click at [202, 139] on div "Select Item" at bounding box center [216, 137] width 85 height 9
type input "gp"
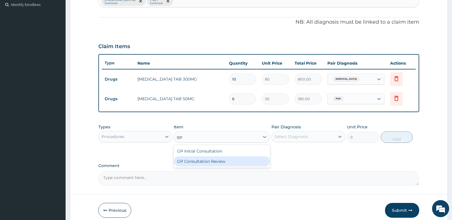
click at [200, 160] on div "GP Consultation Review" at bounding box center [222, 161] width 96 height 10
type input "1200"
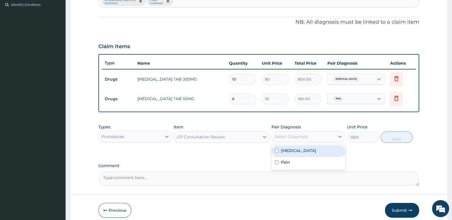
click at [310, 133] on div "Select Diagnosis" at bounding box center [303, 136] width 63 height 9
click at [299, 151] on div "Malaria" at bounding box center [308, 152] width 74 height 12
checkbox input "true"
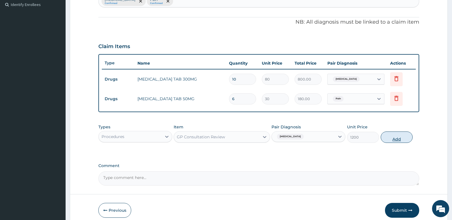
click at [396, 138] on button "Add" at bounding box center [397, 137] width 32 height 11
type input "0"
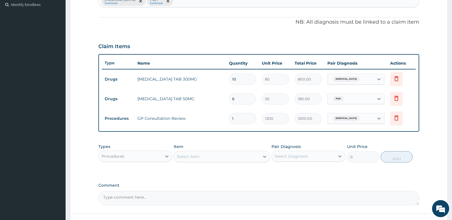
scroll to position [203, 0]
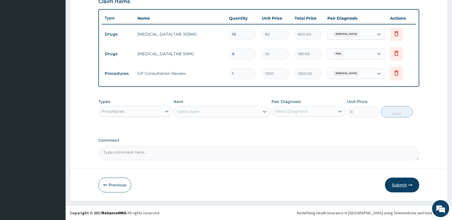
click at [404, 183] on button "Submit" at bounding box center [402, 185] width 34 height 15
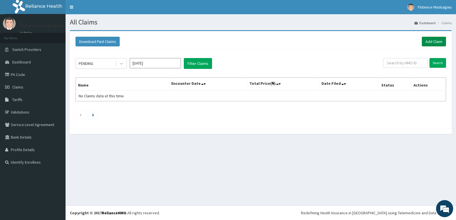
click at [428, 40] on link "Add Claim" at bounding box center [434, 42] width 24 height 10
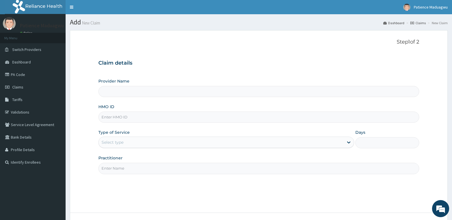
type input "[GEOGRAPHIC_DATA]"
click at [128, 120] on input "HMO ID" at bounding box center [258, 117] width 321 height 11
paste input "GSV/13463/A"
type input "GSV/13463/A"
click at [134, 145] on div "Select type" at bounding box center [221, 142] width 245 height 9
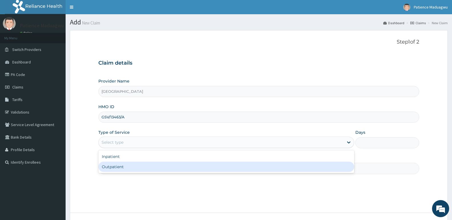
click at [129, 166] on div "Outpatient" at bounding box center [225, 167] width 255 height 10
type input "1"
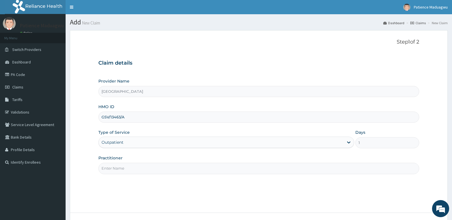
click at [128, 172] on input "Practitioner" at bounding box center [258, 168] width 321 height 11
type input "[PERSON_NAME]"
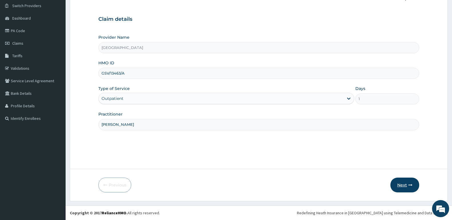
click at [399, 182] on button "Next" at bounding box center [404, 185] width 29 height 15
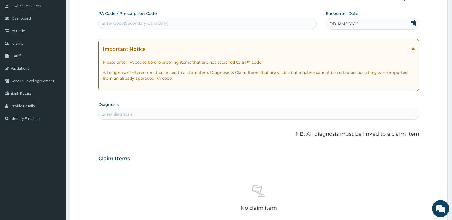
click at [186, 24] on div "Enter Code(Secondary Care Only)" at bounding box center [207, 23] width 217 height 9
paste input "PA/DD7154"
type input "PA/DD7154"
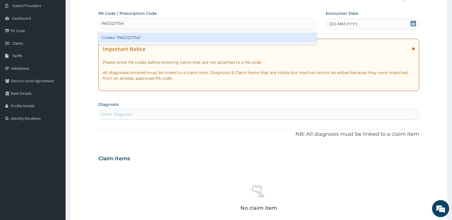
click at [168, 39] on div "Create "PA/DD7154"" at bounding box center [207, 37] width 218 height 10
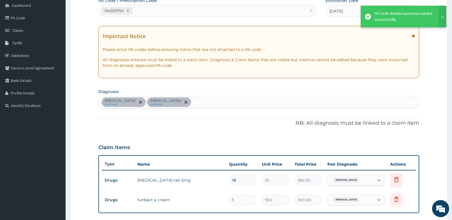
scroll to position [57, 0]
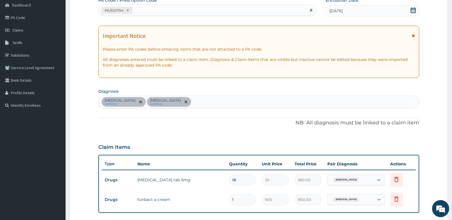
click at [158, 10] on div "PA/DD7154" at bounding box center [202, 10] width 207 height 9
paste input "PA/0CBC97"
type input "PA/0CBC97"
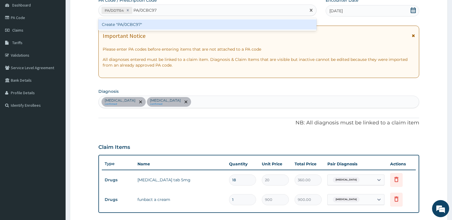
click at [169, 27] on div "Create "PA/0CBC97"" at bounding box center [207, 24] width 218 height 10
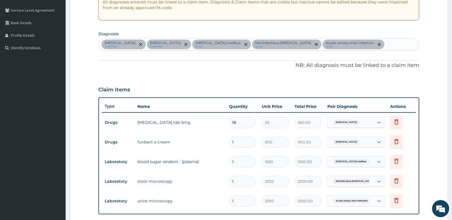
scroll to position [114, 0]
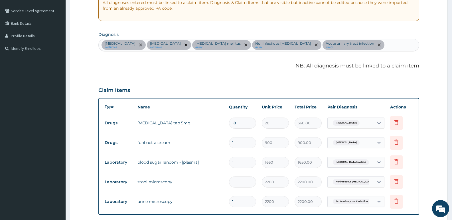
click at [352, 46] on div "[MEDICAL_DATA] confirmed [MEDICAL_DATA] confirmed [MEDICAL_DATA] mellitus query…" at bounding box center [259, 45] width 320 height 12
type input "mala"
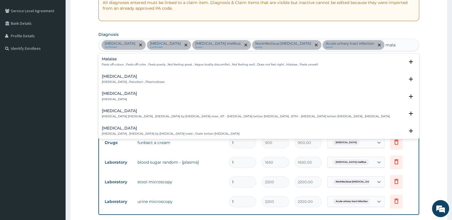
click at [121, 81] on p "[MEDICAL_DATA] , Paludism , Plasmodiosis" at bounding box center [133, 82] width 63 height 4
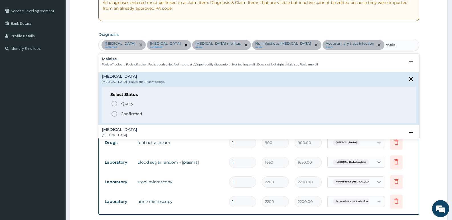
click at [118, 111] on icon "status option filled" at bounding box center [114, 114] width 7 height 7
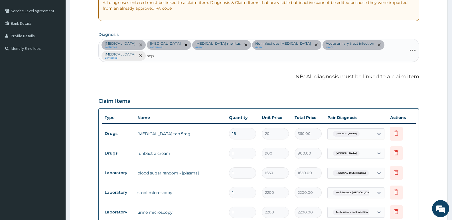
type input "seps"
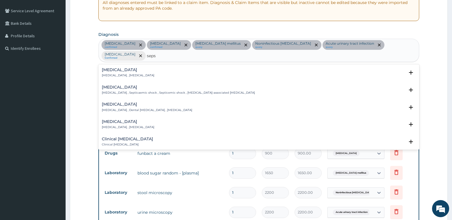
click at [119, 68] on h4 "Sepsis" at bounding box center [128, 70] width 52 height 4
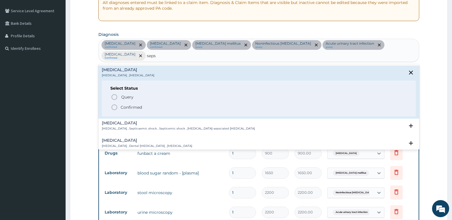
click at [117, 105] on circle "status option filled" at bounding box center [114, 107] width 5 height 5
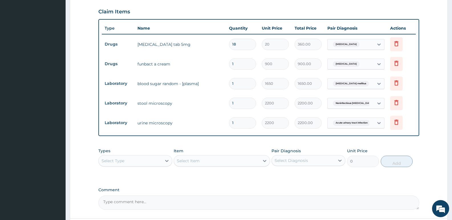
scroll to position [242, 0]
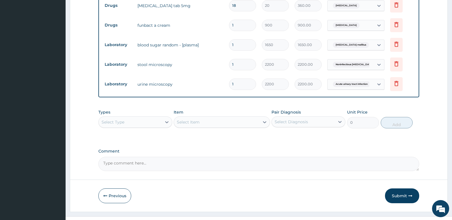
click at [154, 118] on div "Select Type" at bounding box center [130, 122] width 63 height 9
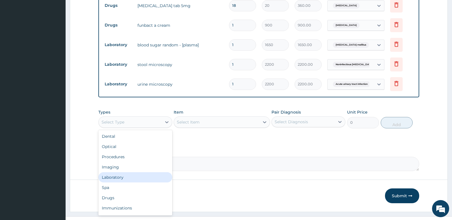
click at [114, 172] on div "Laboratory" at bounding box center [135, 177] width 74 height 10
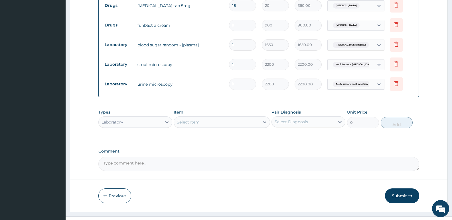
click at [194, 119] on div "Select Item" at bounding box center [188, 122] width 23 height 6
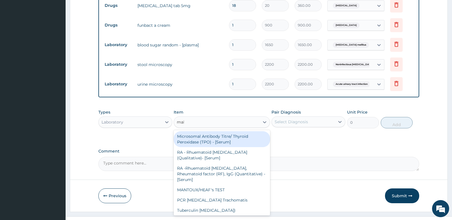
type input "mala"
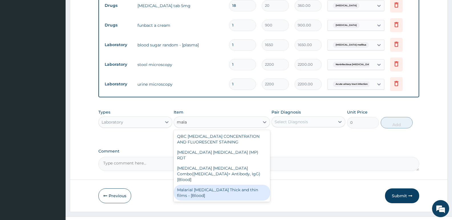
click at [198, 185] on div "Malarial Parasite Thick and thin films - [Blood]" at bounding box center [222, 193] width 96 height 16
type input "1650"
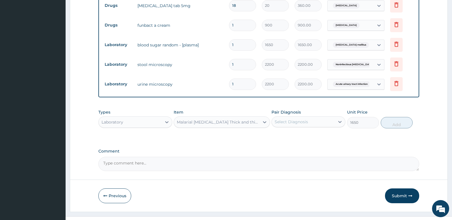
click at [307, 119] on div "Select Diagnosis" at bounding box center [291, 122] width 33 height 6
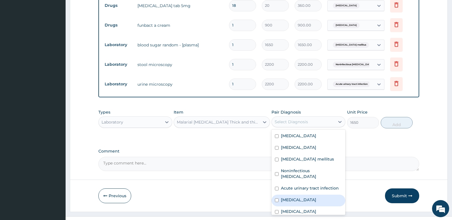
click at [288, 197] on label "Malaria" at bounding box center [298, 200] width 35 height 6
checkbox input "true"
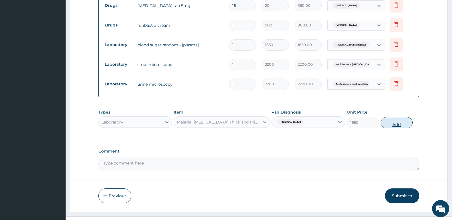
click at [393, 117] on button "Add" at bounding box center [397, 122] width 32 height 11
type input "0"
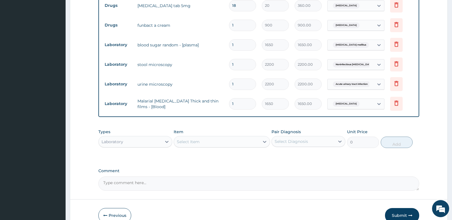
click at [225, 137] on div "Select Item" at bounding box center [216, 141] width 85 height 9
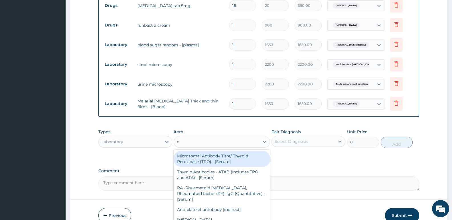
type input "cb"
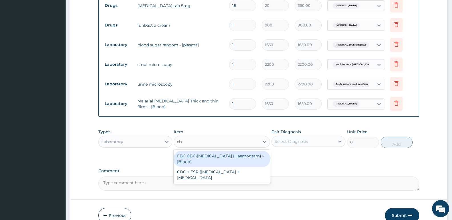
click at [218, 151] on div "FBC CBC-Complete Blood Count (Haemogram) - [Blood]" at bounding box center [222, 159] width 96 height 16
type input "3300"
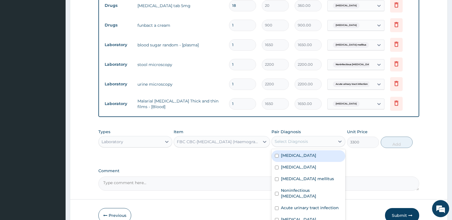
click at [306, 139] on div "Select Diagnosis" at bounding box center [291, 142] width 33 height 6
click at [300, 153] on label "Spondylosis" at bounding box center [298, 156] width 35 height 6
checkbox input "true"
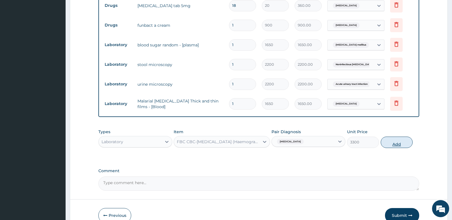
click at [399, 137] on button "Add" at bounding box center [397, 142] width 32 height 11
type input "0"
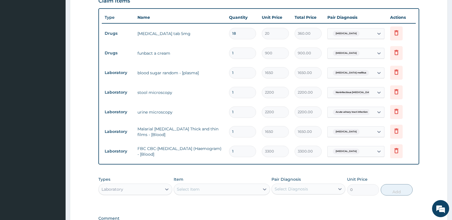
scroll to position [271, 0]
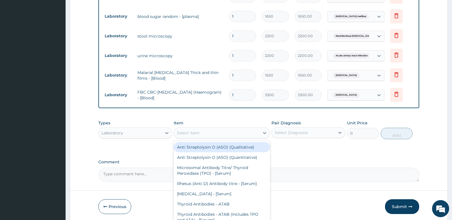
click at [209, 129] on div "Select Item" at bounding box center [216, 133] width 85 height 9
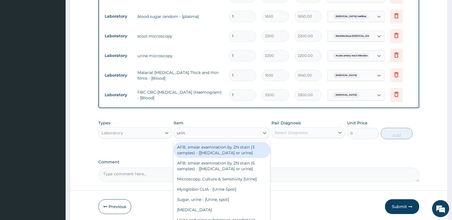
type input "urina"
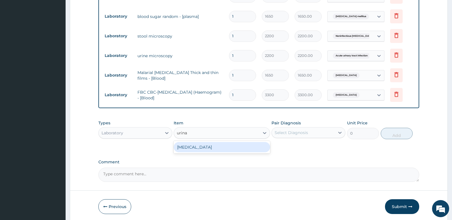
click at [212, 142] on div "URINALYSIS" at bounding box center [222, 147] width 96 height 10
type input "2200"
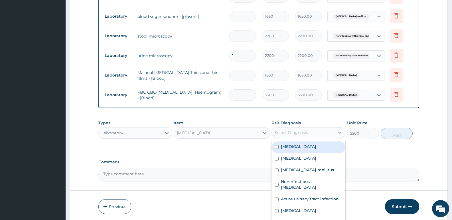
click at [298, 130] on div "Select Diagnosis" at bounding box center [291, 133] width 33 height 6
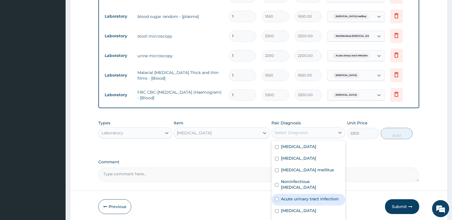
click at [298, 196] on label "Acute urinary tract infection" at bounding box center [310, 199] width 58 height 6
checkbox input "true"
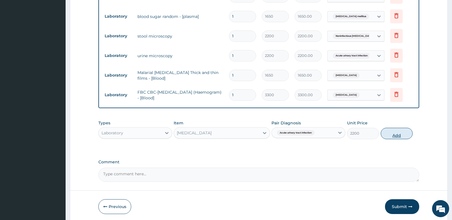
click at [391, 128] on button "Add" at bounding box center [397, 133] width 32 height 11
type input "0"
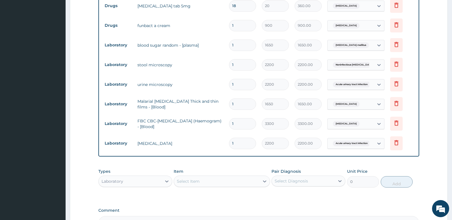
scroll to position [242, 0]
click at [202, 176] on div "Select Item" at bounding box center [222, 181] width 96 height 11
click at [118, 177] on div "Laboratory" at bounding box center [130, 181] width 63 height 9
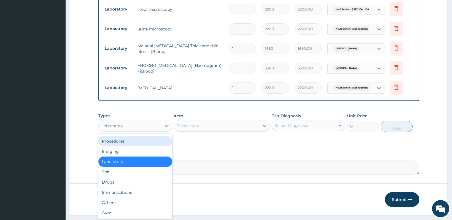
scroll to position [301, 0]
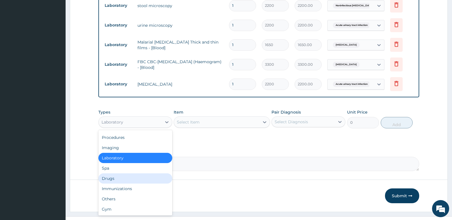
click at [116, 174] on div "Drugs" at bounding box center [135, 179] width 74 height 10
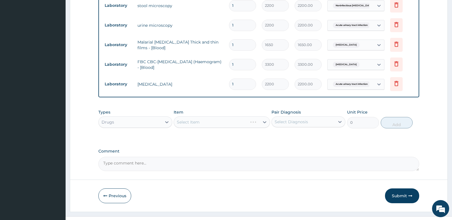
click at [193, 117] on div "Select Item" at bounding box center [222, 122] width 96 height 11
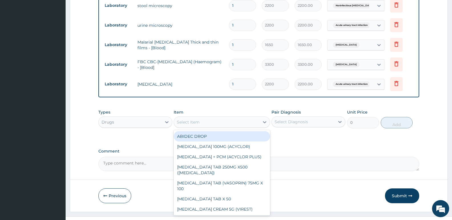
click at [232, 118] on div "Select Item" at bounding box center [216, 122] width 85 height 9
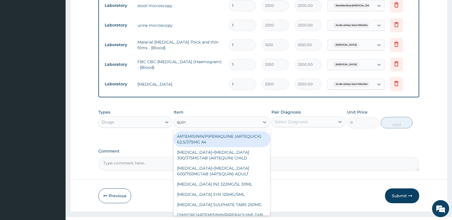
type input "quini"
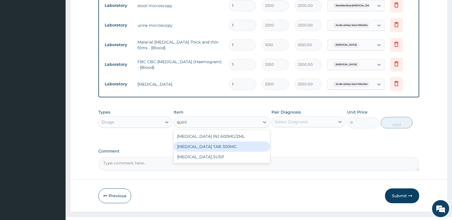
click at [215, 142] on div "QUININE TAB 300MG" at bounding box center [222, 147] width 96 height 10
type input "80"
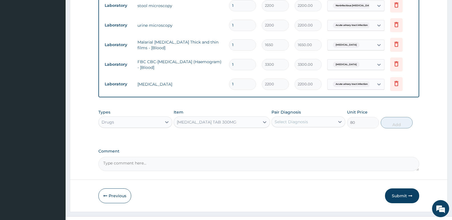
click at [334, 117] on div "Select Diagnosis" at bounding box center [303, 121] width 63 height 9
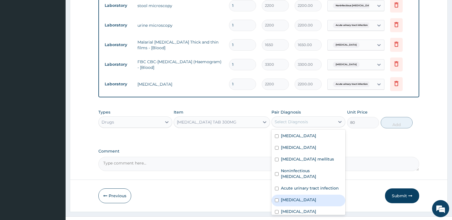
click at [282, 197] on label "Malaria" at bounding box center [298, 200] width 35 height 6
checkbox input "true"
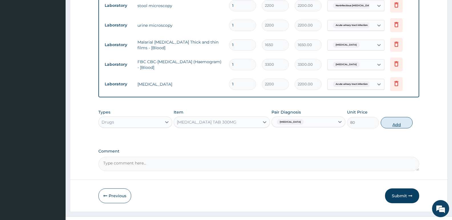
click at [402, 117] on button "Add" at bounding box center [397, 122] width 32 height 11
type input "0"
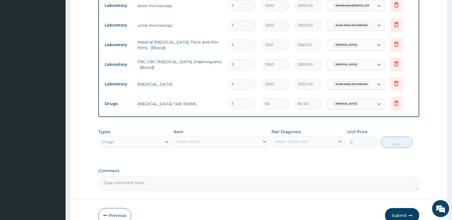
type input "18"
type input "1440.00"
type input "18"
click at [229, 137] on div "Select Item" at bounding box center [216, 141] width 85 height 9
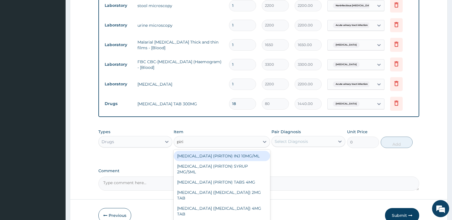
type input "pirit"
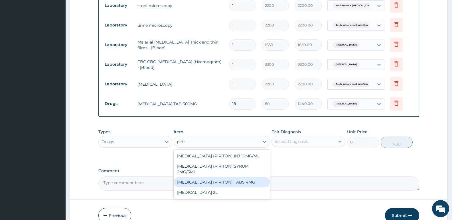
click at [239, 178] on div "[MEDICAL_DATA] (PIRITON) TABS 4MG" at bounding box center [222, 182] width 96 height 10
type input "10"
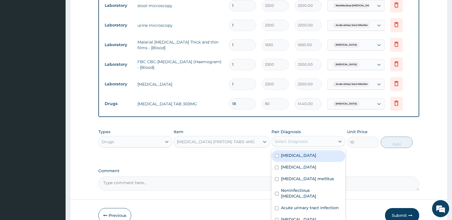
click at [299, 139] on div "Select Diagnosis" at bounding box center [291, 142] width 33 height 6
click at [303, 164] on label "Tinea cruris" at bounding box center [298, 167] width 35 height 6
checkbox input "true"
click at [393, 137] on button "Add" at bounding box center [397, 142] width 32 height 11
type input "0"
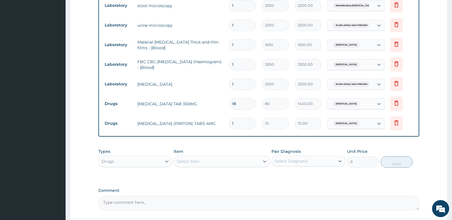
type input "10"
type input "100.00"
type input "10"
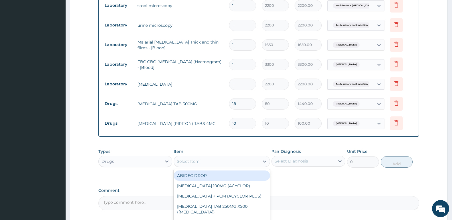
click at [194, 159] on div "Select Item" at bounding box center [188, 162] width 23 height 6
type input "fluc"
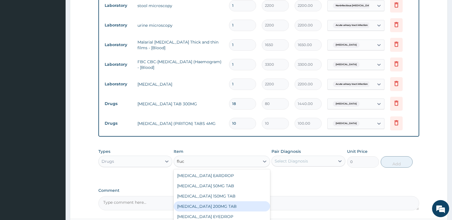
click at [228, 202] on div "[MEDICAL_DATA] 200MG TAB" at bounding box center [222, 207] width 96 height 10
type input "120"
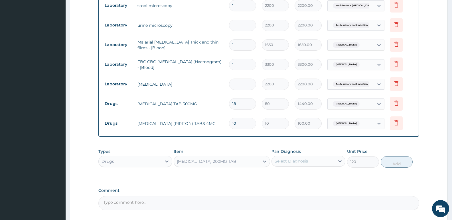
click at [294, 158] on div "Select Diagnosis" at bounding box center [291, 161] width 33 height 6
checkbox input "true"
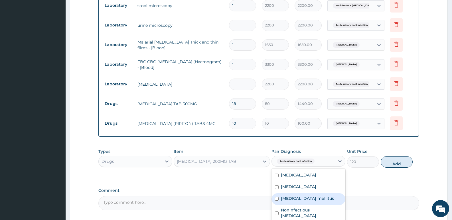
click at [391, 156] on button "Add" at bounding box center [397, 161] width 32 height 11
type input "0"
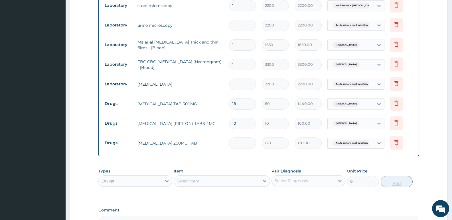
type input "10"
type input "1200.00"
type input "10"
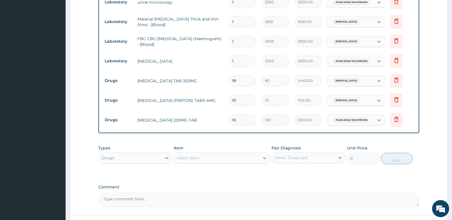
scroll to position [330, 0]
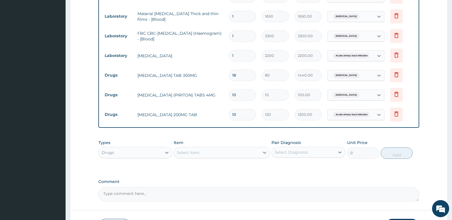
click at [187, 150] on div "Select Item" at bounding box center [188, 153] width 23 height 6
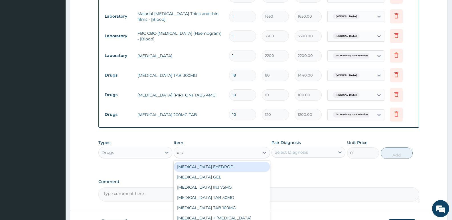
type input "diclo"
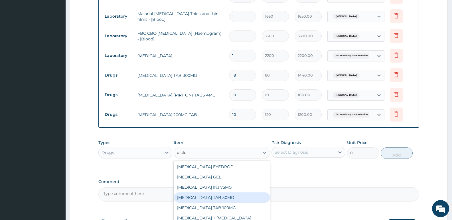
click at [236, 193] on div "[MEDICAL_DATA] TAB 50MG" at bounding box center [222, 198] width 96 height 10
type input "30"
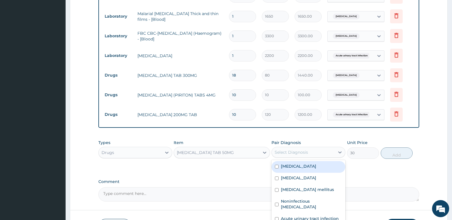
click at [307, 150] on div "Select Diagnosis" at bounding box center [291, 153] width 33 height 6
click at [291, 150] on div "Select Diagnosis" at bounding box center [291, 153] width 33 height 6
click at [299, 164] on label "Spondylosis" at bounding box center [298, 167] width 35 height 6
checkbox input "true"
click at [397, 148] on button "Add" at bounding box center [397, 153] width 32 height 11
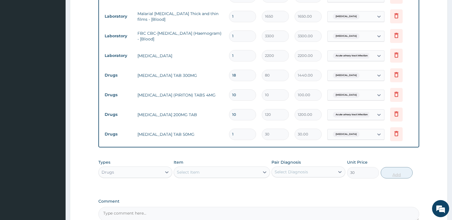
type input "0"
type input "0.00"
type input "1"
type input "30.00"
type input "10"
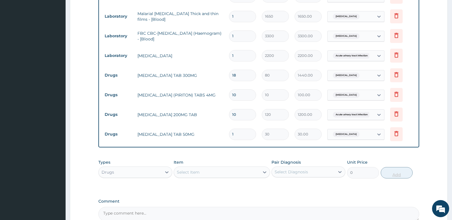
type input "300.00"
type input "10"
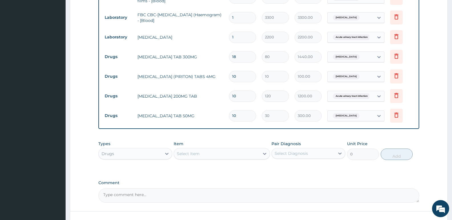
scroll to position [358, 0]
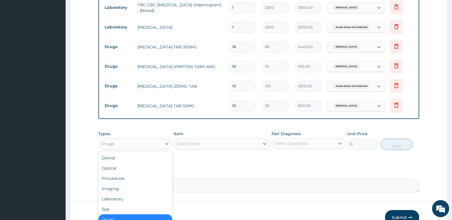
click at [136, 139] on div "Drugs" at bounding box center [130, 143] width 63 height 9
click at [125, 174] on div "Procedures" at bounding box center [135, 179] width 74 height 10
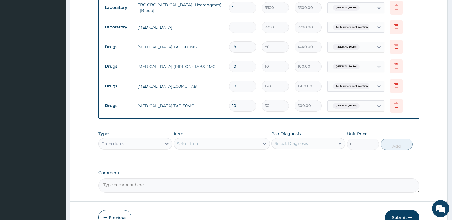
click at [194, 138] on div "Select Item" at bounding box center [222, 143] width 96 height 11
click at [194, 141] on div "Select Item" at bounding box center [188, 144] width 23 height 6
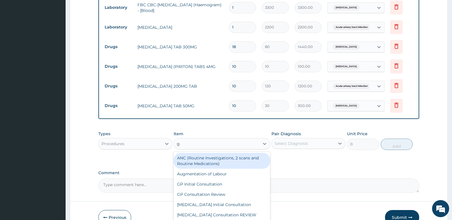
type input "gp"
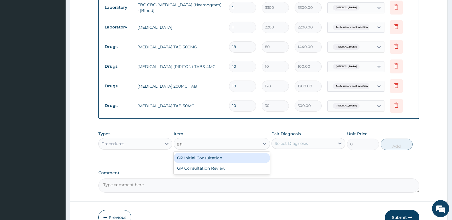
click at [202, 153] on div "GP Initial Consultation" at bounding box center [222, 158] width 96 height 10
type input "2500"
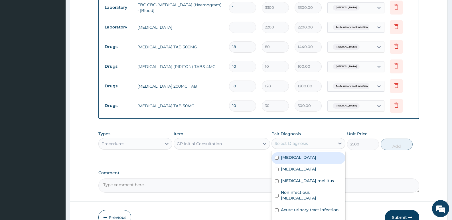
click at [325, 139] on div "Select Diagnosis" at bounding box center [303, 143] width 63 height 9
click at [310, 153] on div "Spondylosis" at bounding box center [308, 159] width 74 height 12
checkbox input "true"
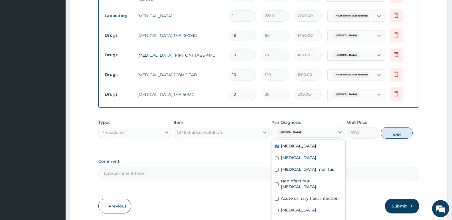
scroll to position [380, 0]
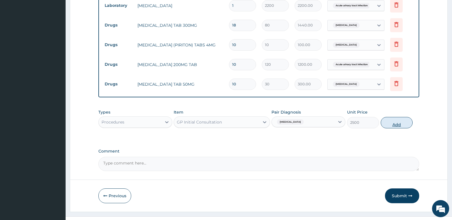
click at [392, 117] on button "Add" at bounding box center [397, 122] width 32 height 11
type input "0"
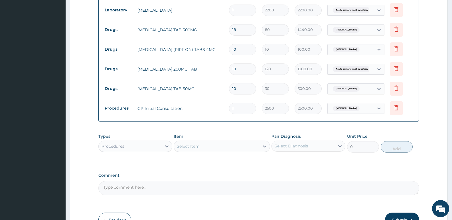
scroll to position [400, 0]
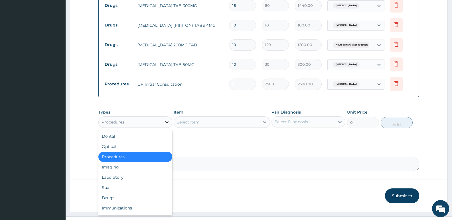
click at [164, 119] on icon at bounding box center [167, 122] width 6 height 6
click at [128, 172] on div "Laboratory" at bounding box center [135, 177] width 74 height 10
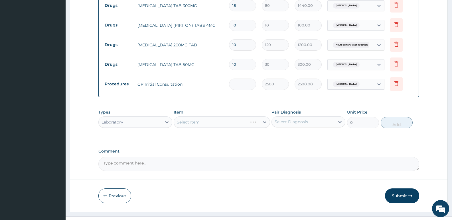
click at [193, 117] on div "Select Item" at bounding box center [222, 122] width 96 height 11
click at [214, 117] on div "Select Item" at bounding box center [222, 122] width 96 height 11
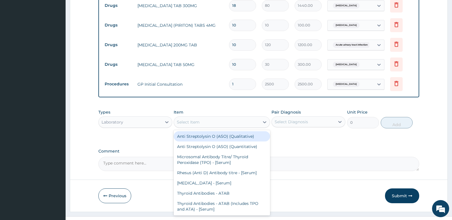
click at [220, 118] on div "Select Item" at bounding box center [216, 122] width 85 height 9
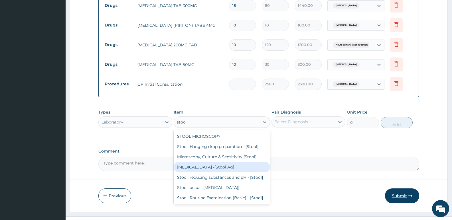
type input "stoo"
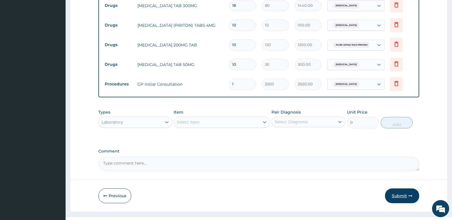
click at [402, 189] on button "Submit" at bounding box center [402, 196] width 34 height 15
click at [398, 189] on button "Submit" at bounding box center [402, 196] width 34 height 15
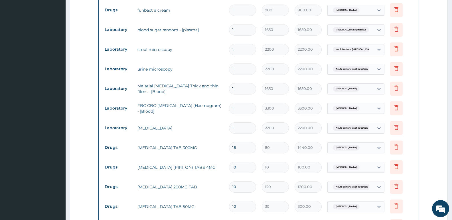
scroll to position [257, 0]
click at [372, 104] on div "Spondylosis" at bounding box center [351, 109] width 46 height 10
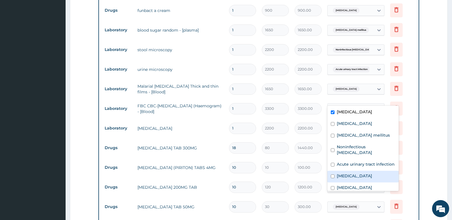
scroll to position [10, 0]
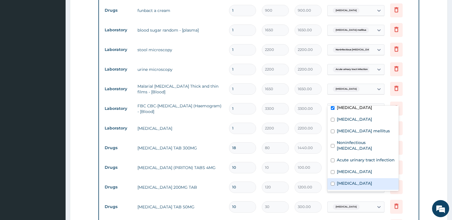
click at [337, 187] on div "Sepsis" at bounding box center [362, 184] width 71 height 12
checkbox input "true"
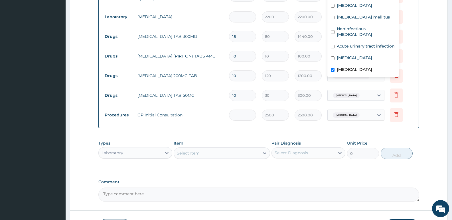
scroll to position [400, 0]
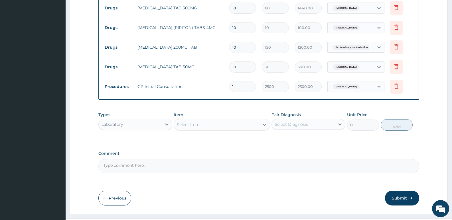
click at [397, 191] on button "Submit" at bounding box center [402, 198] width 34 height 15
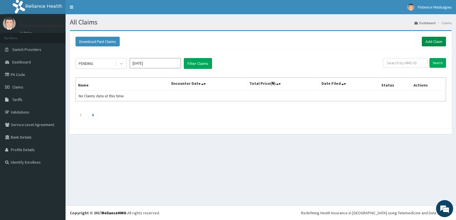
click at [437, 42] on link "Add Claim" at bounding box center [434, 42] width 24 height 10
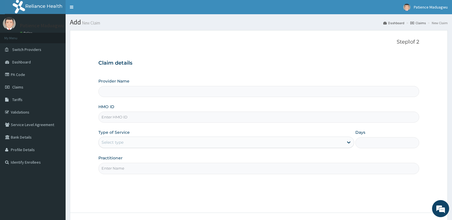
type input "[GEOGRAPHIC_DATA]"
click at [132, 121] on input "HMO ID" at bounding box center [258, 117] width 321 height 11
paste input "GSV/10406/A"
type input "GSV/10406/A"
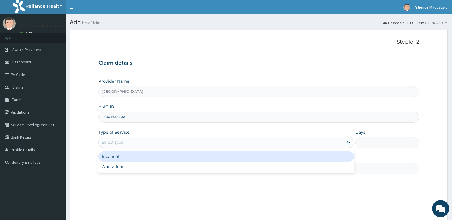
click at [131, 143] on div "Select type" at bounding box center [221, 142] width 245 height 9
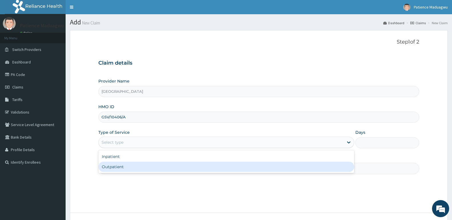
click at [131, 166] on div "Outpatient" at bounding box center [225, 167] width 255 height 10
type input "1"
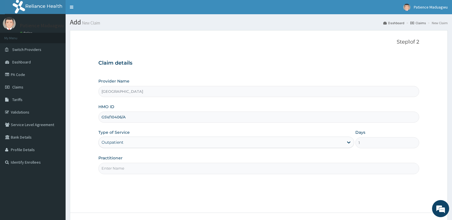
click at [146, 169] on input "Practitioner" at bounding box center [258, 168] width 321 height 11
type input "[PERSON_NAME]"
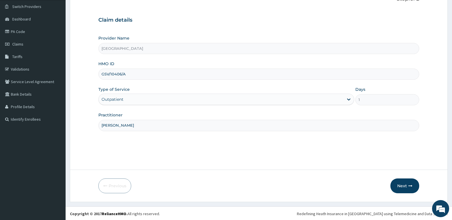
scroll to position [44, 0]
click at [390, 185] on div "Previous Next" at bounding box center [258, 185] width 321 height 15
click at [404, 186] on button "Next" at bounding box center [404, 185] width 29 height 15
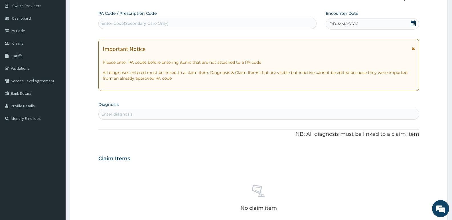
click at [414, 22] on icon at bounding box center [413, 24] width 6 height 6
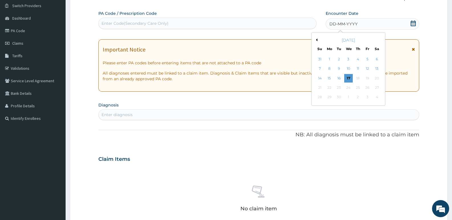
click at [317, 38] on button "Previous Month" at bounding box center [315, 39] width 3 height 3
click at [331, 67] on div "4" at bounding box center [329, 69] width 9 height 9
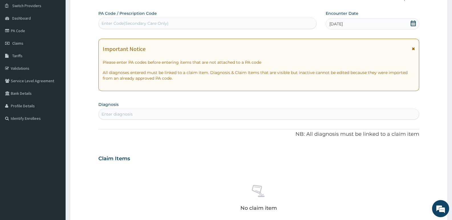
click at [227, 113] on div "Enter diagnosis" at bounding box center [259, 114] width 320 height 9
type input "mala"
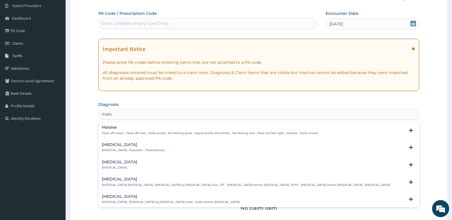
click at [111, 150] on p "Malaria , Paludism , Plasmodiosis" at bounding box center [133, 151] width 63 height 4
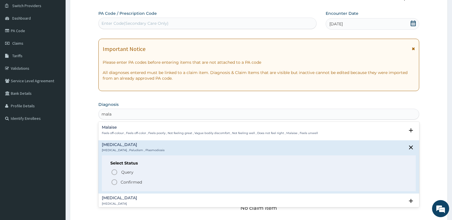
click at [116, 184] on circle "status option filled" at bounding box center [114, 182] width 5 height 5
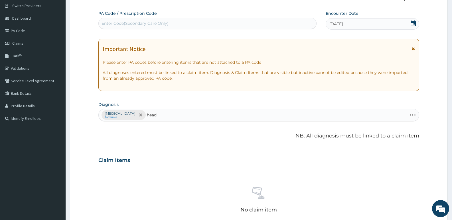
type input "heada"
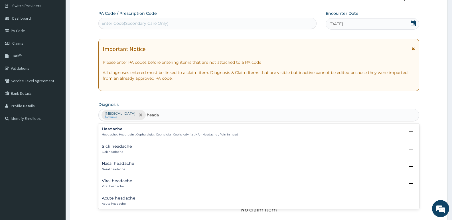
click at [125, 129] on h4 "Headache" at bounding box center [170, 129] width 136 height 4
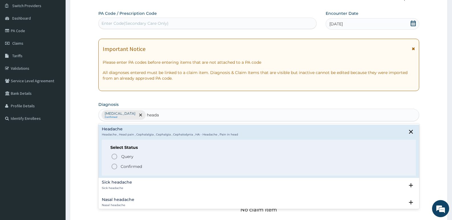
click at [114, 162] on div "Query Query covers suspected (?), Keep in view (kiv), Ruled out (r/o) Confirmed" at bounding box center [258, 161] width 297 height 17
click at [115, 169] on icon "status option filled" at bounding box center [114, 166] width 7 height 7
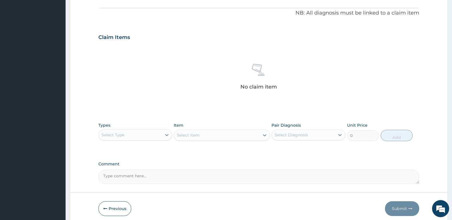
scroll to position [186, 0]
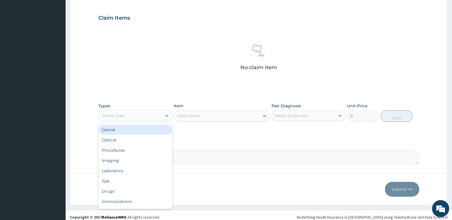
click at [133, 115] on div "Select Type" at bounding box center [130, 115] width 63 height 9
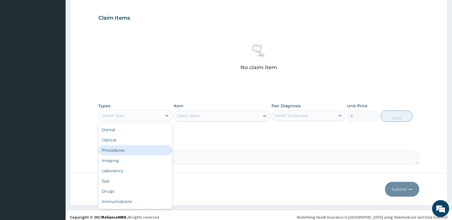
click at [121, 153] on div "Procedures" at bounding box center [135, 150] width 74 height 10
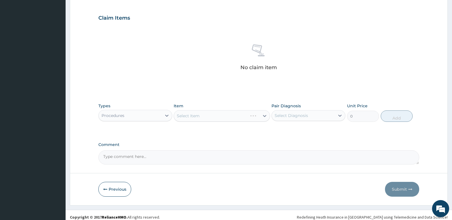
click at [191, 111] on div "Select Item" at bounding box center [222, 115] width 96 height 11
click at [191, 117] on div "Select Item" at bounding box center [222, 115] width 96 height 11
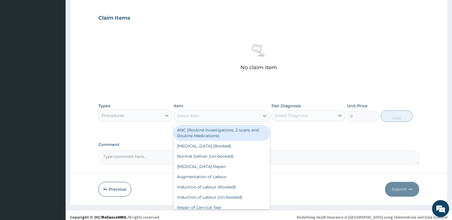
click at [195, 115] on div "Select Item" at bounding box center [188, 116] width 23 height 6
type input "gp"
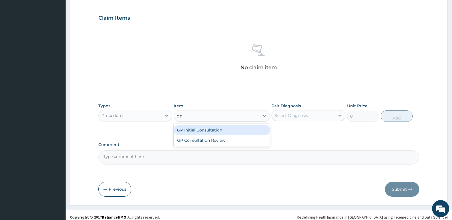
click at [198, 128] on div "GP Initial Consultation" at bounding box center [222, 130] width 96 height 10
type input "2500"
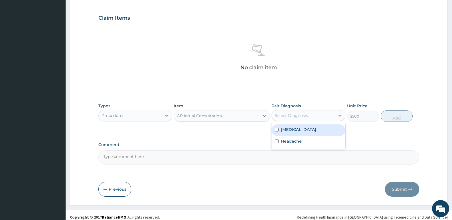
drag, startPoint x: 314, startPoint y: 114, endPoint x: 310, endPoint y: 137, distance: 24.0
click at [314, 113] on div "Select Diagnosis" at bounding box center [303, 115] width 63 height 9
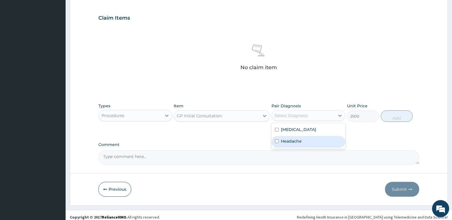
click at [310, 138] on div "Headache" at bounding box center [308, 142] width 74 height 12
checkbox input "true"
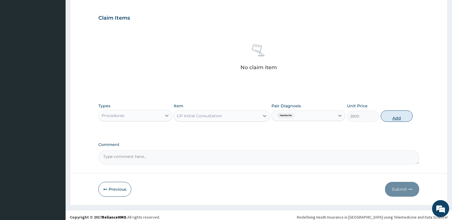
click at [389, 115] on button "Add" at bounding box center [397, 116] width 32 height 11
type input "0"
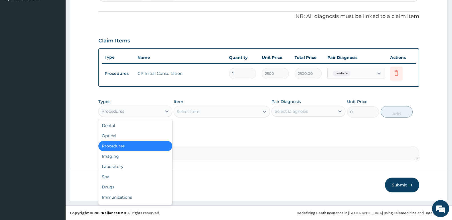
click at [138, 114] on div "Procedures" at bounding box center [130, 111] width 63 height 9
click at [125, 164] on div "Laboratory" at bounding box center [135, 167] width 74 height 10
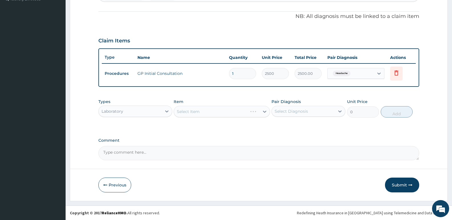
click at [199, 111] on div "Select Item" at bounding box center [222, 111] width 96 height 11
click at [207, 111] on div "Select Item" at bounding box center [216, 111] width 85 height 9
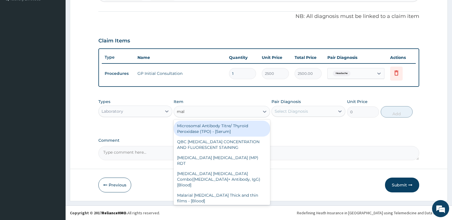
type input "mala"
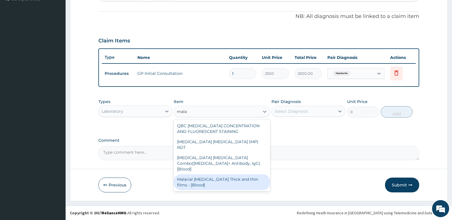
click at [219, 174] on div "Malarial Parasite Thick and thin films - [Blood]" at bounding box center [222, 182] width 96 height 16
type input "1650"
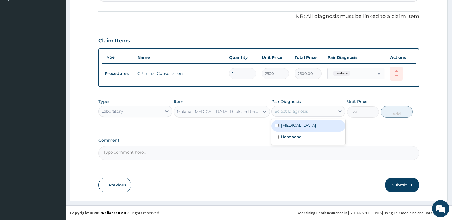
click at [296, 113] on div "Select Diagnosis" at bounding box center [291, 112] width 33 height 6
click at [294, 127] on label "[MEDICAL_DATA]" at bounding box center [298, 126] width 35 height 6
checkbox input "true"
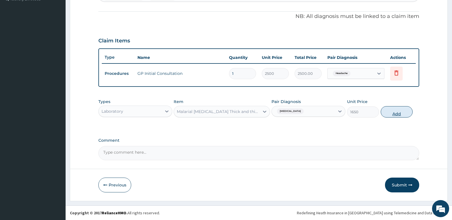
click at [400, 113] on button "Add" at bounding box center [397, 111] width 32 height 11
type input "0"
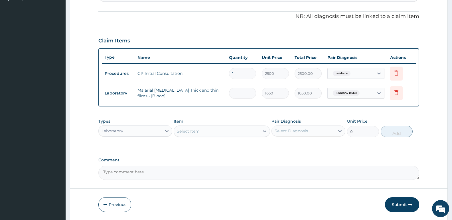
click at [205, 132] on div "Select Item" at bounding box center [216, 131] width 85 height 9
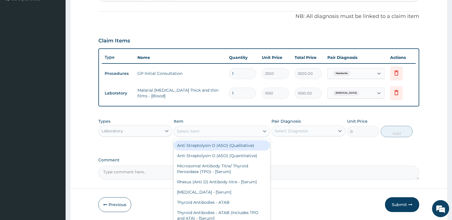
click at [120, 128] on div "Laboratory" at bounding box center [130, 131] width 63 height 9
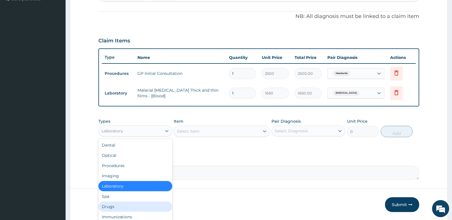
drag, startPoint x: 111, startPoint y: 206, endPoint x: 118, endPoint y: 195, distance: 13.7
click at [111, 207] on div "Drugs" at bounding box center [135, 207] width 74 height 10
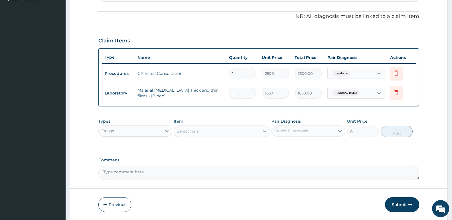
click at [182, 132] on div "Select Item" at bounding box center [188, 132] width 23 height 6
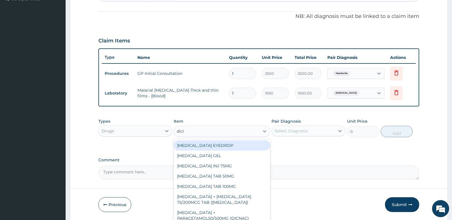
type input "diclo"
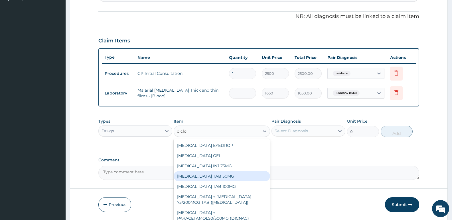
click at [235, 175] on div "[MEDICAL_DATA] TAB 50MG" at bounding box center [222, 176] width 96 height 10
type input "30"
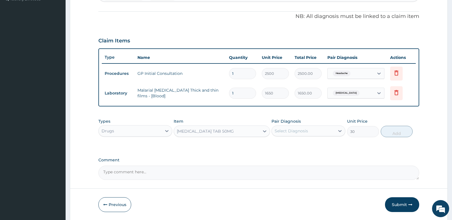
click at [290, 132] on div "Select Diagnosis" at bounding box center [291, 131] width 33 height 6
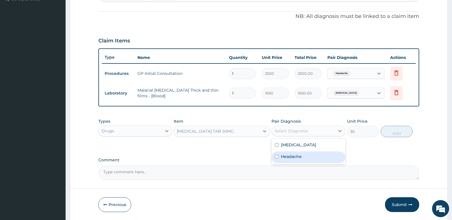
click at [289, 154] on label "Headache" at bounding box center [291, 157] width 21 height 6
checkbox input "true"
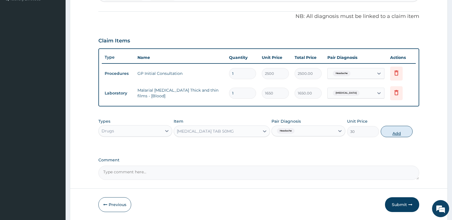
click at [394, 131] on button "Add" at bounding box center [397, 131] width 32 height 11
type input "0"
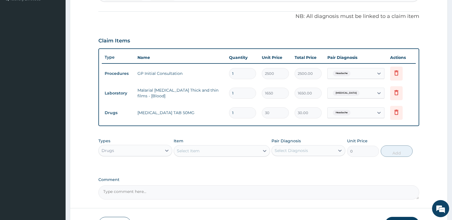
type input "0.00"
type input "6"
type input "180.00"
type input "6"
click at [214, 150] on div "Select Item" at bounding box center [216, 151] width 85 height 9
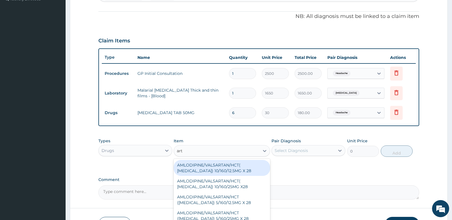
type input "arte"
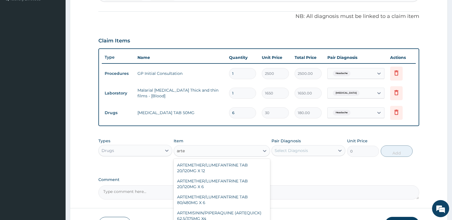
scroll to position [114, 0]
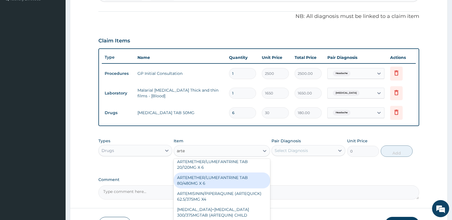
click at [214, 181] on div "ARTEMETHER/LUMEFANTRINE TAB 80/480MG X 6" at bounding box center [222, 181] width 96 height 16
type input "700"
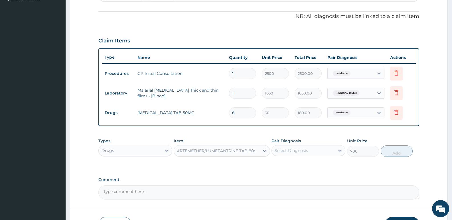
click at [292, 151] on div "Select Diagnosis" at bounding box center [291, 151] width 33 height 6
click at [290, 167] on label "[MEDICAL_DATA]" at bounding box center [298, 165] width 35 height 6
checkbox input "true"
click at [394, 150] on button "Add" at bounding box center [397, 151] width 32 height 11
type input "0"
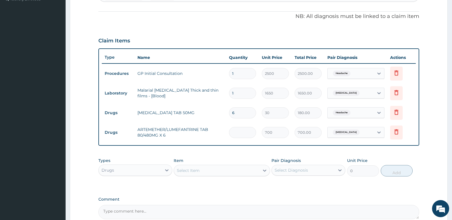
type input "0.00"
type input "6"
type input "4200.00"
type input "6"
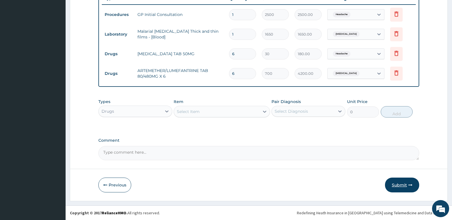
click at [407, 186] on button "Submit" at bounding box center [402, 185] width 34 height 15
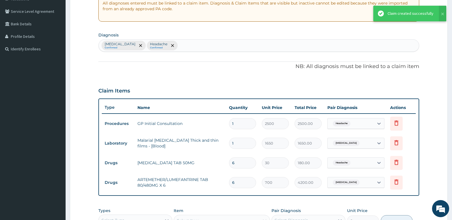
scroll to position [80, 0]
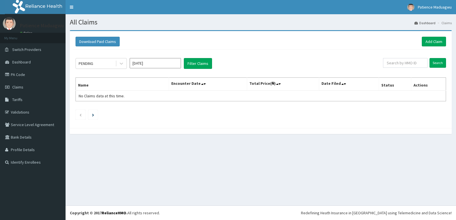
click at [425, 43] on link "Add Claim" at bounding box center [434, 42] width 24 height 10
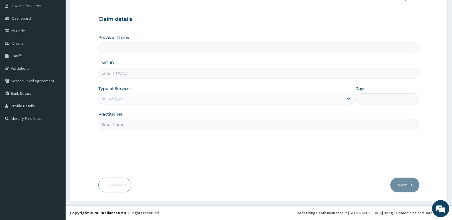
click at [118, 77] on input "HMO ID" at bounding box center [258, 73] width 321 height 11
paste input "GSV/10406/A"
type input "GSV/10406/A"
type input "[GEOGRAPHIC_DATA]"
type input "GSV/10406/A"
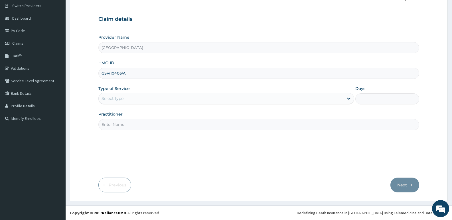
click at [117, 101] on div "Select type" at bounding box center [112, 99] width 22 height 6
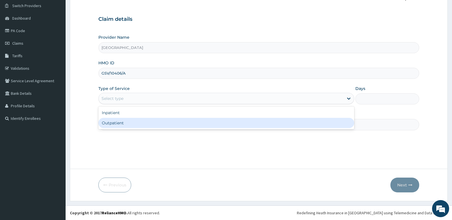
click at [113, 122] on div "Outpatient" at bounding box center [225, 123] width 255 height 10
type input "1"
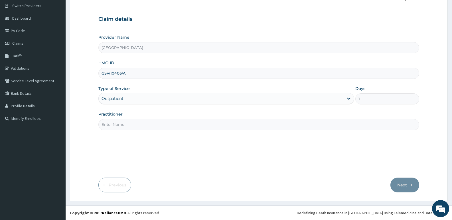
click at [154, 127] on input "Practitioner" at bounding box center [258, 124] width 321 height 11
type input "[PERSON_NAME]"
click at [403, 187] on button "Next" at bounding box center [404, 185] width 29 height 15
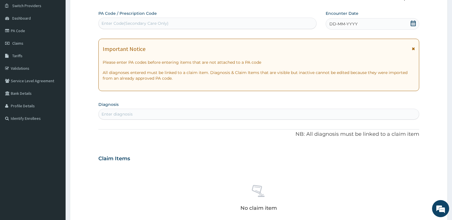
click at [413, 24] on icon at bounding box center [413, 24] width 6 height 6
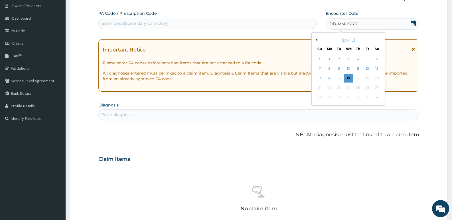
click at [317, 40] on button "Previous Month" at bounding box center [315, 39] width 3 height 3
click at [339, 85] on div "19" at bounding box center [338, 88] width 9 height 9
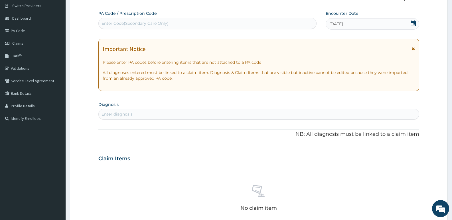
click at [183, 115] on div "Enter diagnosis" at bounding box center [259, 114] width 320 height 9
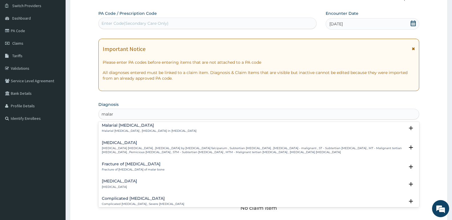
scroll to position [228, 0]
type input "malar"
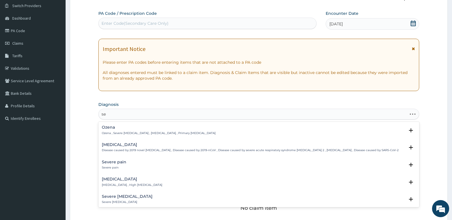
type input "s"
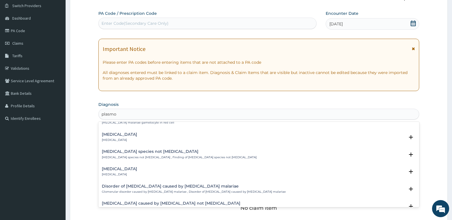
scroll to position [284, 0]
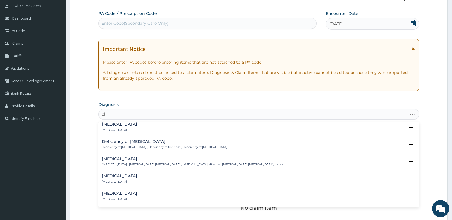
type input "p"
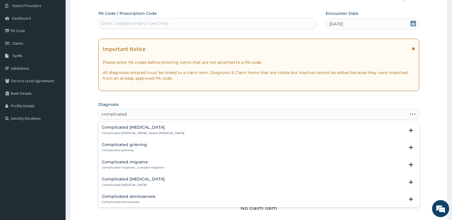
type input "complicated m"
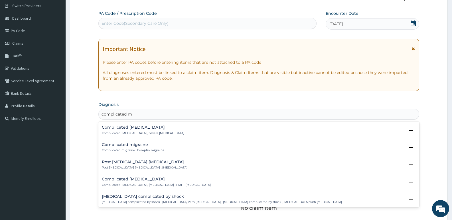
click at [147, 126] on h4 "Complicated malaria" at bounding box center [143, 127] width 82 height 4
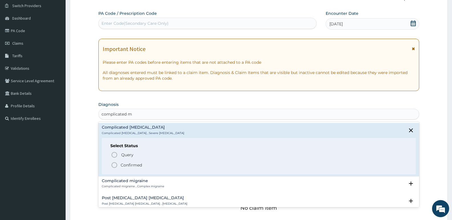
click at [116, 162] on icon "status option filled" at bounding box center [114, 165] width 7 height 7
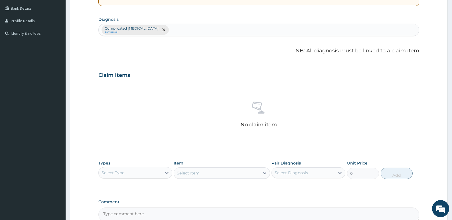
scroll to position [129, 0]
type input "heada"
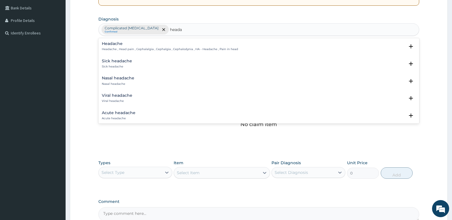
click at [141, 49] on p "Headache , Head pain , Cephalalgia , Cephalgia , Cephalodynia , HA - Headache ,…" at bounding box center [170, 49] width 136 height 4
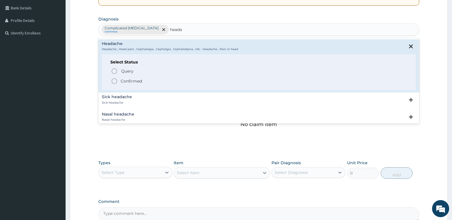
click at [118, 83] on span "Confirmed" at bounding box center [259, 81] width 296 height 7
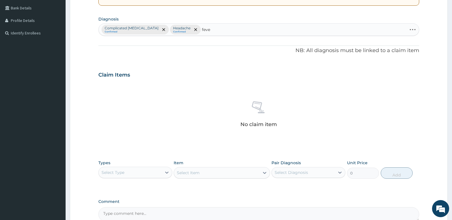
type input "fever"
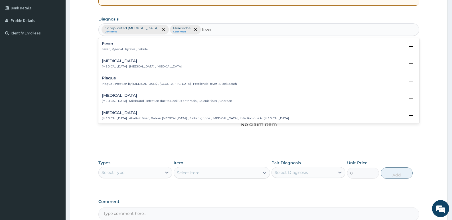
click at [108, 47] on p "Fever , Pyrexial , Pyrexia , Febrile" at bounding box center [125, 49] width 46 height 4
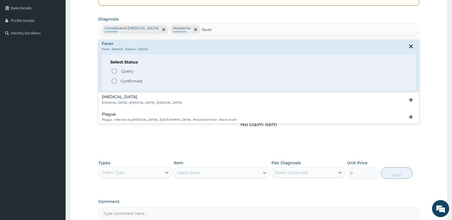
click at [116, 80] on circle "status option filled" at bounding box center [114, 81] width 5 height 5
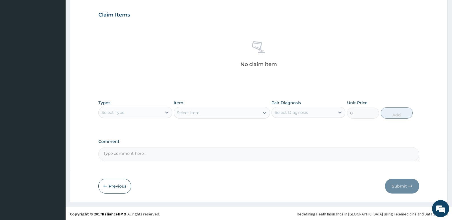
scroll to position [191, 0]
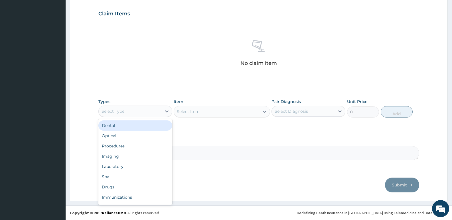
click at [131, 114] on div "Select Type" at bounding box center [130, 111] width 63 height 9
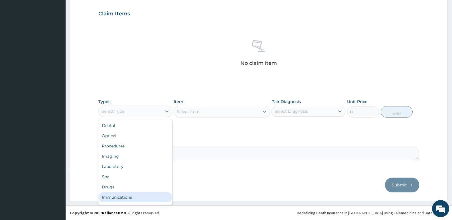
click at [117, 192] on div "Immunizations" at bounding box center [135, 197] width 74 height 10
click at [135, 115] on div "Immunizations" at bounding box center [130, 111] width 63 height 9
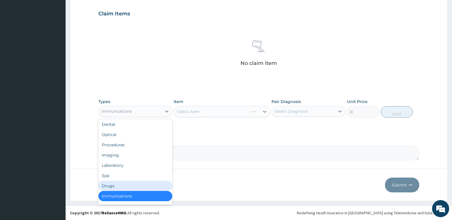
click at [122, 186] on div "Drugs" at bounding box center [135, 186] width 74 height 10
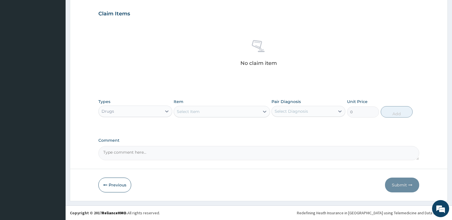
click at [187, 111] on div "Select Item" at bounding box center [188, 112] width 23 height 6
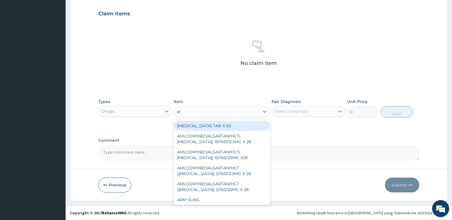
type input "art"
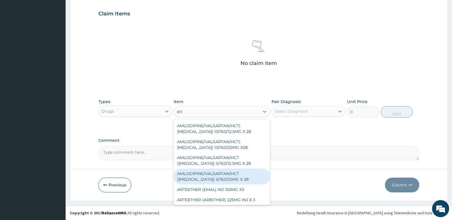
scroll to position [29, 0]
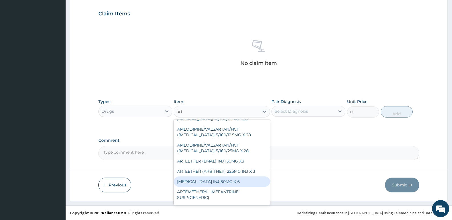
drag, startPoint x: 230, startPoint y: 186, endPoint x: 255, endPoint y: 152, distance: 41.6
click at [231, 185] on div "ARTEMETHER INJ 80MG X 6" at bounding box center [222, 182] width 96 height 10
type input "300"
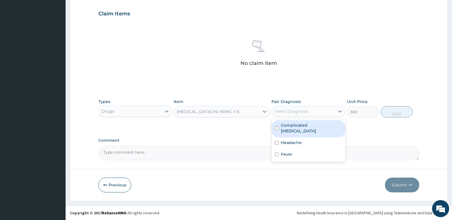
click at [301, 113] on div "Select Diagnosis" at bounding box center [291, 112] width 33 height 6
click at [292, 124] on label "Complicated malaria" at bounding box center [311, 128] width 61 height 11
checkbox input "true"
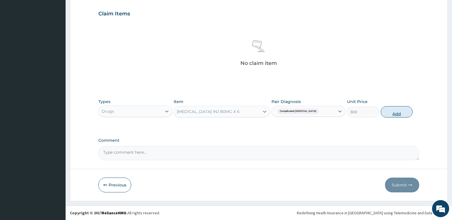
click at [396, 109] on button "Add" at bounding box center [397, 111] width 32 height 11
type input "0"
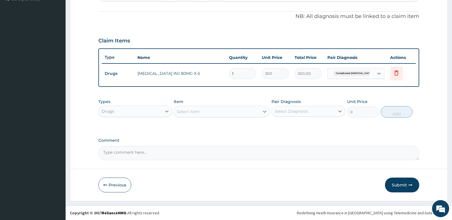
type input "0.00"
type input "6"
type input "1800.00"
type input "6"
click at [195, 113] on div "Select Item" at bounding box center [188, 112] width 23 height 6
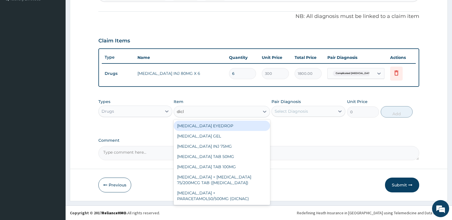
type input "diclo"
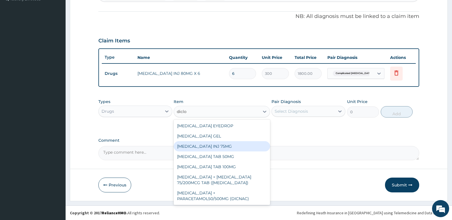
click at [202, 144] on div "DICLOFENAC INJ 75MG" at bounding box center [222, 146] width 96 height 10
type input "200"
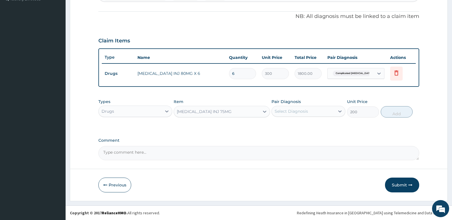
click at [296, 109] on div "Select Diagnosis" at bounding box center [291, 112] width 33 height 6
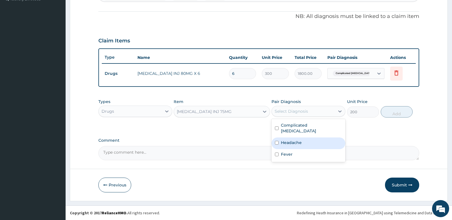
click at [295, 140] on label "Headache" at bounding box center [291, 143] width 21 height 6
checkbox input "true"
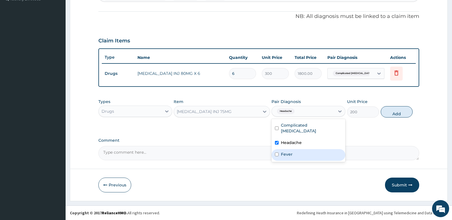
click at [295, 149] on div "Fever" at bounding box center [308, 155] width 74 height 12
checkbox input "true"
click at [395, 113] on button "Add" at bounding box center [397, 111] width 32 height 11
type input "0"
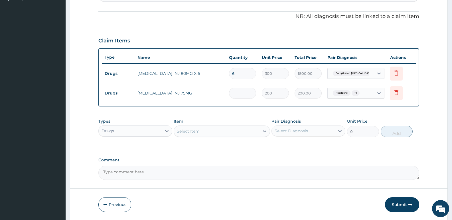
click at [219, 133] on div "Select Item" at bounding box center [216, 131] width 85 height 9
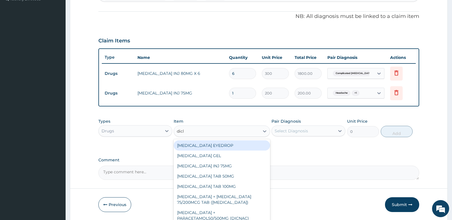
type input "diclo"
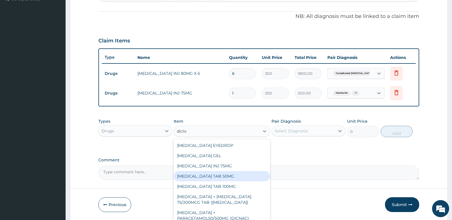
click at [239, 175] on div "DICLOFENAC POTASSIUM TAB 50MG" at bounding box center [222, 176] width 96 height 10
type input "30"
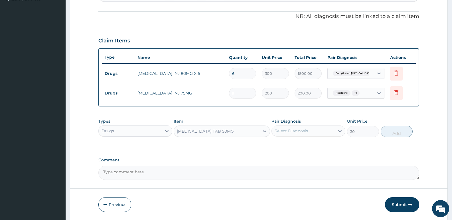
scroll to position [183, 0]
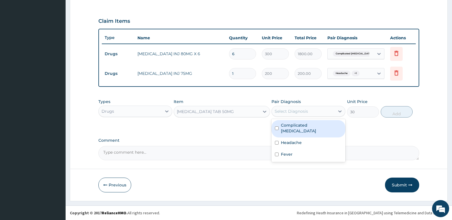
click at [320, 109] on div "Select Diagnosis" at bounding box center [303, 111] width 63 height 9
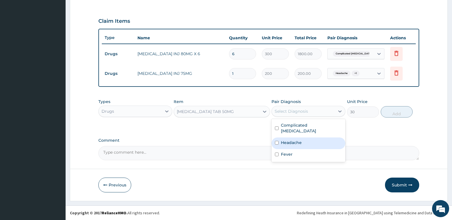
click at [297, 140] on label "Headache" at bounding box center [291, 143] width 21 height 6
checkbox input "true"
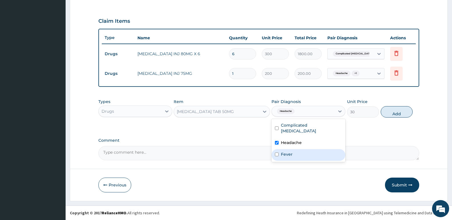
click at [290, 153] on div "Fever" at bounding box center [308, 155] width 74 height 12
checkbox input "true"
click at [389, 114] on button "Add" at bounding box center [397, 111] width 32 height 11
type input "0"
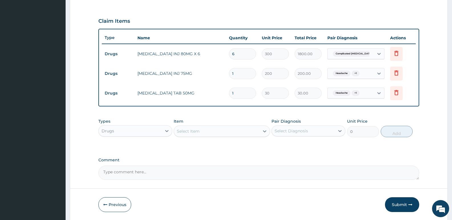
type input "0.00"
type input "6"
type input "180.00"
type input "6"
click at [161, 137] on div "Types Drugs" at bounding box center [135, 128] width 74 height 19
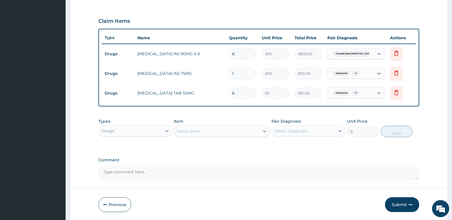
click at [135, 131] on div "Drugs" at bounding box center [130, 131] width 63 height 9
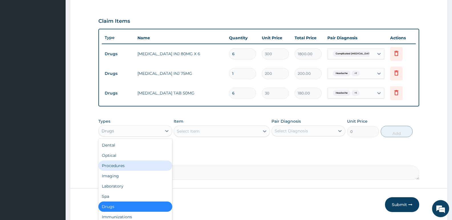
click at [128, 164] on div "Procedures" at bounding box center [135, 166] width 74 height 10
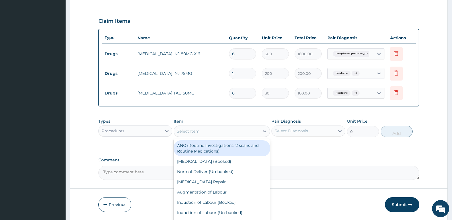
click at [210, 131] on div "Select Item" at bounding box center [216, 131] width 85 height 9
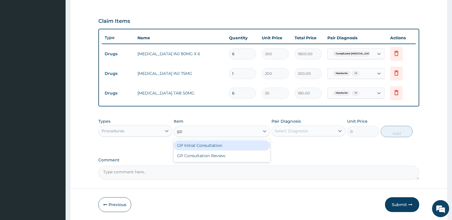
type input "gp"
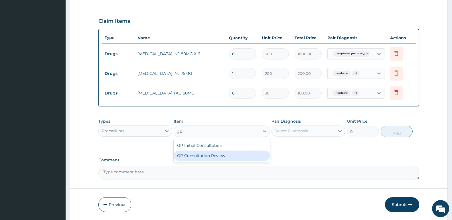
click at [216, 154] on div "GP Consultation Review" at bounding box center [222, 156] width 96 height 10
type input "1200"
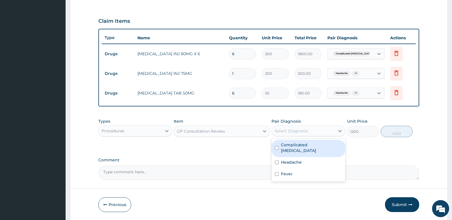
click at [306, 132] on div "Select Diagnosis" at bounding box center [291, 131] width 33 height 6
click at [304, 145] on label "Complicated malaria" at bounding box center [311, 147] width 61 height 11
checkbox input "true"
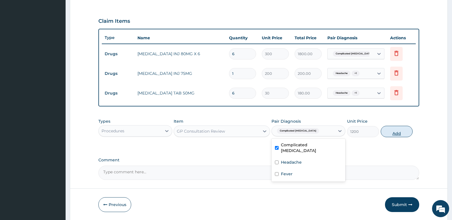
click at [404, 131] on button "Add" at bounding box center [397, 131] width 32 height 11
type input "0"
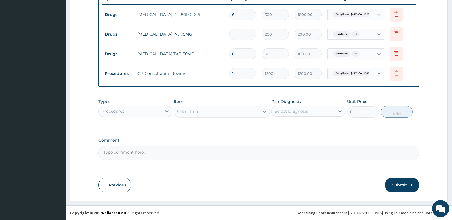
click at [403, 187] on button "Submit" at bounding box center [402, 185] width 34 height 15
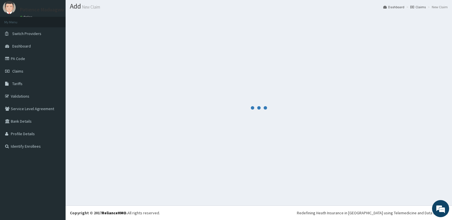
scroll to position [16, 0]
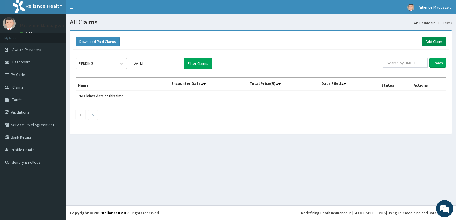
click at [436, 37] on link "Add Claim" at bounding box center [434, 42] width 24 height 10
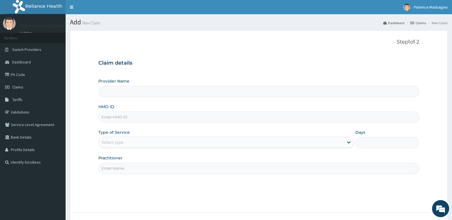
type input "Faleti Medical Centre"
click at [125, 115] on input "HMO ID" at bounding box center [258, 117] width 321 height 11
paste input "TOO/10186/A"
type input "TOO/10186/A"
click at [122, 137] on div "Type of Service Select type" at bounding box center [225, 139] width 255 height 19
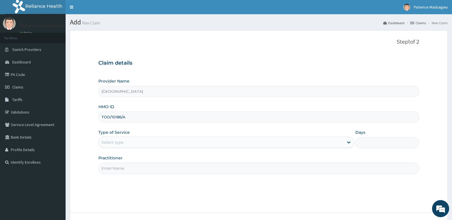
click at [121, 144] on div "Select type" at bounding box center [112, 143] width 22 height 6
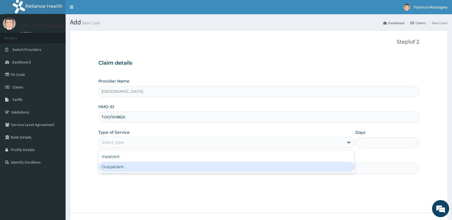
click at [113, 167] on div "Outpatient" at bounding box center [225, 167] width 255 height 10
type input "1"
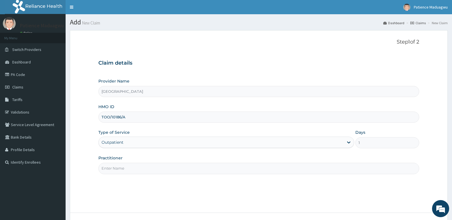
click at [124, 166] on input "Practitioner" at bounding box center [258, 168] width 321 height 11
type input "Dr kelechi"
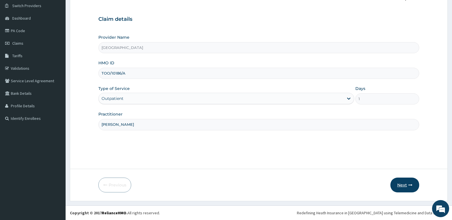
click at [400, 189] on button "Next" at bounding box center [404, 185] width 29 height 15
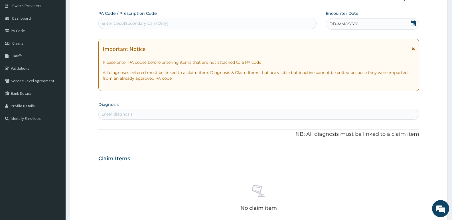
click at [115, 19] on div "Enter Code(Secondary Care Only)" at bounding box center [207, 23] width 217 height 9
paste input "PA/300EC4"
type input "PA/300EC4"
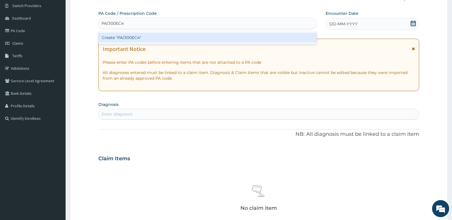
click at [138, 37] on div "Create "PA/300EC4"" at bounding box center [207, 37] width 218 height 10
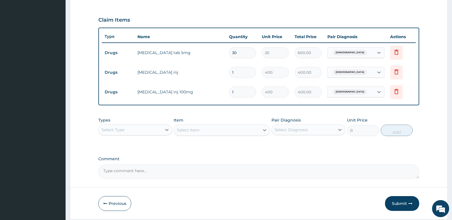
scroll to position [203, 0]
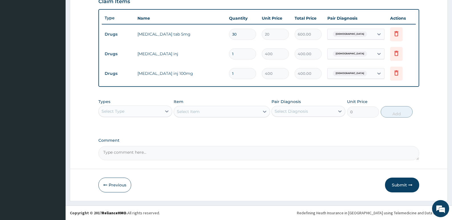
click at [152, 110] on div "Select Type" at bounding box center [130, 111] width 63 height 9
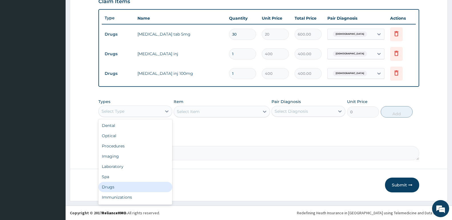
click at [118, 188] on div "Drugs" at bounding box center [135, 187] width 74 height 10
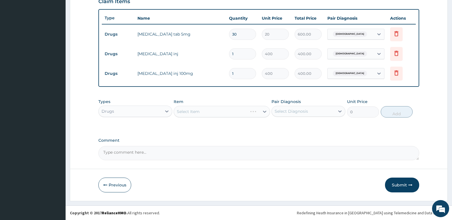
click at [201, 114] on div "Select Item" at bounding box center [222, 111] width 96 height 11
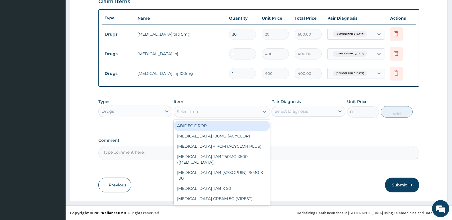
click at [205, 112] on div "Select Item" at bounding box center [216, 111] width 85 height 9
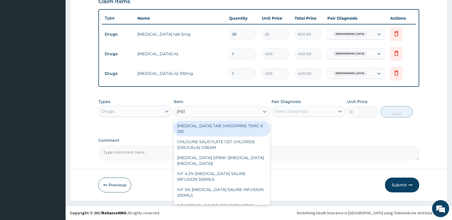
type input "SALB"
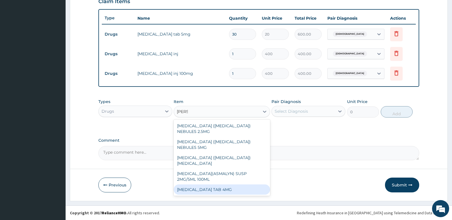
click at [206, 185] on div "SALBUTAMOL TAB 4MG" at bounding box center [222, 190] width 96 height 10
type input "10"
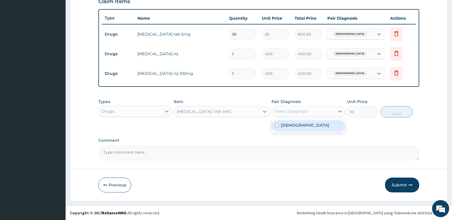
click at [288, 112] on div "Select Diagnosis" at bounding box center [291, 112] width 33 height 6
click at [288, 130] on div "Asthma" at bounding box center [308, 126] width 74 height 12
checkbox input "true"
click at [389, 116] on button "Add" at bounding box center [397, 111] width 32 height 11
type input "0"
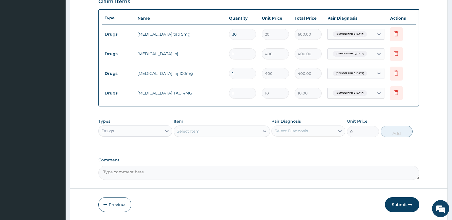
type input "10"
type input "100.00"
type input "10"
click at [204, 132] on div "Select Item" at bounding box center [216, 131] width 85 height 9
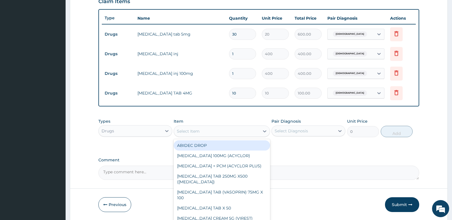
type input "O"
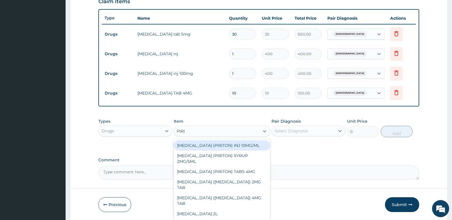
type input "PIRIT"
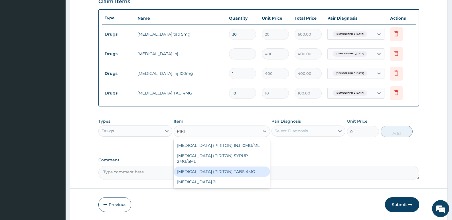
click at [209, 176] on div "CHLORPHENIRAMINE (PIRITON) TABS 4MG" at bounding box center [222, 172] width 96 height 10
type input "10"
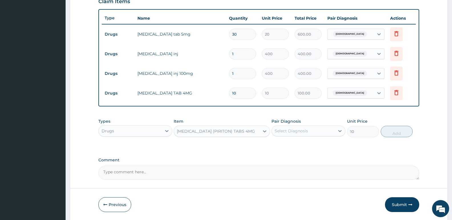
click at [289, 133] on div "Select Diagnosis" at bounding box center [291, 131] width 33 height 6
click at [292, 148] on div "Asthma" at bounding box center [308, 146] width 74 height 12
checkbox input "true"
click at [394, 130] on button "Add" at bounding box center [397, 131] width 32 height 11
type input "0"
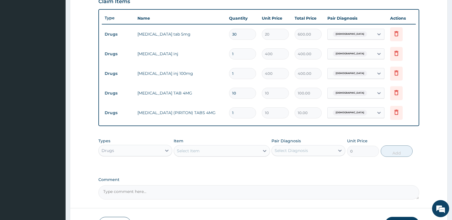
type input "10"
type input "100.00"
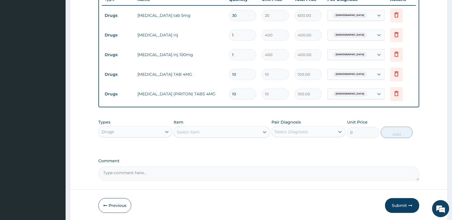
scroll to position [242, 0]
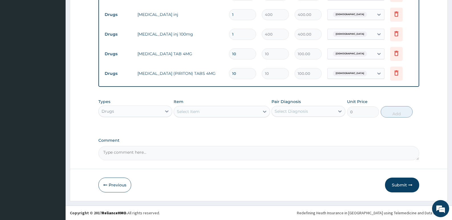
type input "10"
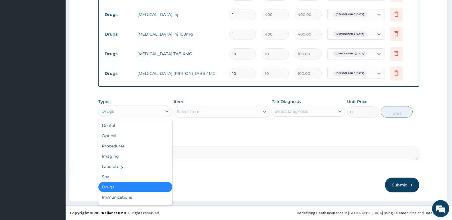
click at [144, 110] on div "Drugs" at bounding box center [130, 111] width 63 height 9
click at [130, 143] on div "Procedures" at bounding box center [135, 146] width 74 height 10
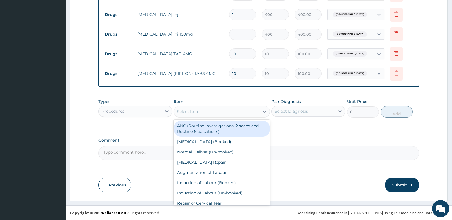
click at [203, 112] on div "Select Item" at bounding box center [216, 111] width 85 height 9
type input "GP"
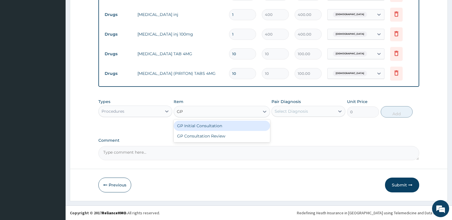
click at [212, 129] on div "GP Initial Consultation" at bounding box center [222, 126] width 96 height 10
type input "2500"
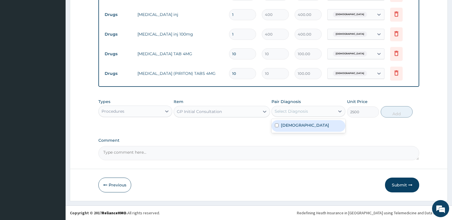
click at [324, 109] on div "Select Diagnosis" at bounding box center [303, 111] width 63 height 9
click at [323, 124] on div "Asthma" at bounding box center [308, 126] width 74 height 12
checkbox input "true"
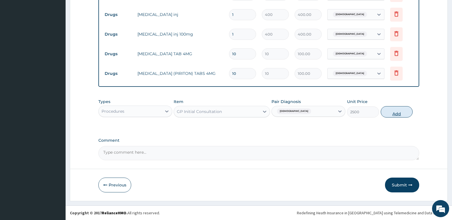
click at [394, 111] on button "Add" at bounding box center [397, 111] width 32 height 11
type input "0"
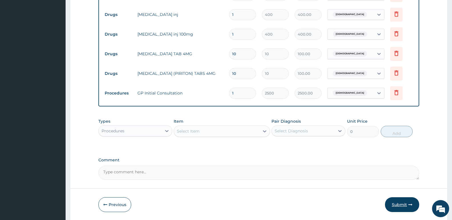
click at [397, 202] on button "Submit" at bounding box center [402, 205] width 34 height 15
